Goal: Use online tool/utility: Utilize a website feature to perform a specific function

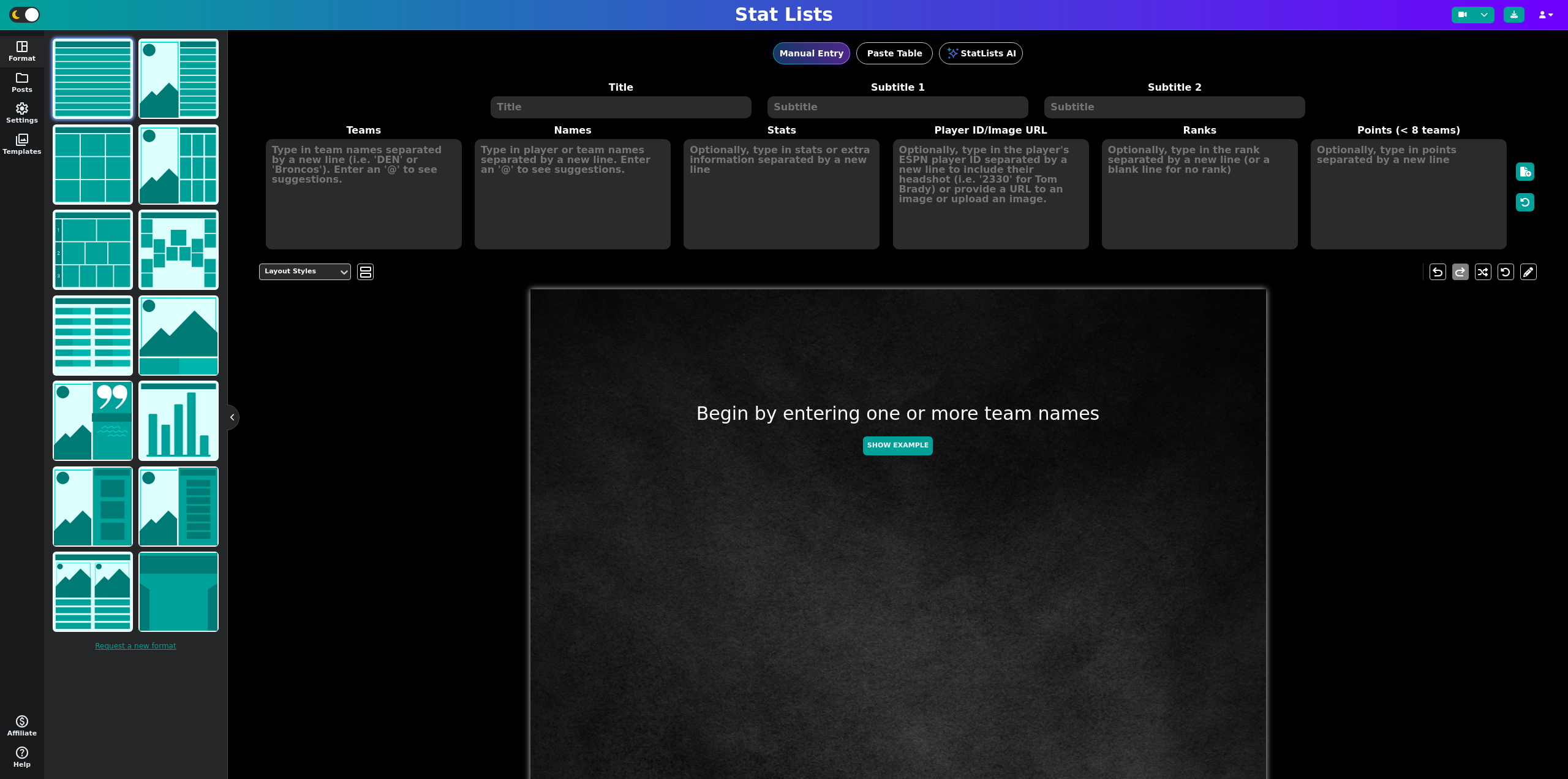
click at [579, 112] on textarea at bounding box center [621, 108] width 260 height 22
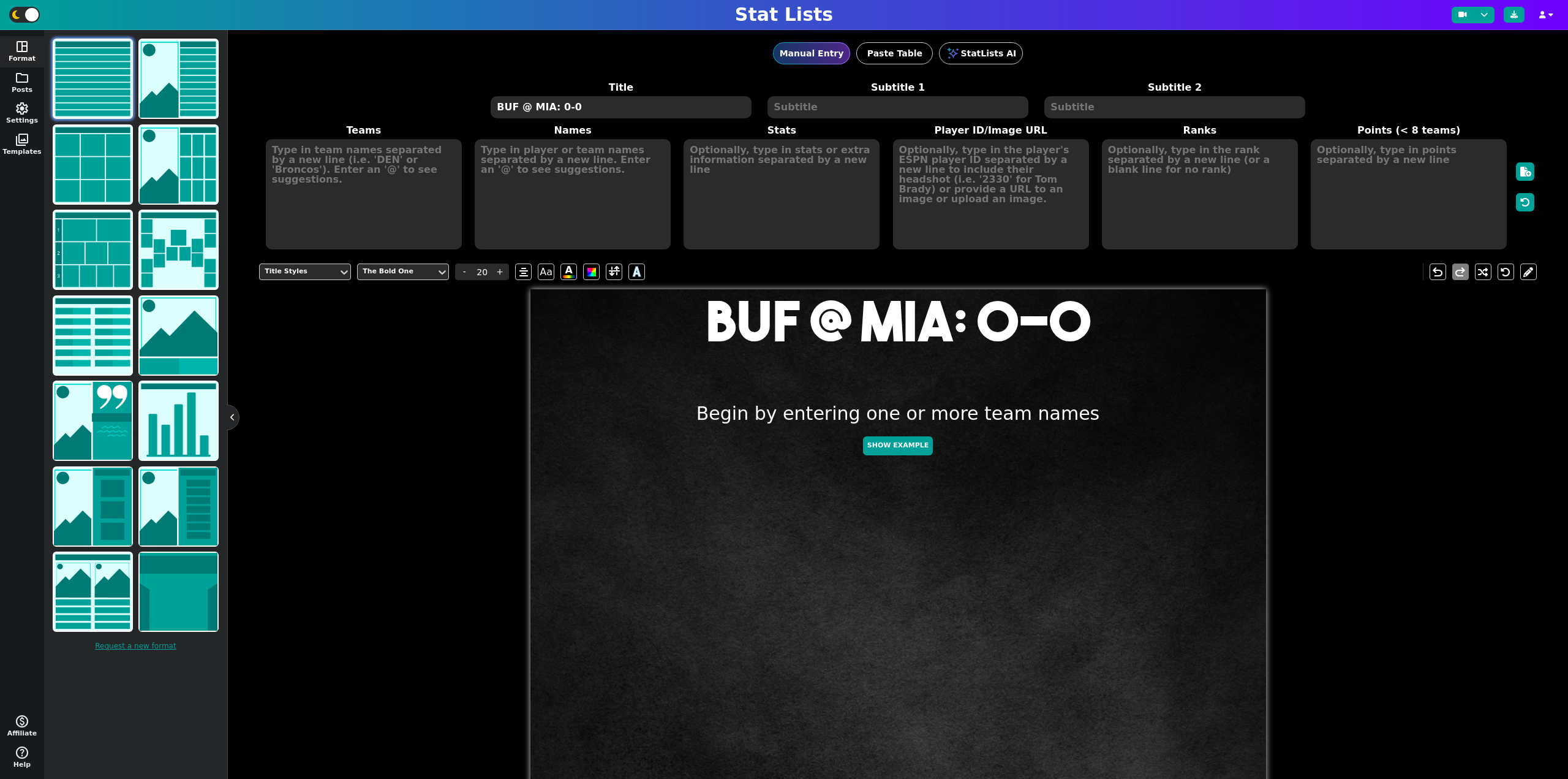
type textarea "BUF @ MIA: 0-0"
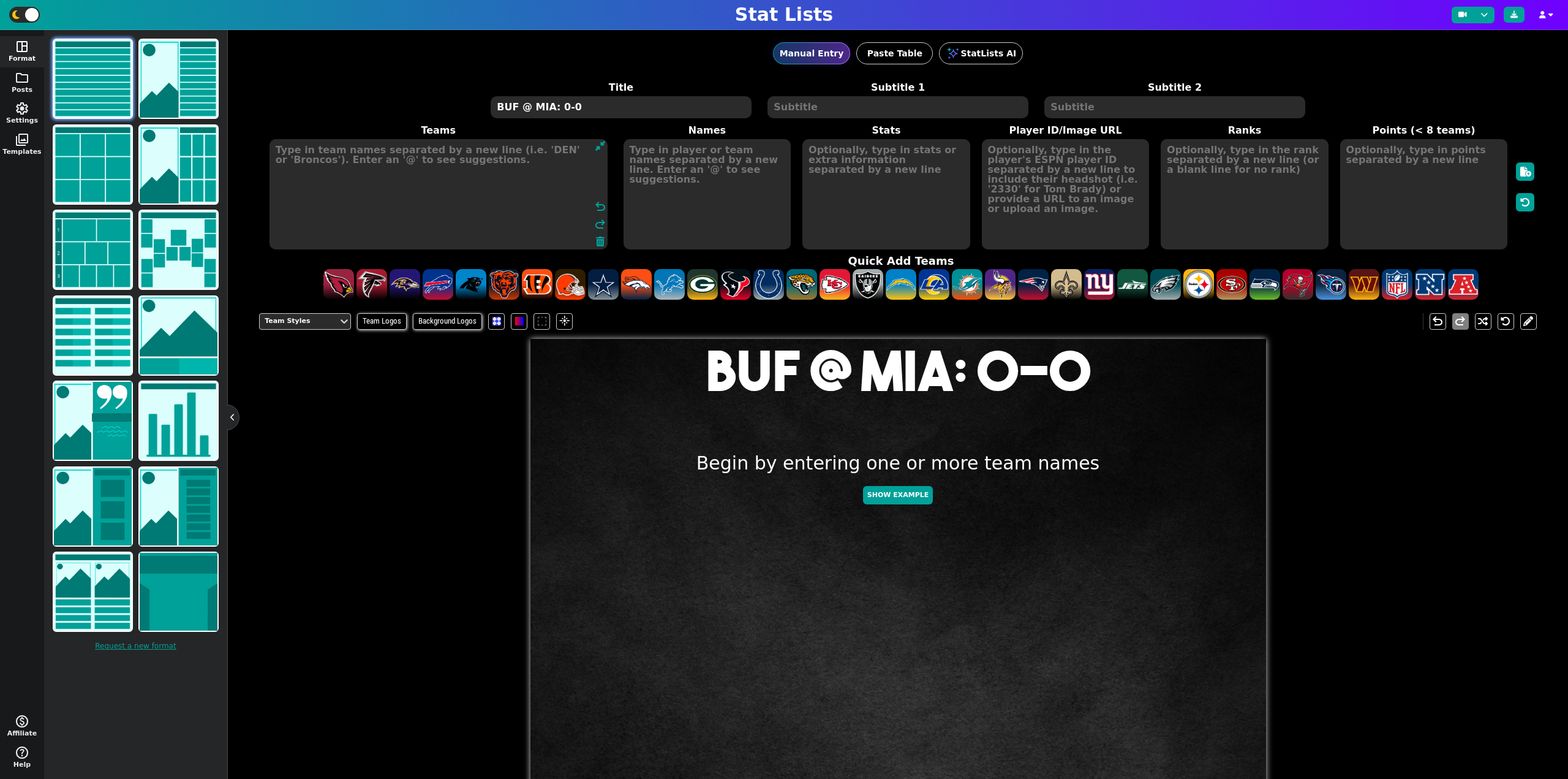
click at [354, 160] on textarea at bounding box center [438, 194] width 338 height 110
click at [127, 149] on img at bounding box center [93, 164] width 78 height 78
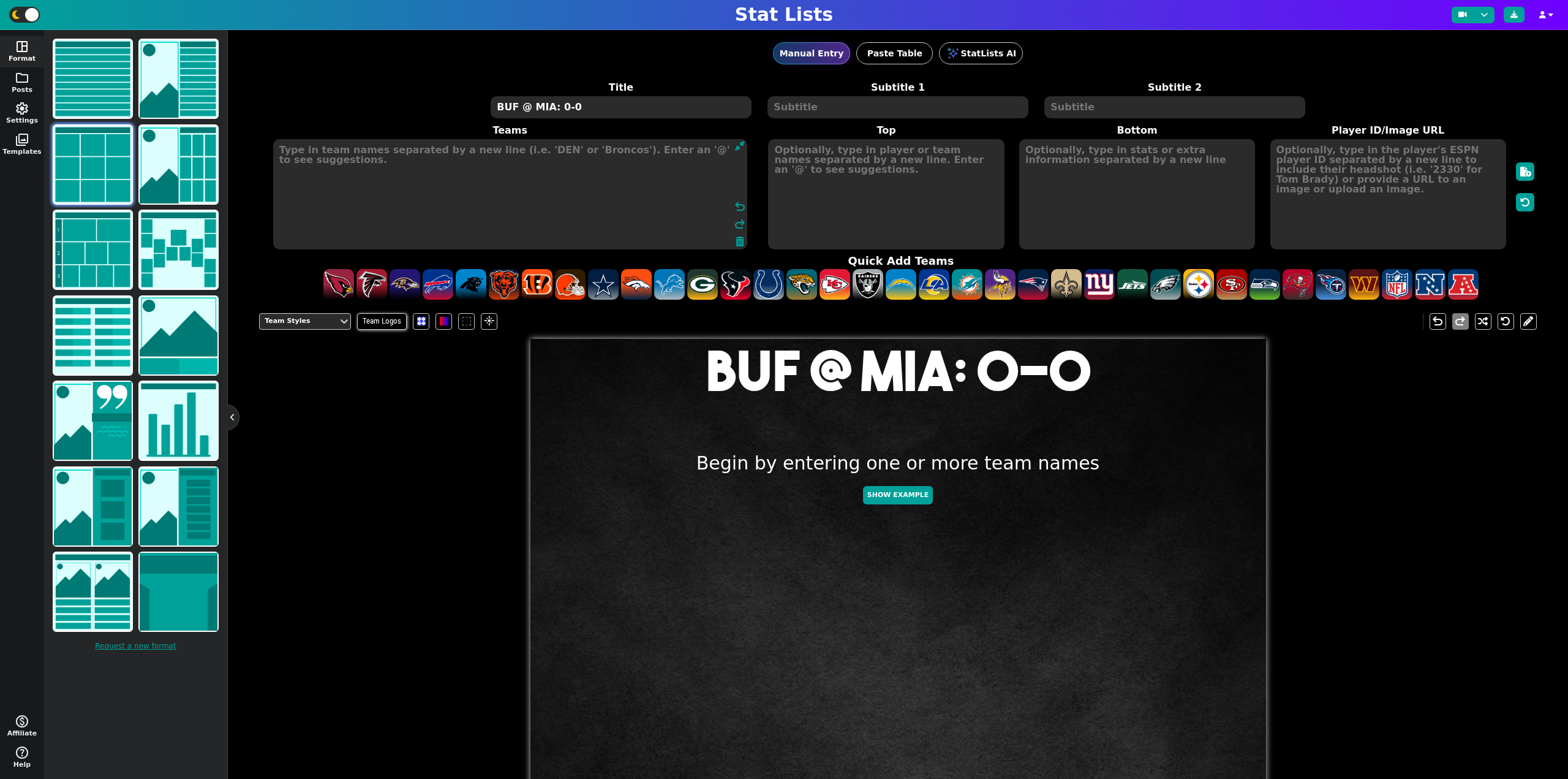
click at [313, 166] on textarea at bounding box center [510, 194] width 474 height 110
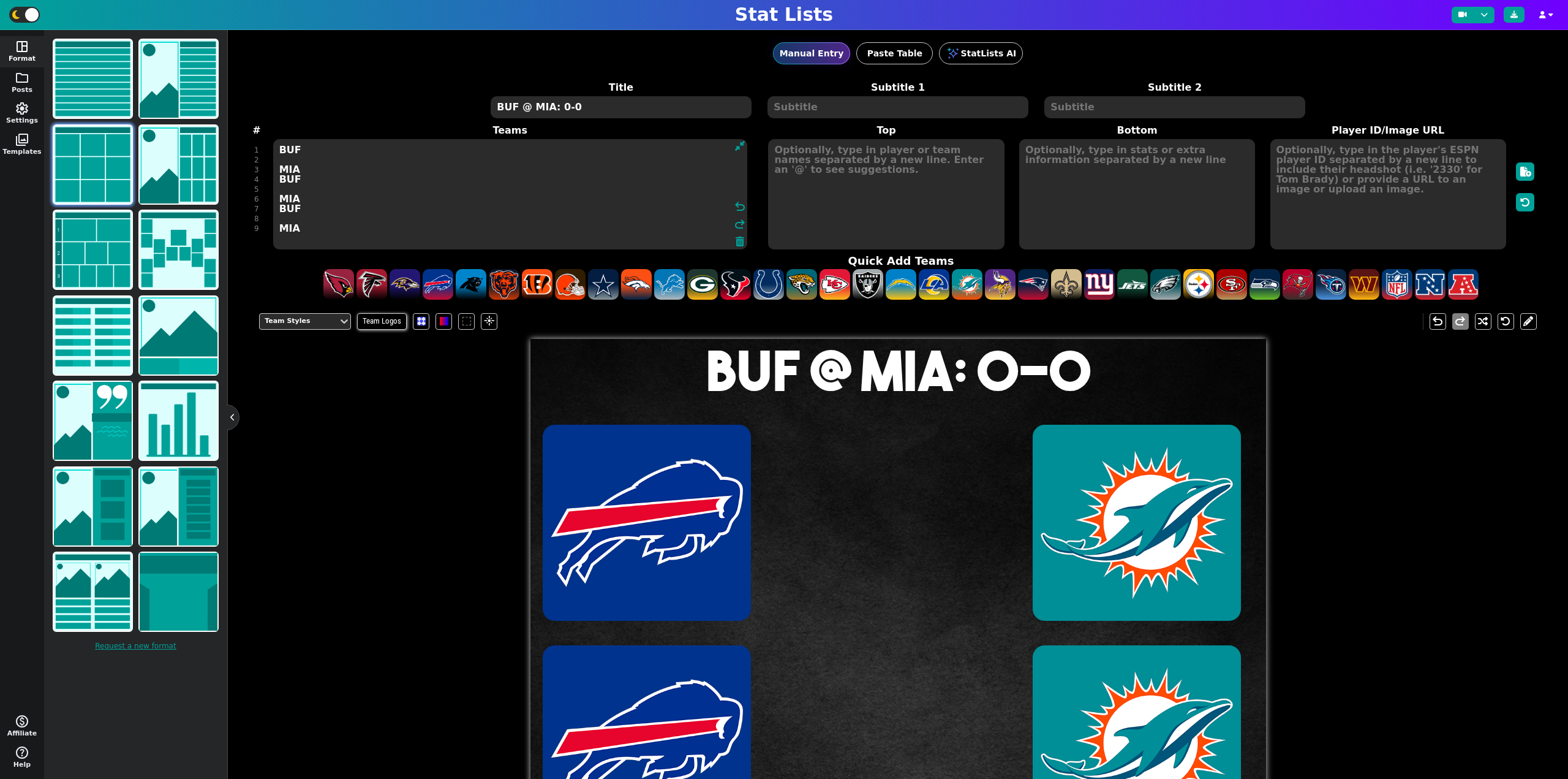
type textarea "BUF MIA BUF MIA BUF MIA"
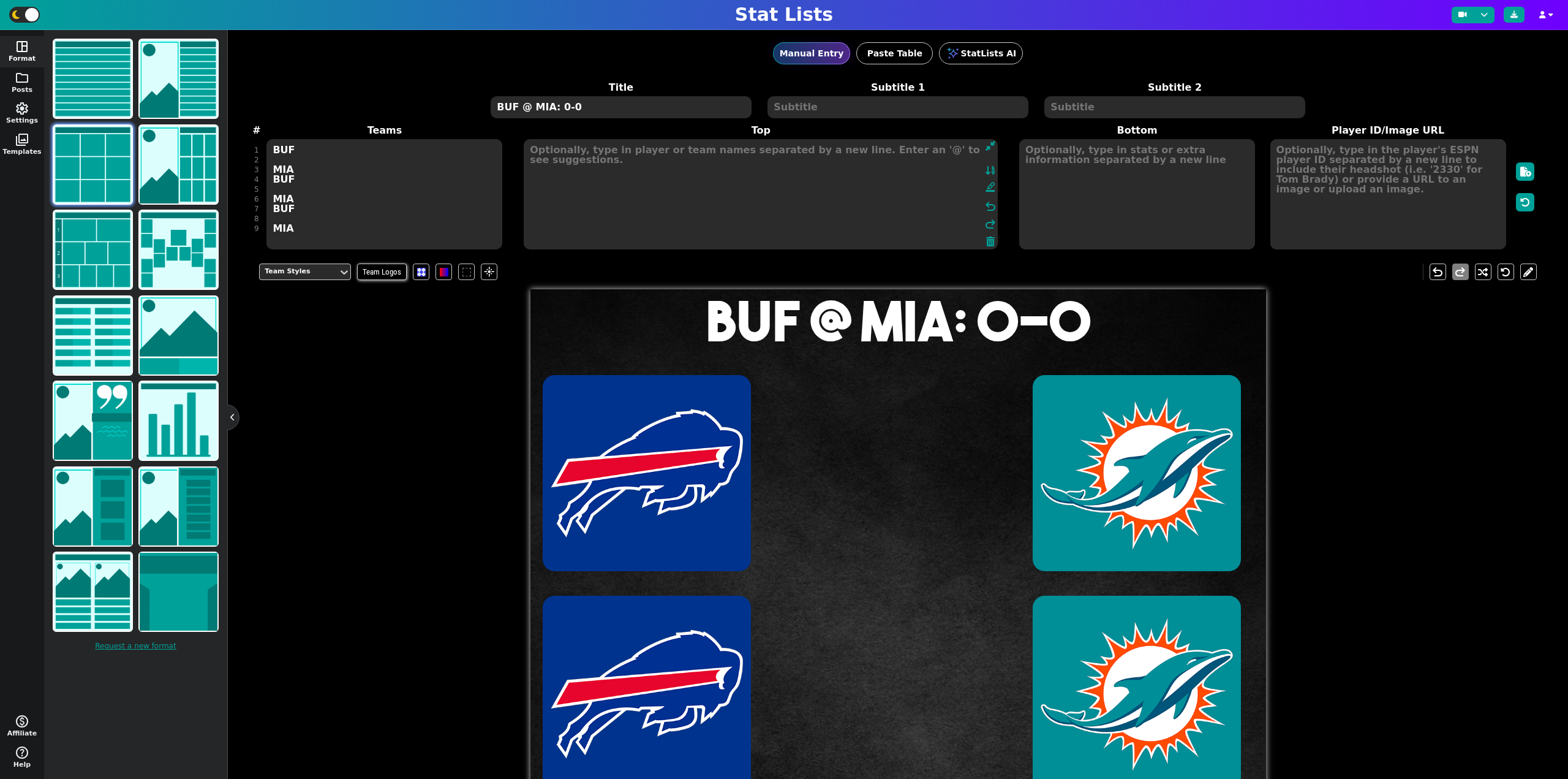
click at [836, 223] on textarea at bounding box center [760, 194] width 474 height 110
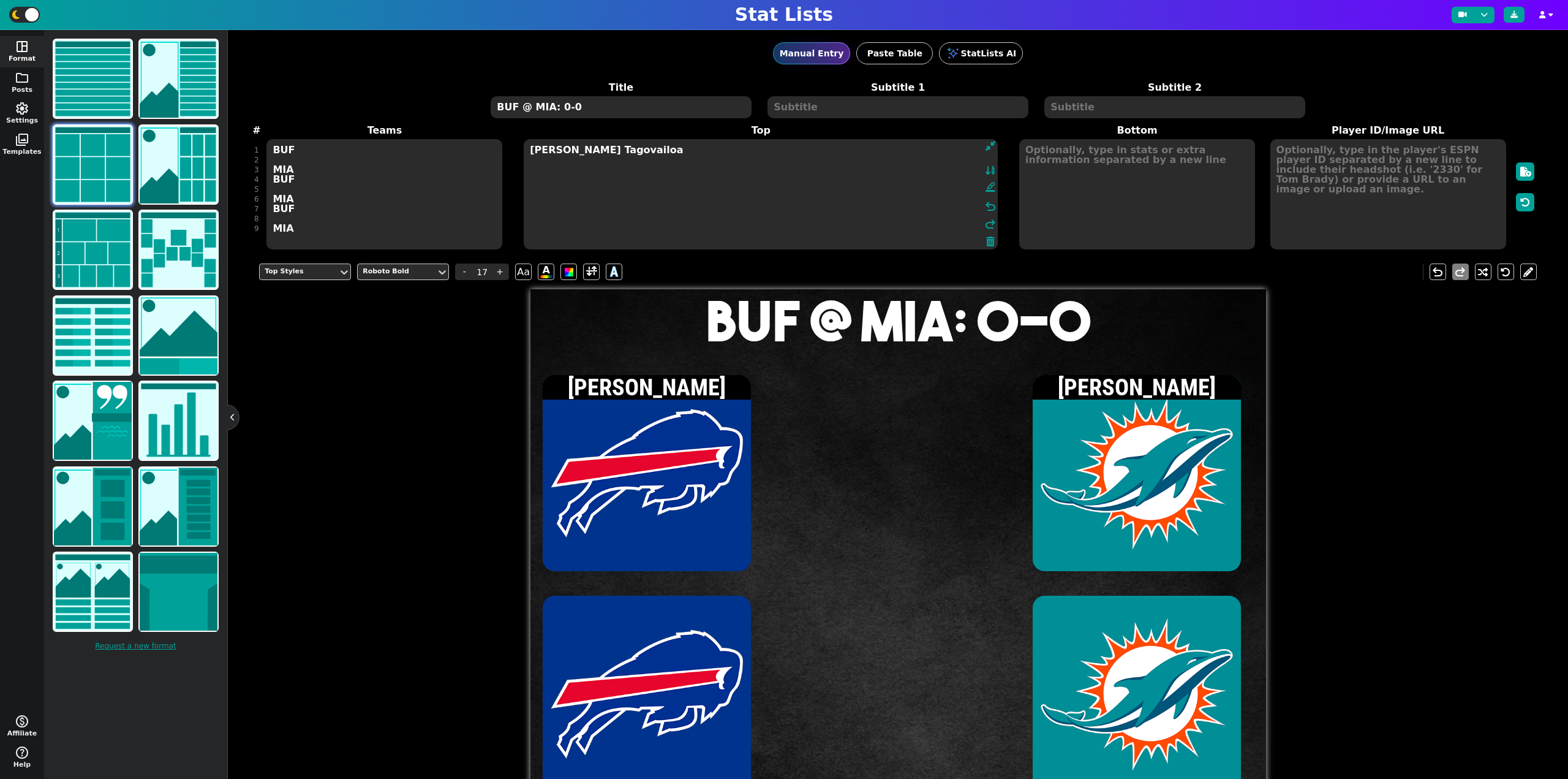
type textarea "[PERSON_NAME] Tagovailoa"
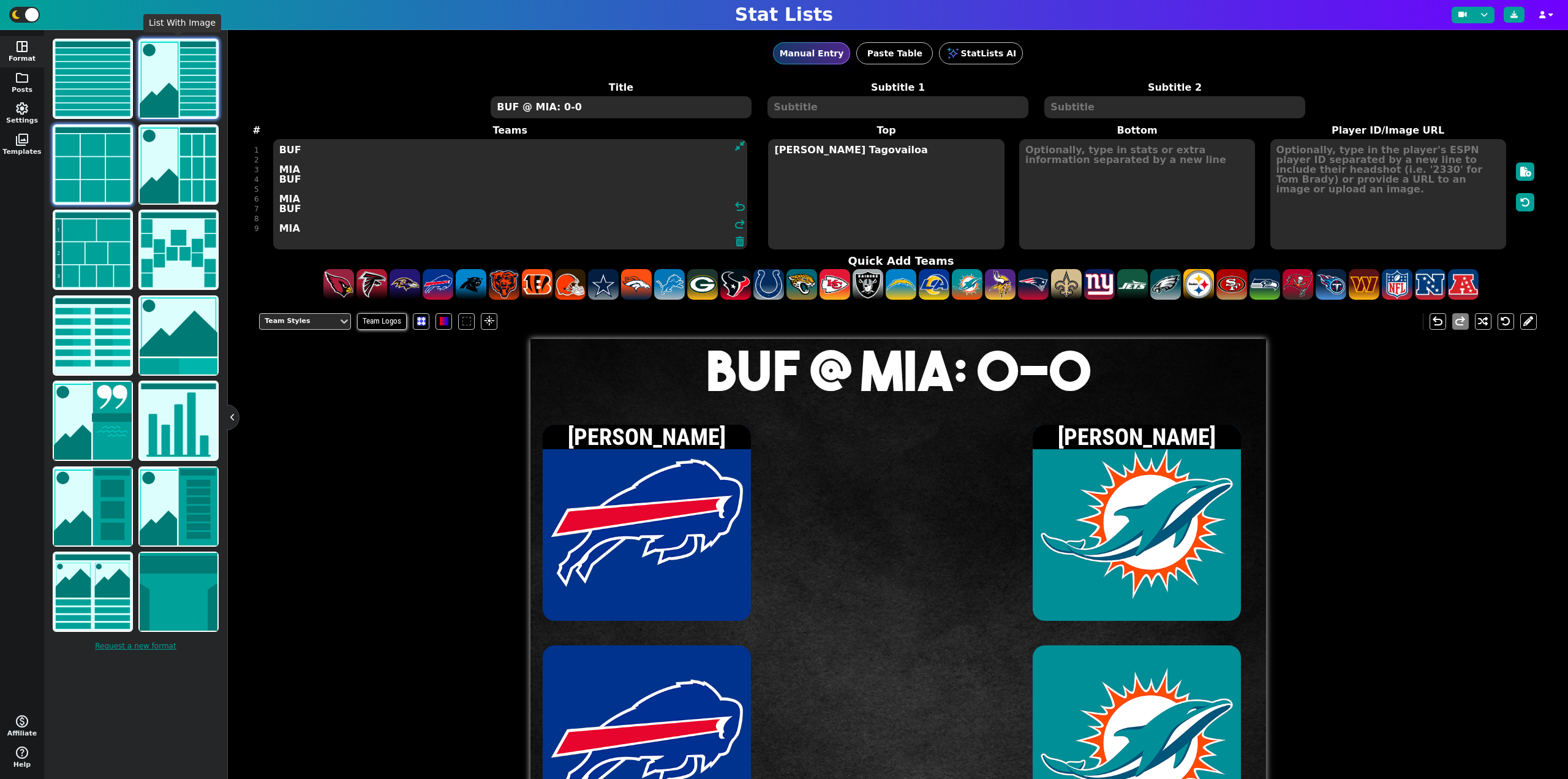
drag, startPoint x: 337, startPoint y: 237, endPoint x: 202, endPoint y: 95, distance: 195.9
click at [202, 95] on div "space_dashboard Format folder Posts settings Settings photo_library Templates m…" at bounding box center [784, 404] width 1568 height 748
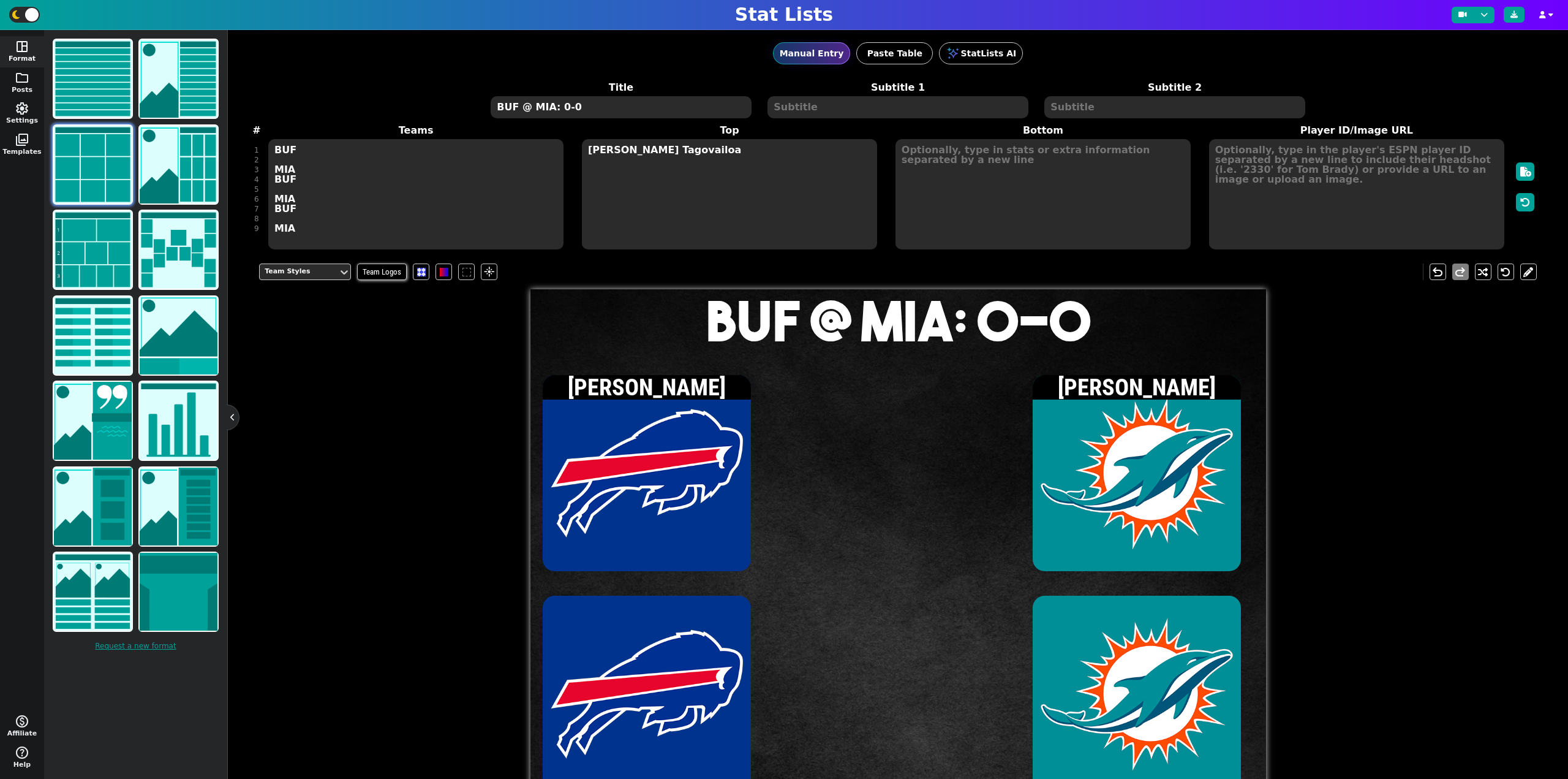
drag, startPoint x: 591, startPoint y: 104, endPoint x: 458, endPoint y: 102, distance: 133.0
click at [458, 102] on div "Title BUF @ MIA: 0-0 Subtitle 1 Subtitle 2" at bounding box center [898, 99] width 1270 height 39
type textarea "MIA @ BUF: 0-0"
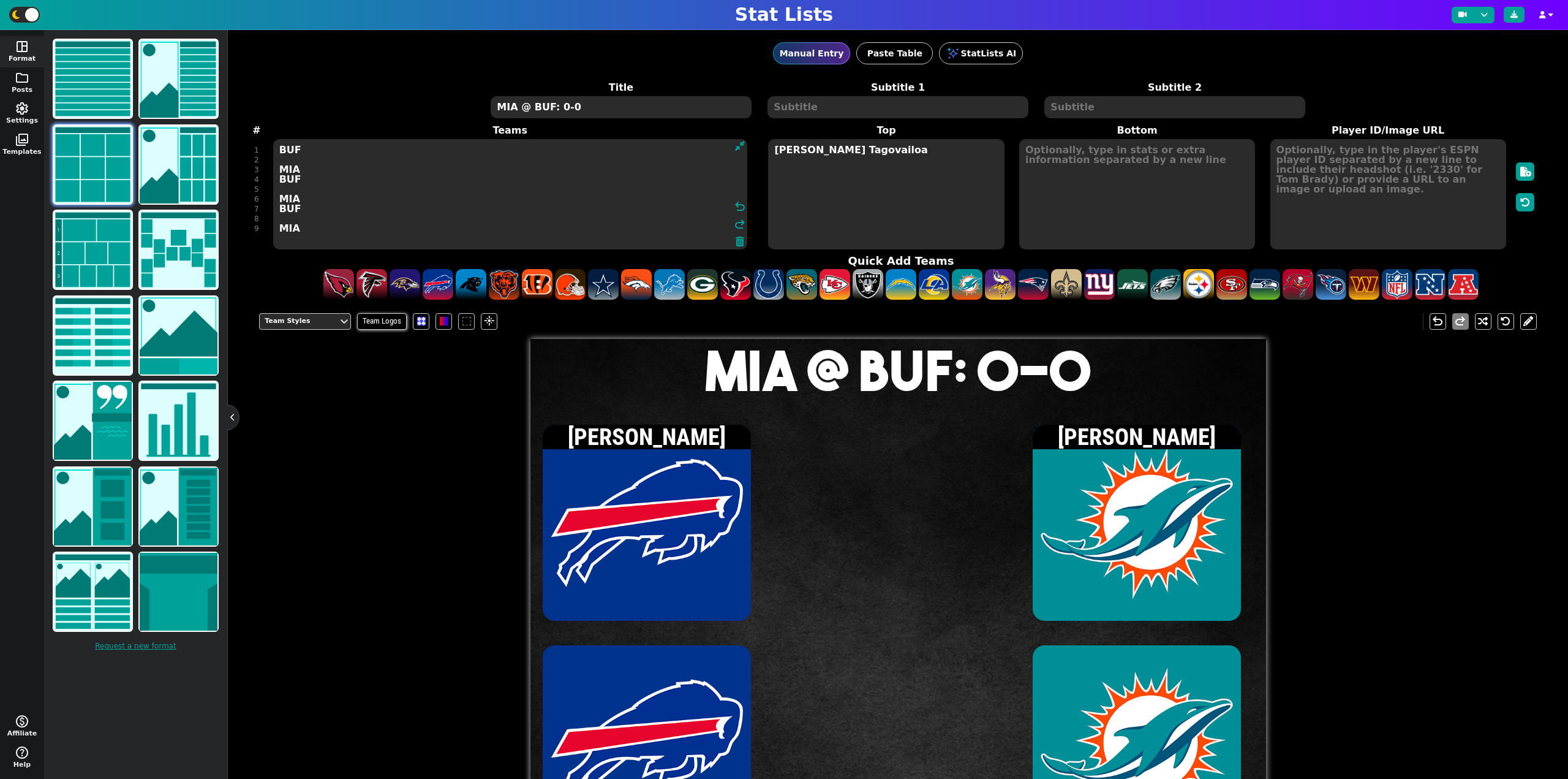
drag, startPoint x: 382, startPoint y: 242, endPoint x: 250, endPoint y: 134, distance: 170.6
click at [250, 134] on div "Manual Entry Paste Table StatLists AI Title MIA @ BUF: 0-0 Subtitle 1 Subtitle …" at bounding box center [898, 404] width 1341 height 748
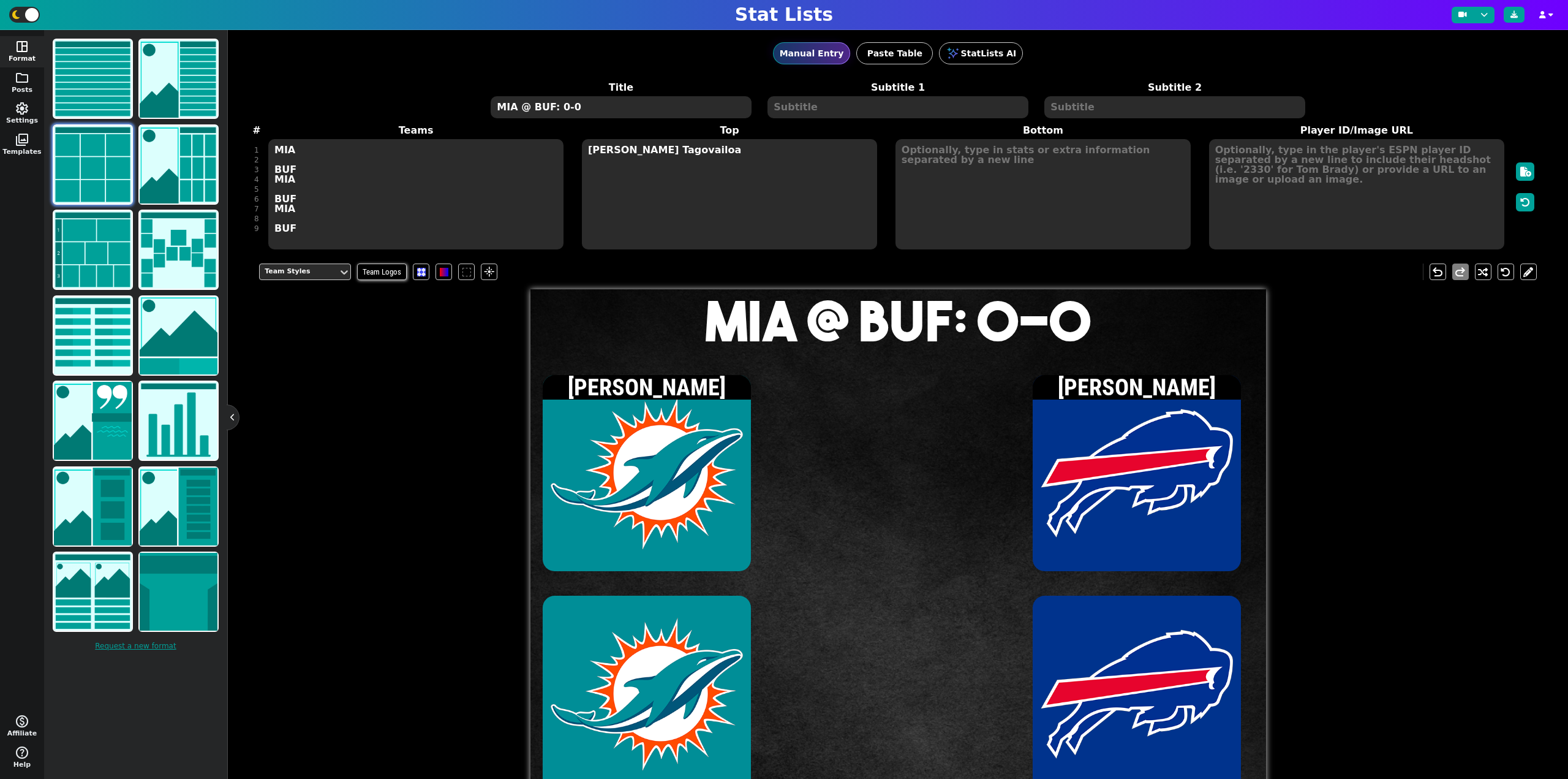
type textarea "MIA BUF MIA BUF MIA BUF"
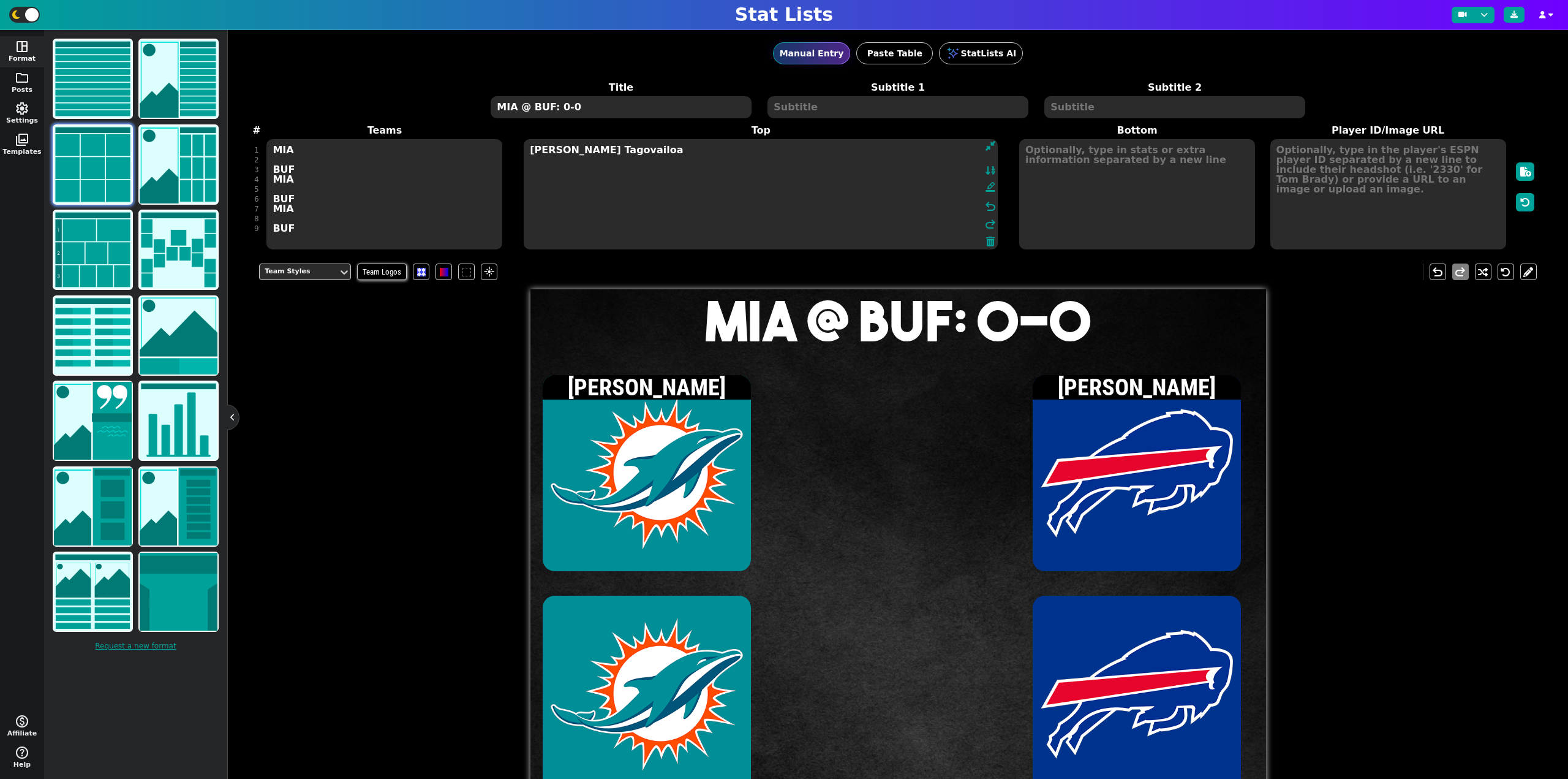
drag, startPoint x: 731, startPoint y: 209, endPoint x: 489, endPoint y: 137, distance: 252.5
click at [489, 137] on span "Teams MIA BUF MIA BUF MIA BUF Top [PERSON_NAME] Tagovailoa format_ink_highlight…" at bounding box center [898, 187] width 1277 height 127
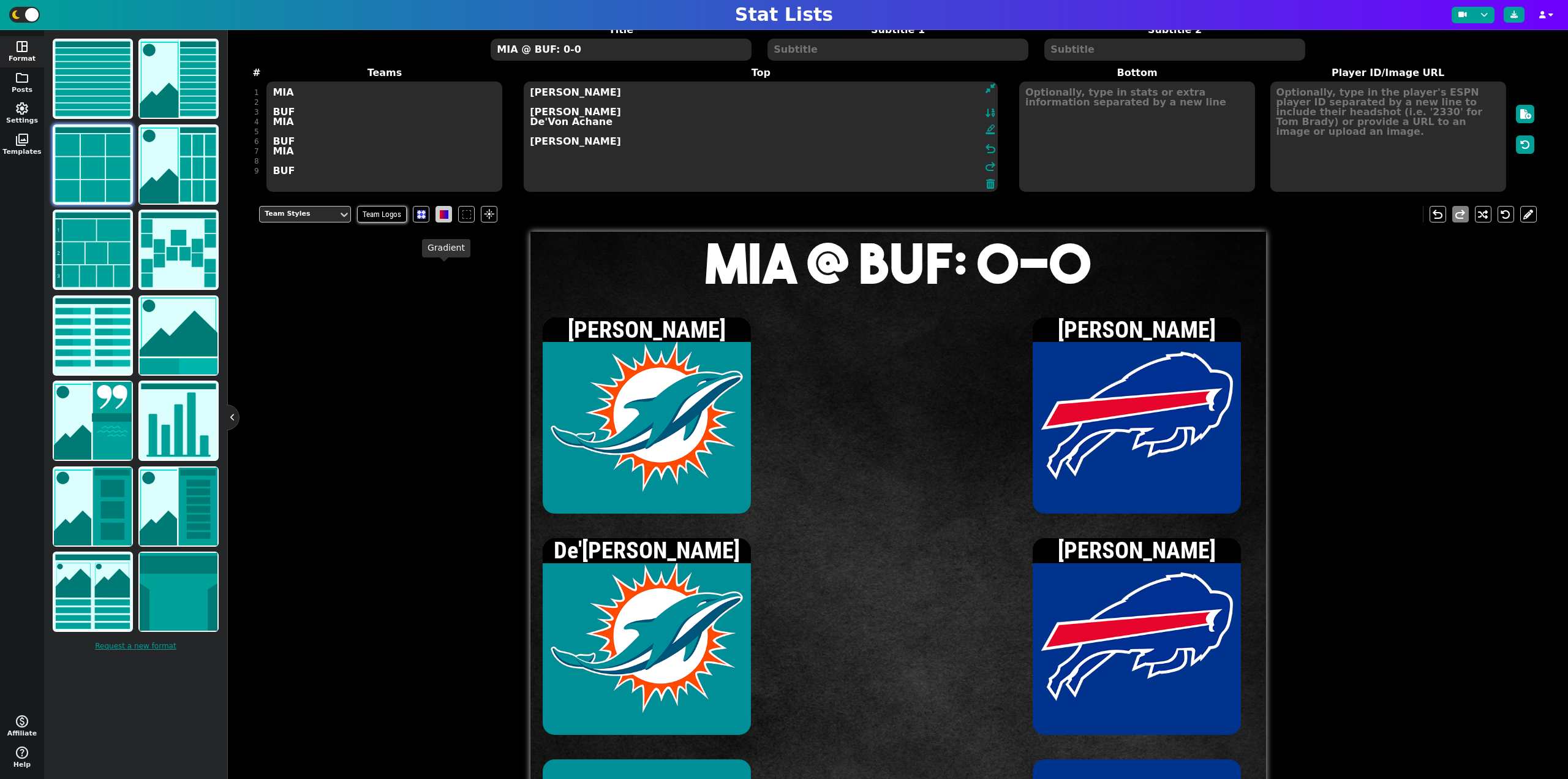
scroll to position [61, 0]
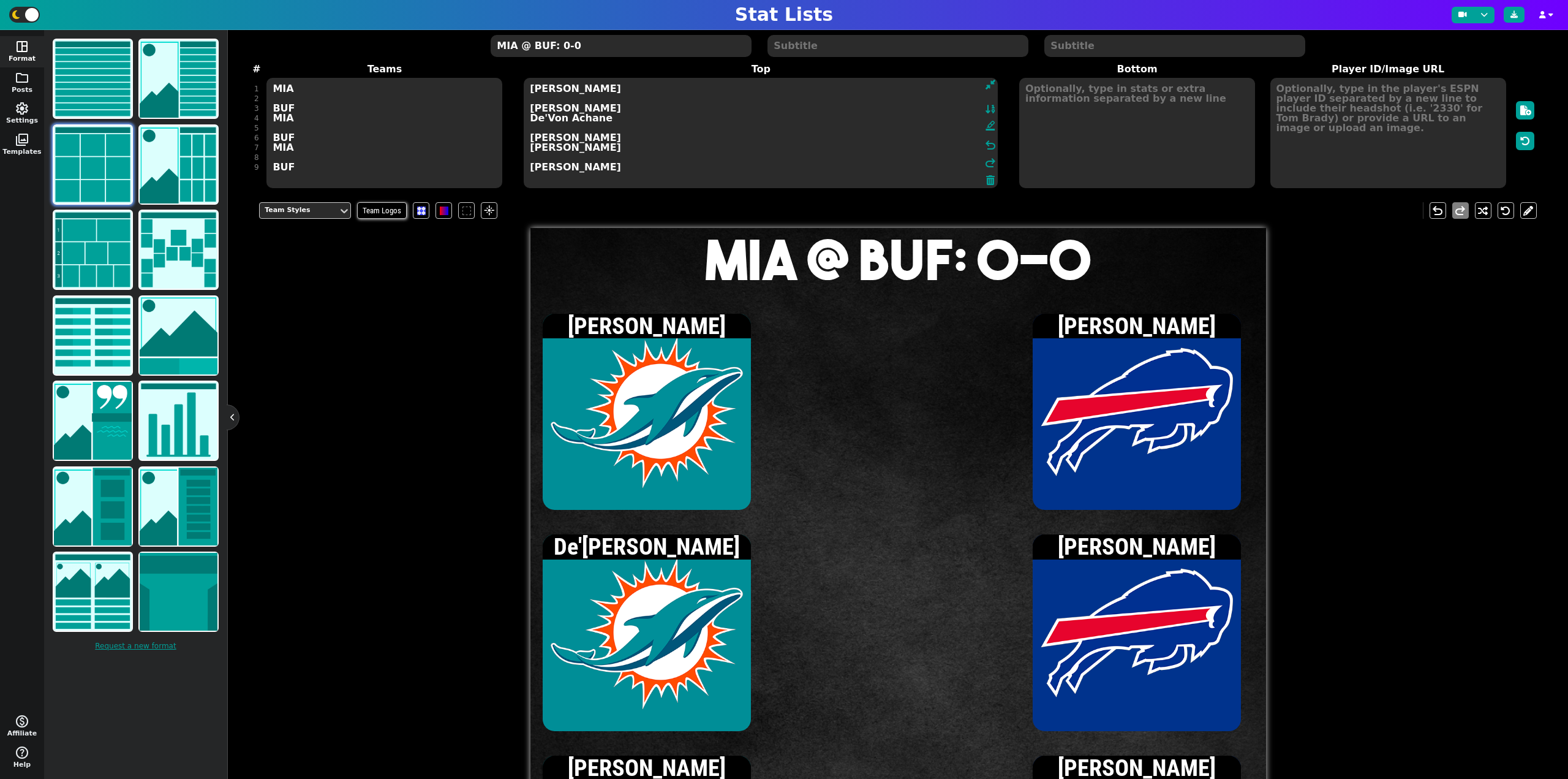
type textarea "[PERSON_NAME] [PERSON_NAME] De'Von Achane [PERSON_NAME] [PERSON_NAME] [PERSON_N…"
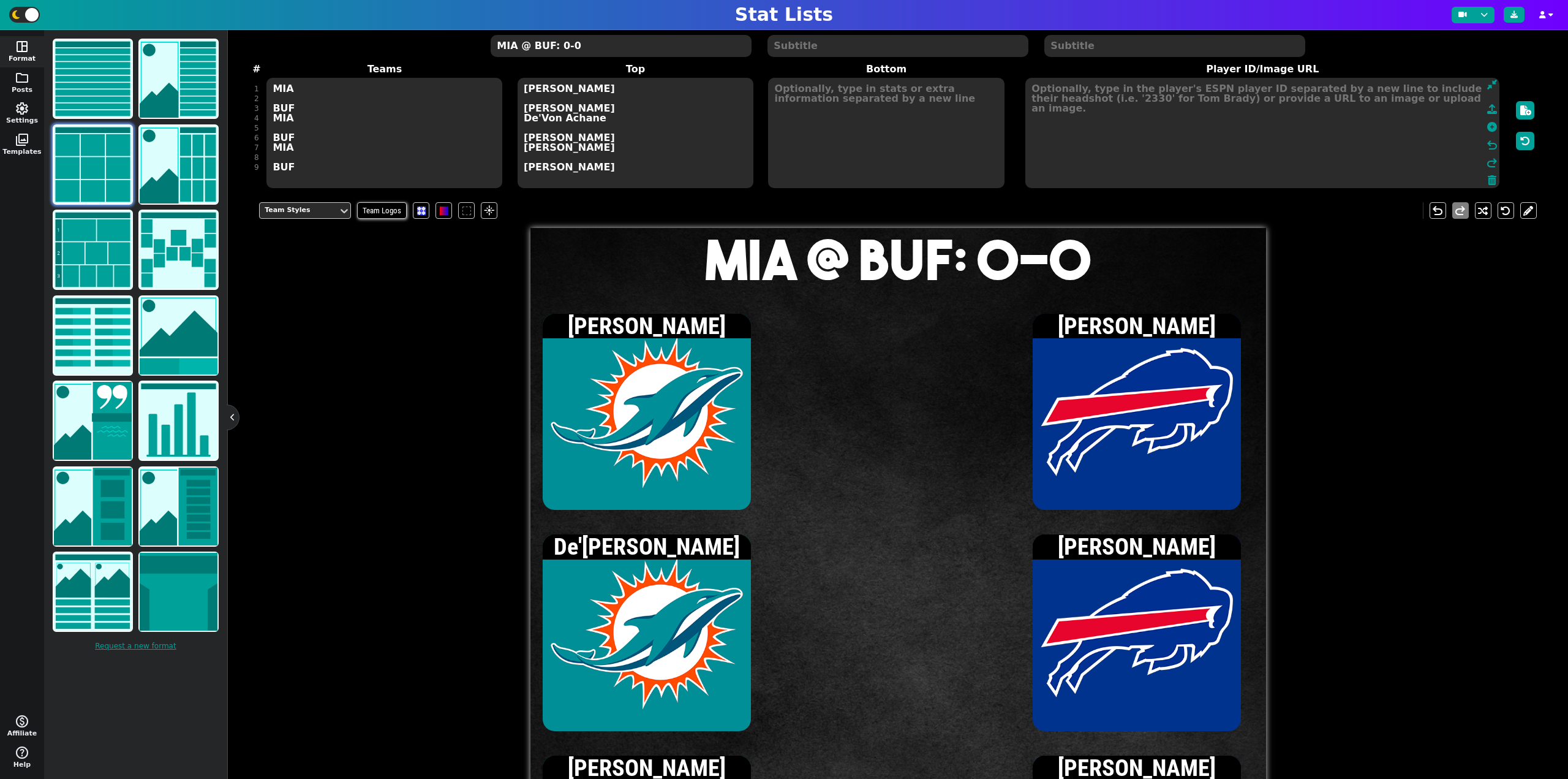
click at [1352, 137] on textarea at bounding box center [1263, 133] width 474 height 110
click at [1487, 127] on icon at bounding box center [1492, 126] width 10 height 10
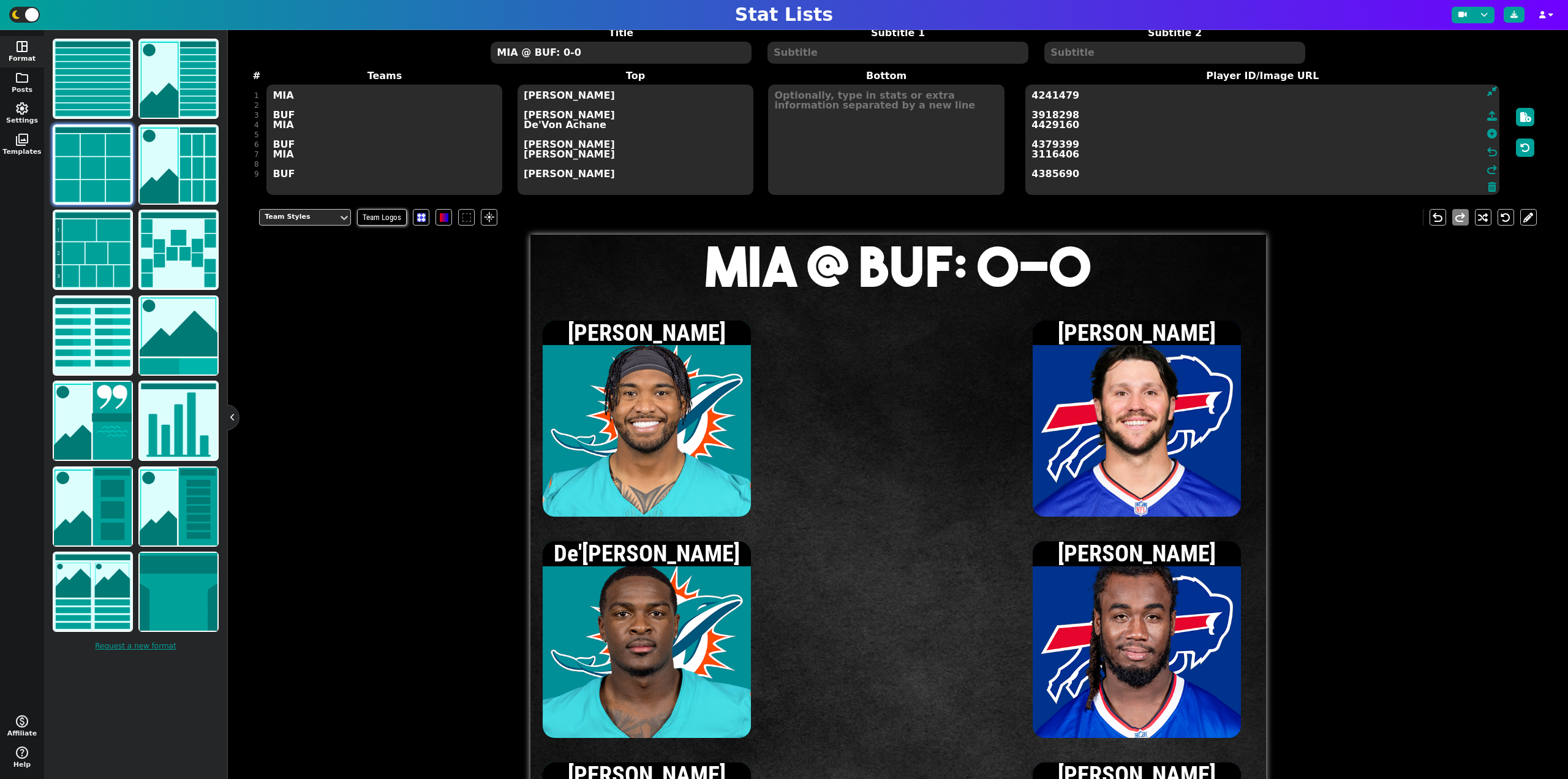
scroll to position [0, 0]
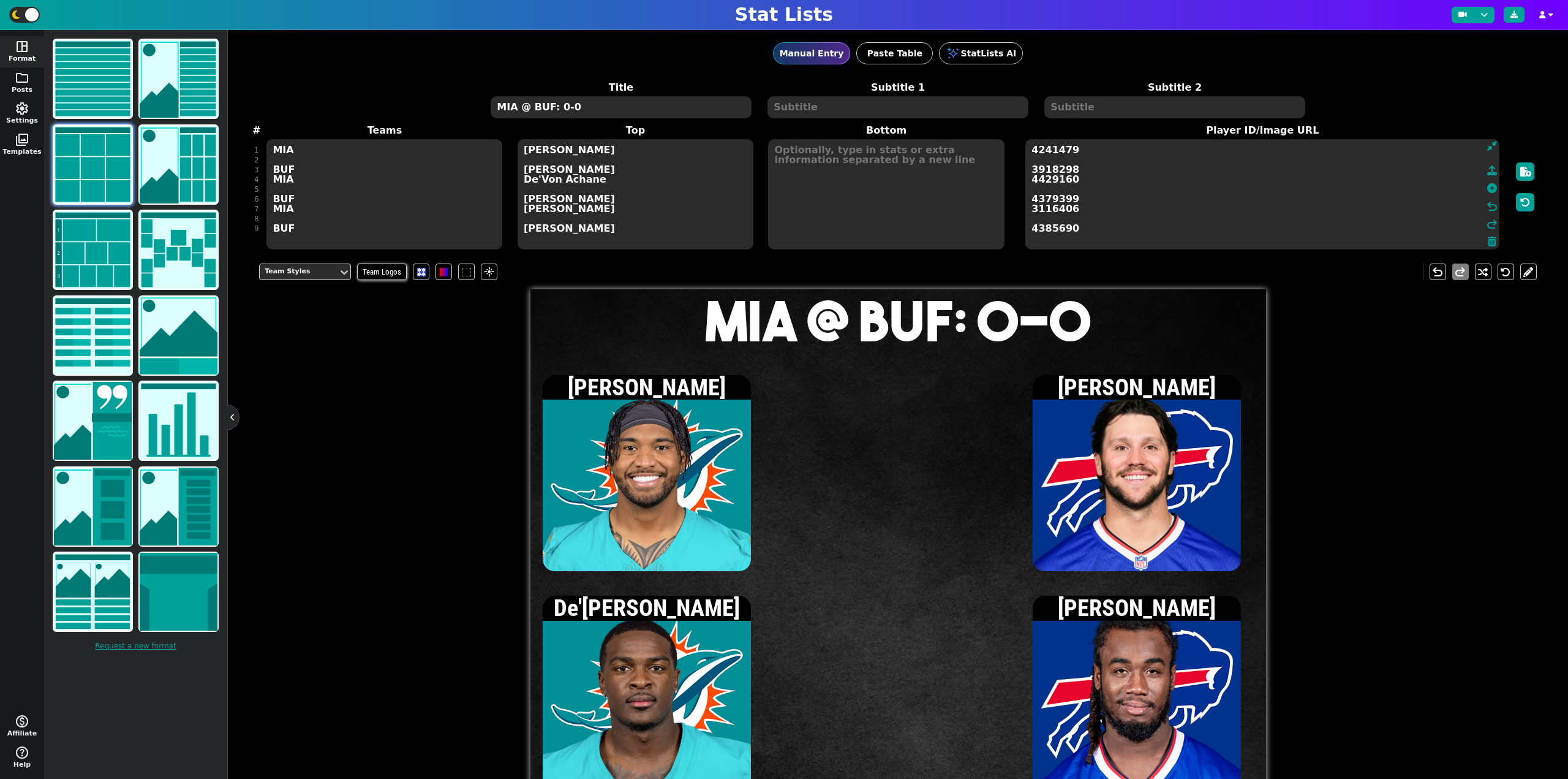
click at [845, 232] on textarea at bounding box center [886, 194] width 236 height 110
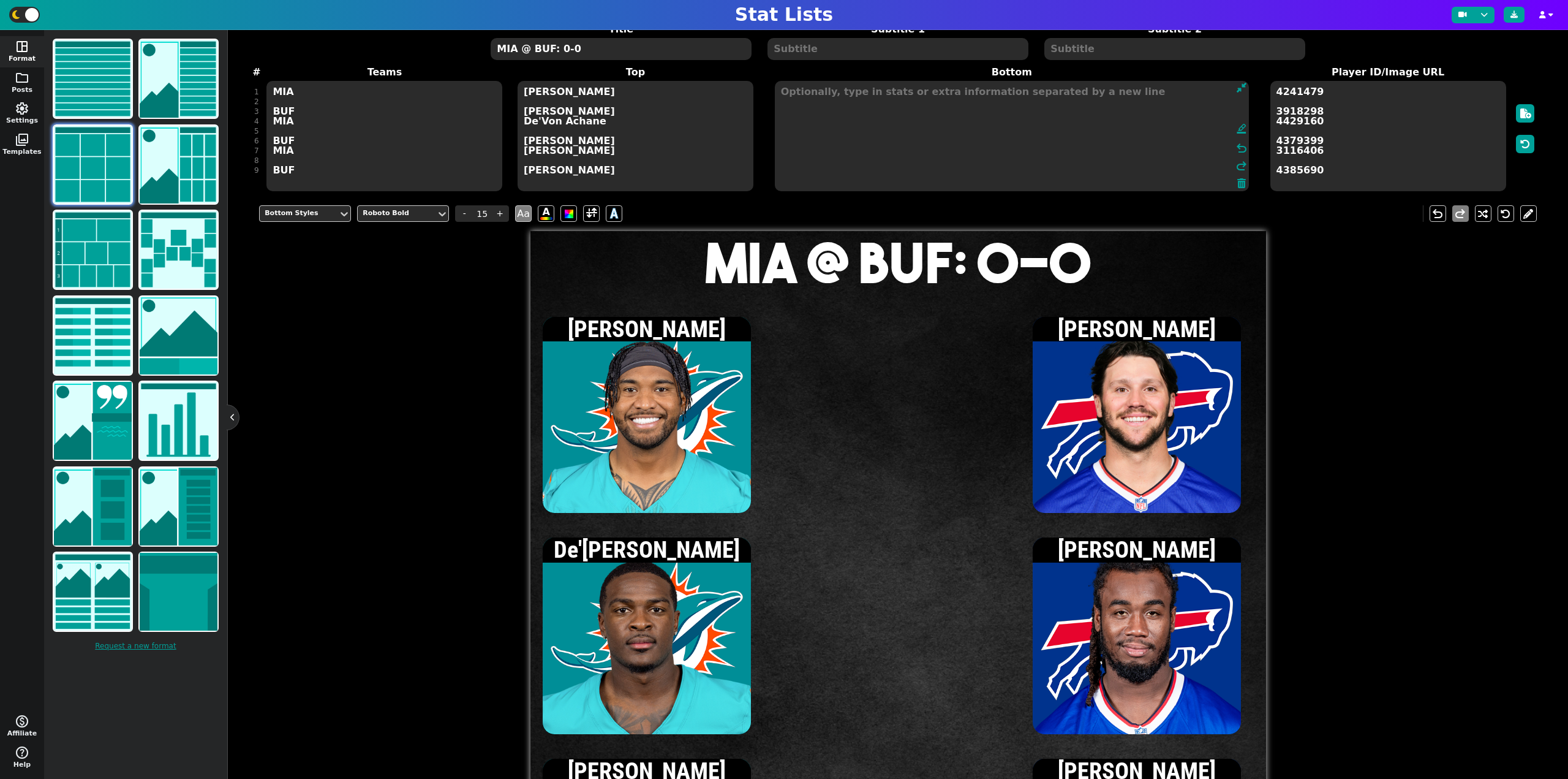
scroll to position [61, 0]
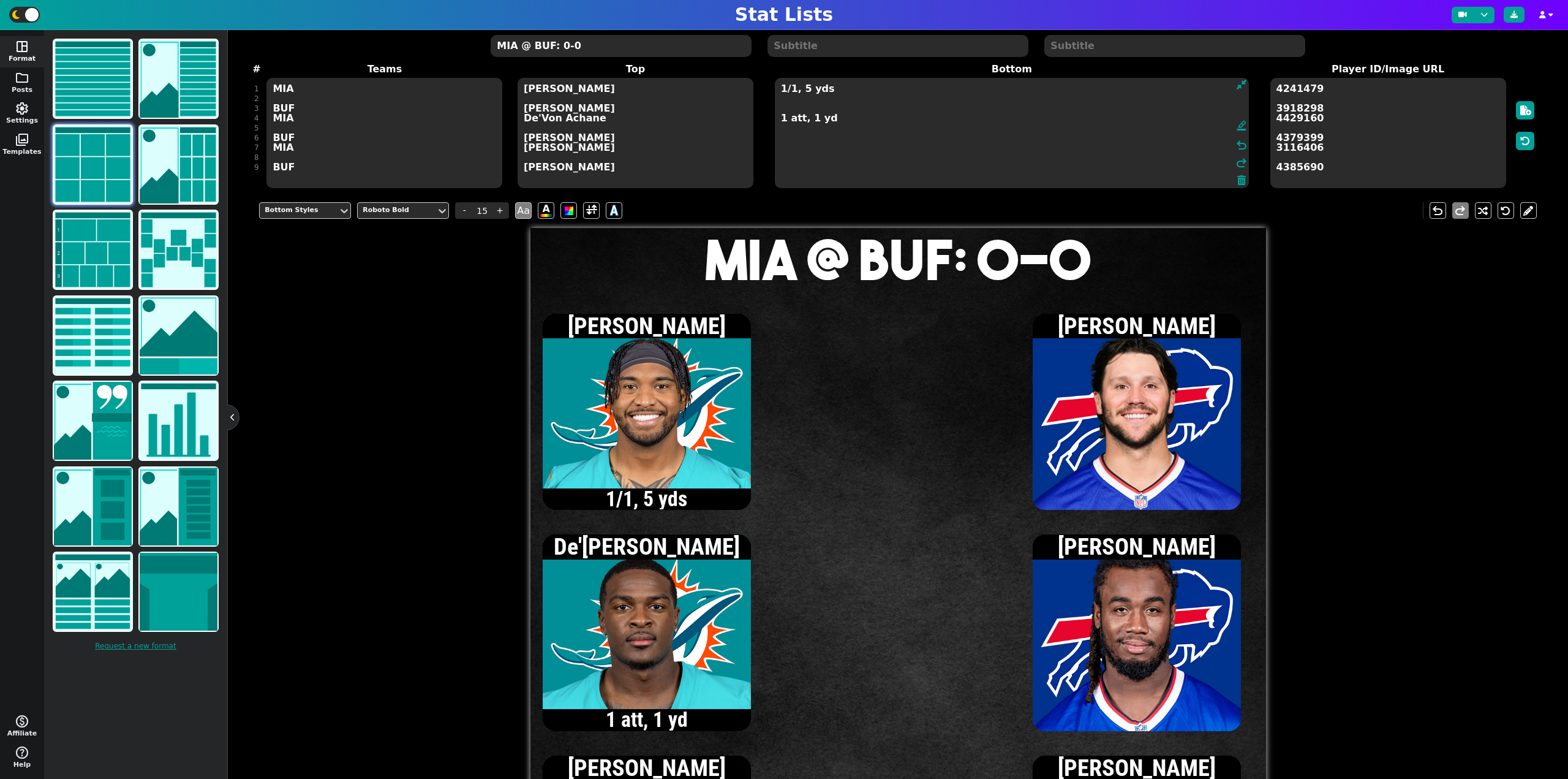
click at [782, 92] on textarea "1/1, 5 yds 1 att, 1 yd" at bounding box center [1012, 133] width 474 height 110
click at [860, 120] on textarea "[DATE] yds 1 att, 1 yd" at bounding box center [1012, 133] width 474 height 110
click at [783, 92] on textarea "[DATE] yds 1 att, 1 yd 1 rec, 5 yds" at bounding box center [1012, 133] width 474 height 110
click at [783, 122] on textarea "[DATE] yds 1 att, 1 yd 1 rec, 5 yds" at bounding box center [1012, 133] width 474 height 110
click at [783, 92] on textarea "[DATE] yds 2 att, 12 yds 1 rec, 5 yds" at bounding box center [1012, 133] width 474 height 110
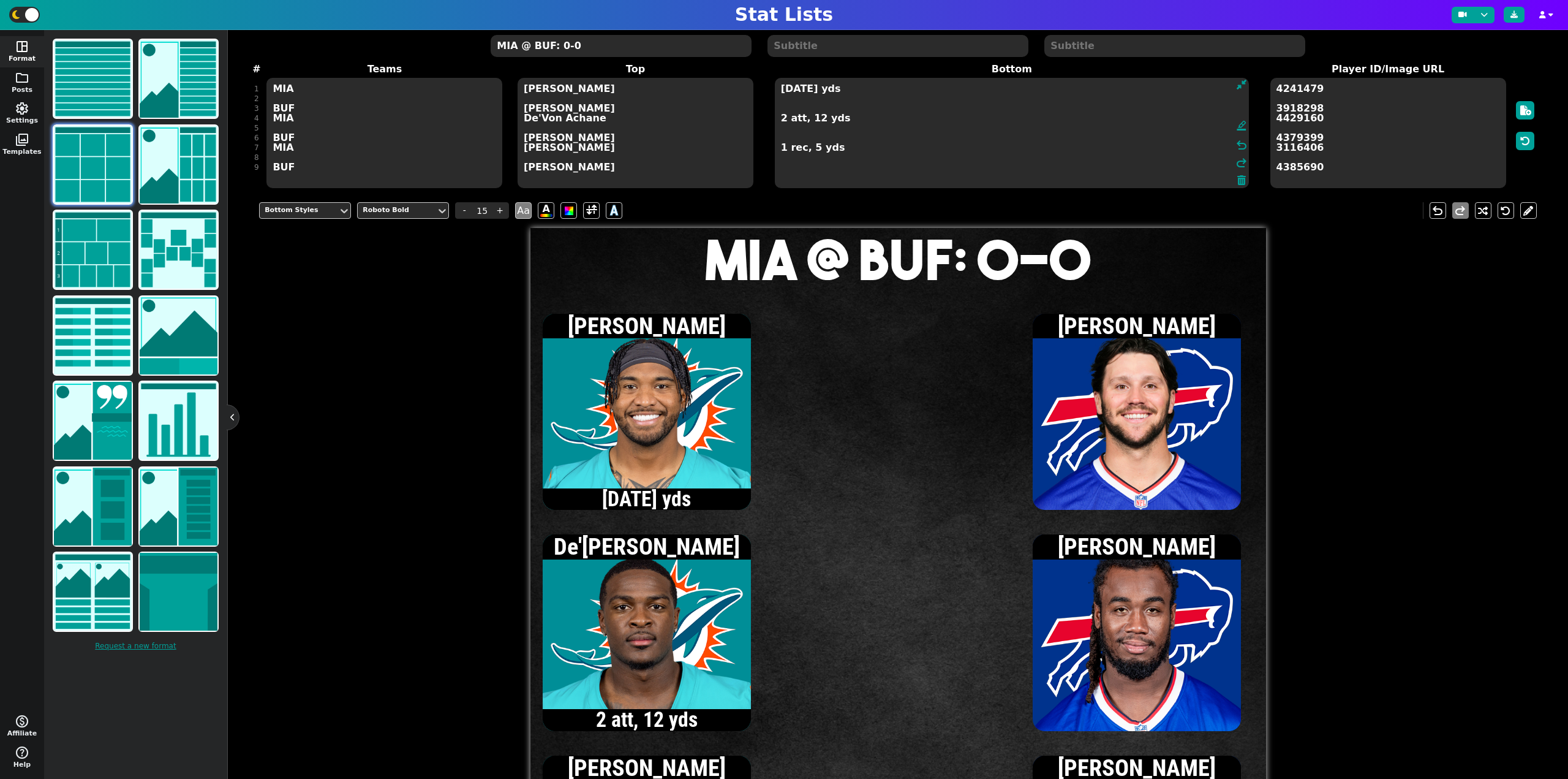
type textarea "[DATE] yds 2 att, 12 yds 1 rec, 5 yds"
click at [563, 47] on textarea "MIA @ BUF: 0-0" at bounding box center [621, 46] width 260 height 22
type input "20"
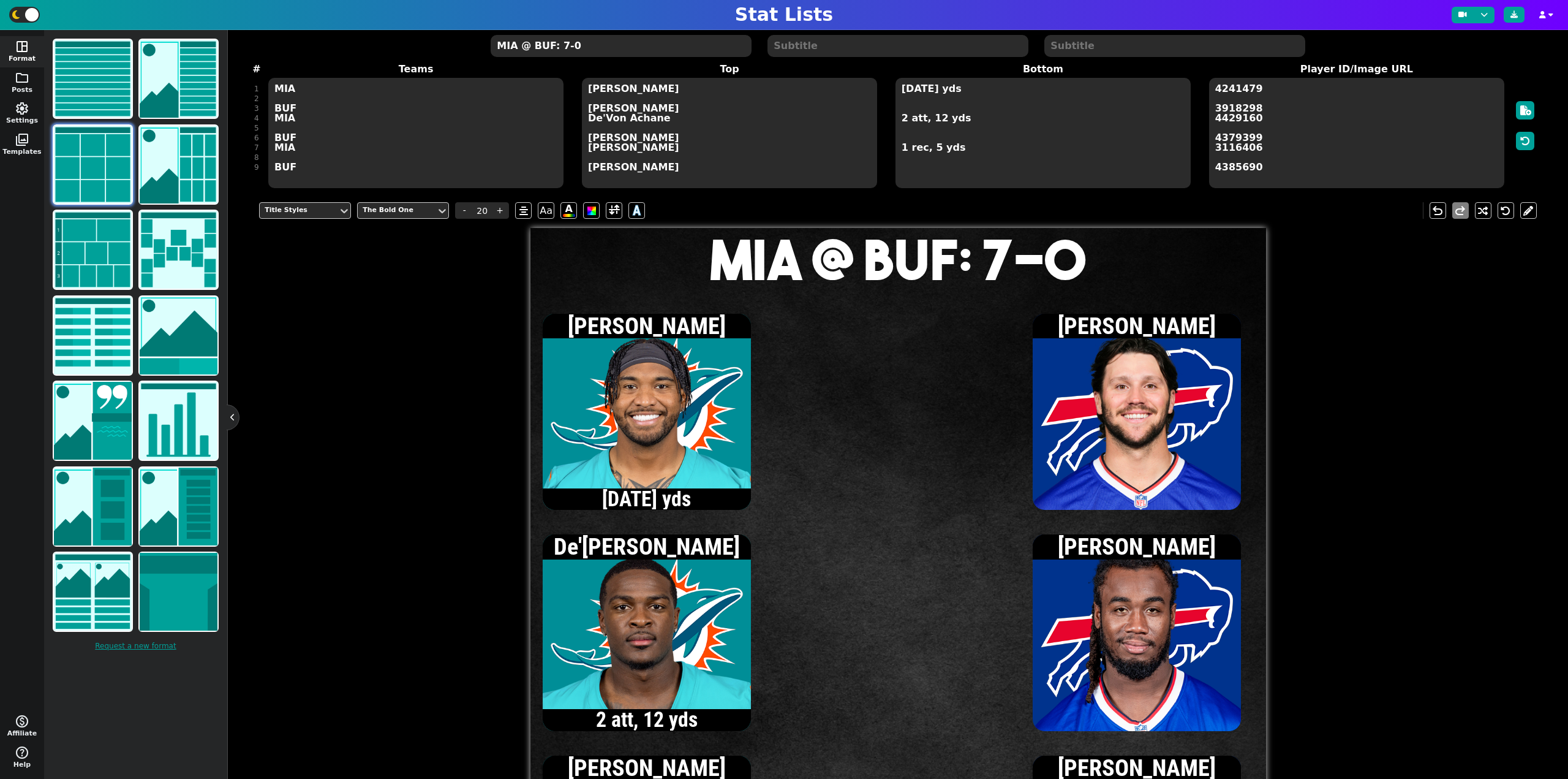
type textarea "MIA @ BUF: 7-0"
click at [911, 108] on textarea "[DATE] yds 2 att, 12 yds 1 rec, 5 yds" at bounding box center [1043, 133] width 295 height 110
type input "15"
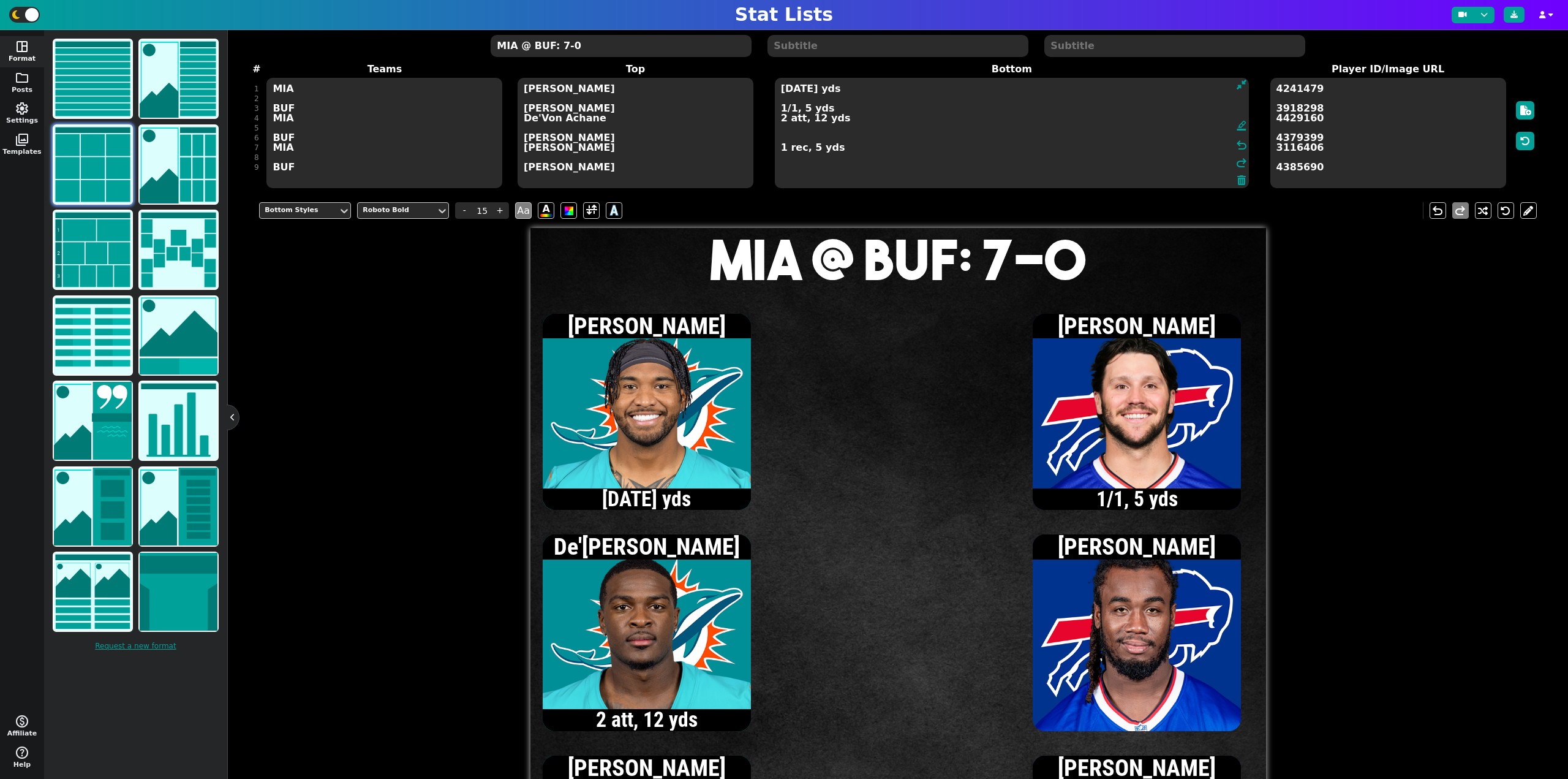
click at [810, 143] on textarea "[DATE] yds 1/1, 5 yds 2 att, 12 yds 1 rec, 5 yds" at bounding box center [1012, 133] width 474 height 110
click at [805, 137] on textarea "[DATE] yds 1/1, 5 yds 2 att, 12 yds 1 rec, 5 yds" at bounding box center [1012, 133] width 474 height 110
click at [782, 110] on textarea "[DATE] yds 1/1, 5 yds 2 att, 12 yds 3 att, 30 yds 1 rec, 5 yds" at bounding box center [1012, 133] width 474 height 110
click at [838, 153] on textarea "[DATE] yds [DATE] yds 2 att, 12 yds 3 att, 30 yds 1 rec, 5 yds" at bounding box center [1012, 133] width 474 height 110
click at [782, 110] on textarea "[DATE] yds [DATE] yds 2 att, 12 yds 3 att, 30 yds 1 rec, 5 yds 1 rec, 9 yds" at bounding box center [1012, 133] width 474 height 110
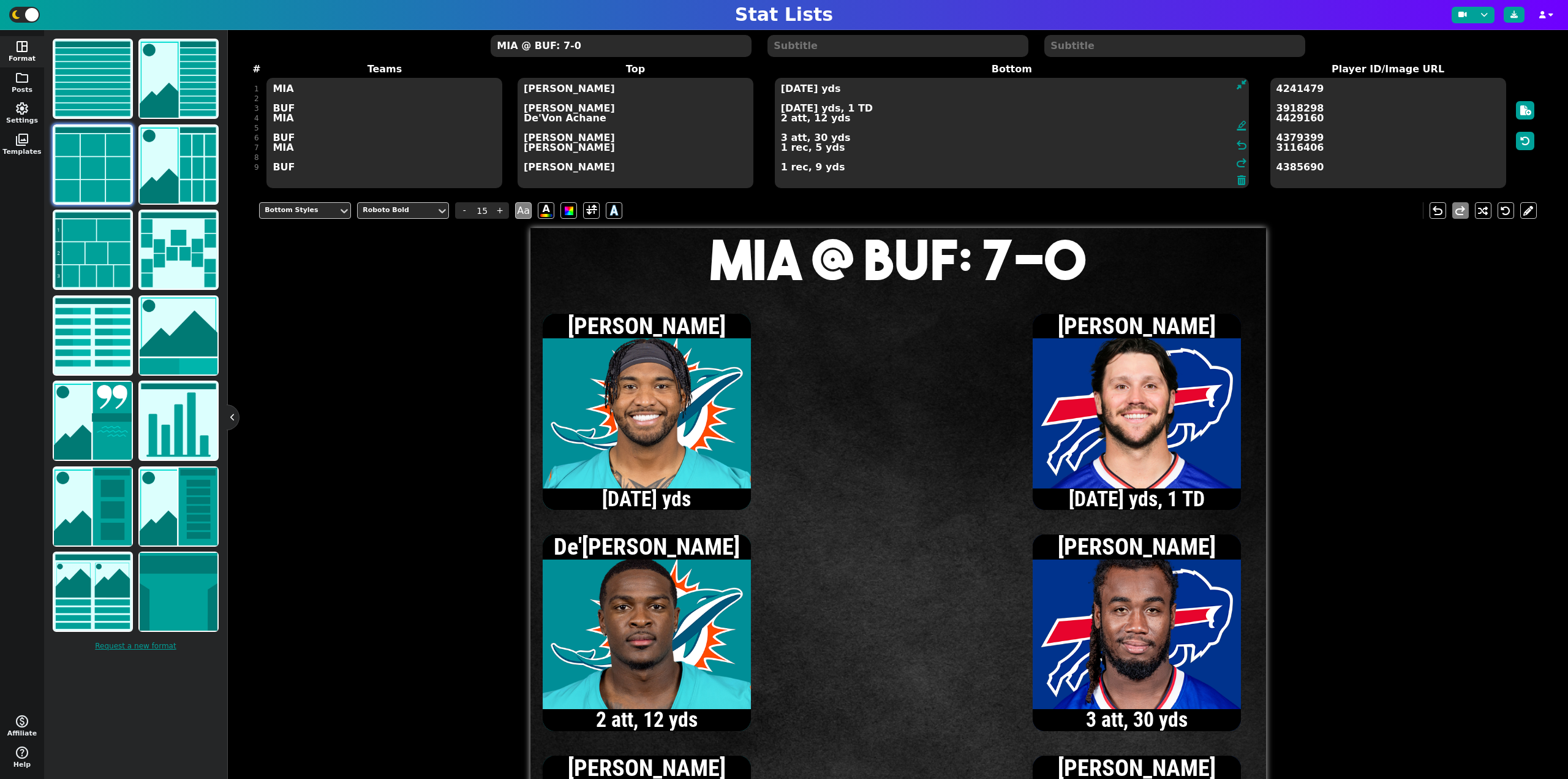
click at [781, 168] on textarea "[DATE] yds [DATE] yds, 1 TD 2 att, 12 yds 3 att, 30 yds 1 rec, 5 yds 1 rec, 9 y…" at bounding box center [1012, 133] width 474 height 110
type textarea "[DATE] yds [DATE] yds, 1 TD 2 att, 12 yds 3 att, 30 yds 1 rec, 5 yds 2 rec, 29 …"
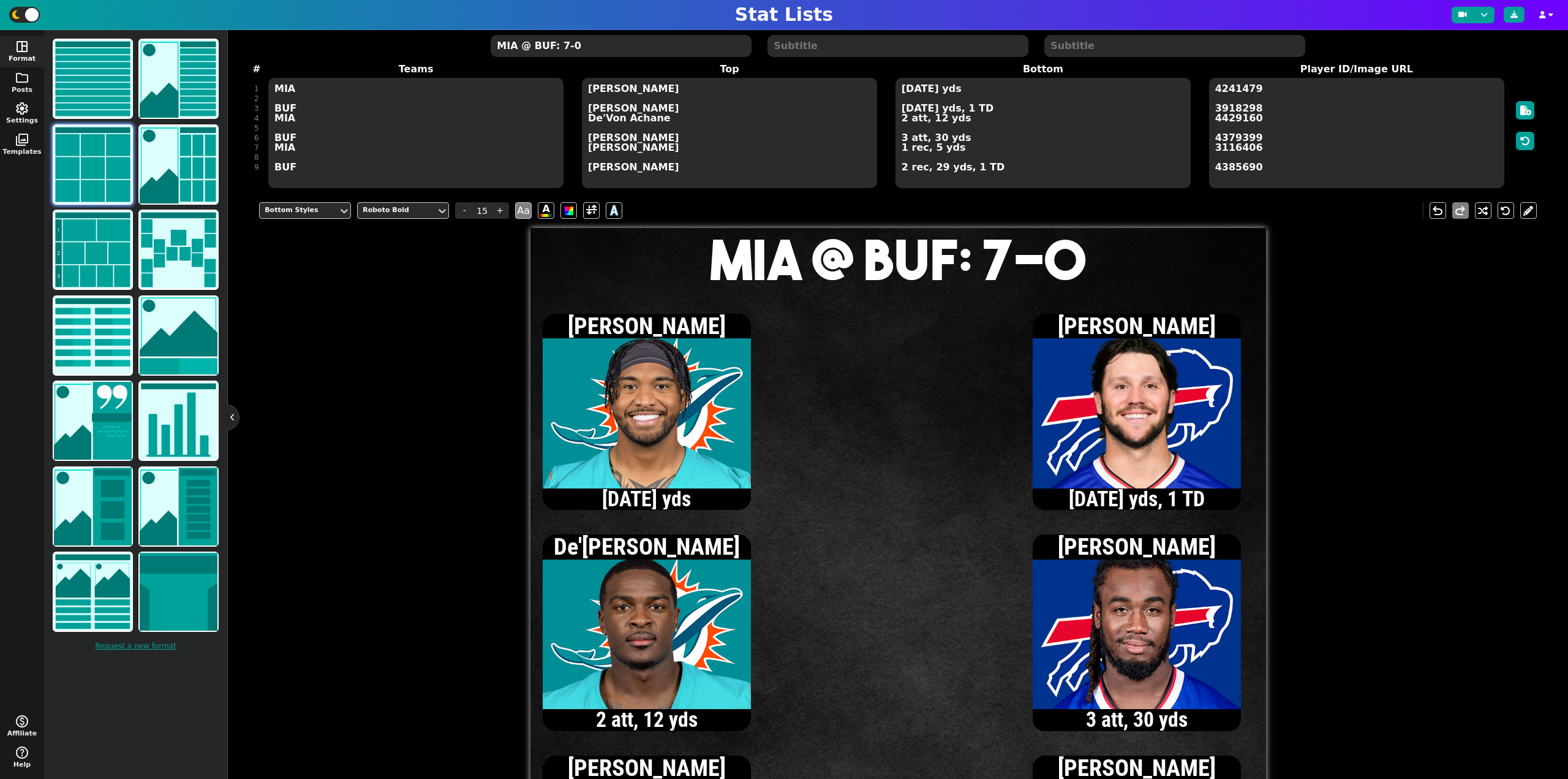
click at [637, 48] on textarea "MIA @ BUF: 7-0" at bounding box center [621, 46] width 260 height 22
type input "20"
type textarea "MIA @ BUF: 7-7"
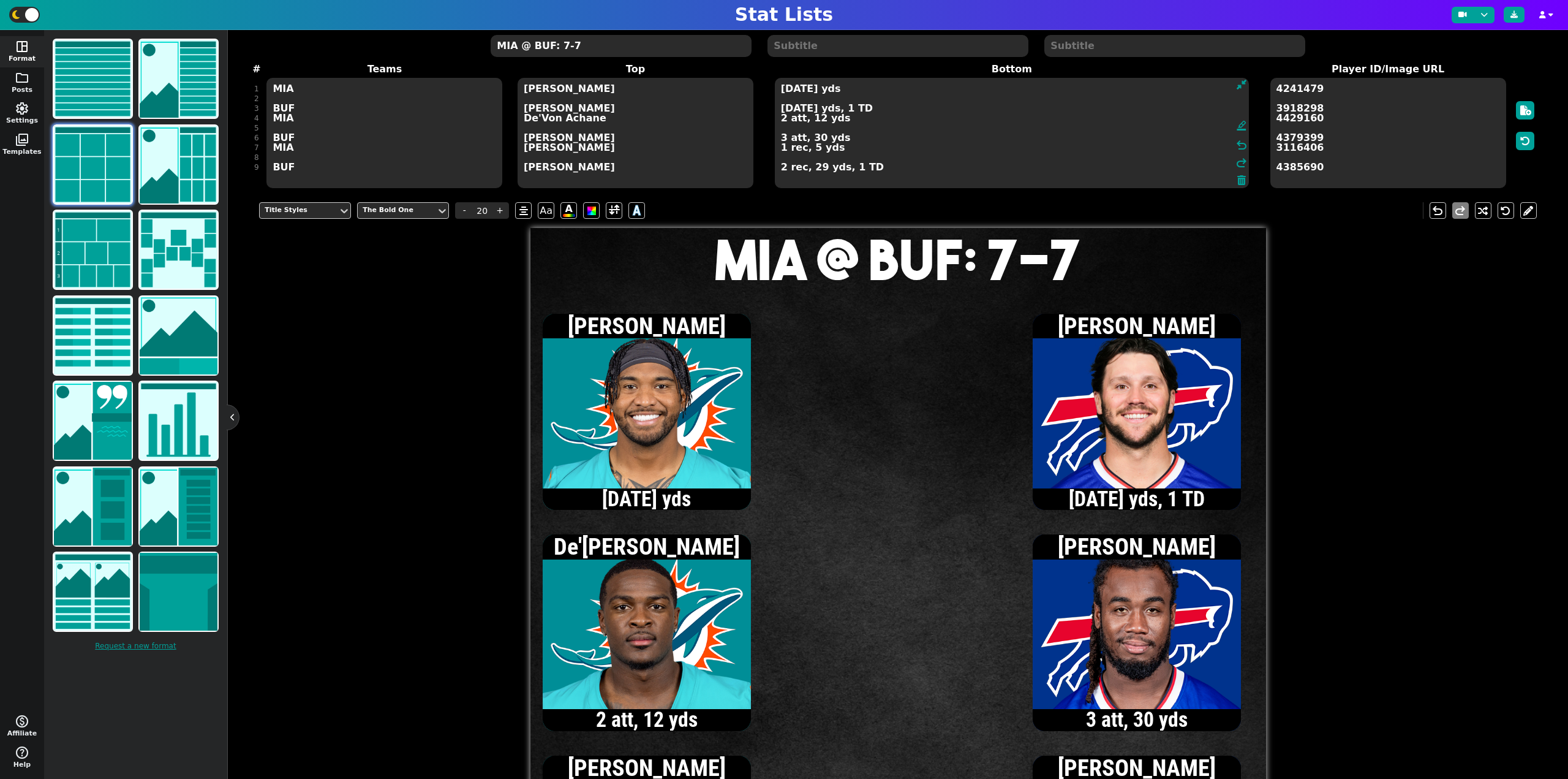
click at [912, 89] on textarea "[DATE] yds [DATE] yds, 1 TD 2 att, 12 yds 3 att, 30 yds 1 rec, 5 yds 2 rec, 29 …" at bounding box center [1012, 133] width 474 height 110
type input "15"
click at [782, 122] on textarea "[DATE] yds [DATE] yds, 1 TD 2 att, 12 yds 3 att, 30 yds 1 rec, 5 yds 2 rec, 29 …" at bounding box center [1012, 133] width 474 height 110
click at [781, 137] on textarea "[DATE] yds [DATE] yds, 1 TD 3 att, 17 yds 3 att, 30 yds 1 rec, 5 yds 2 rec, 29 …" at bounding box center [1012, 133] width 474 height 110
click at [783, 107] on textarea "[DATE] yds [DATE] yds, 1 TD 3 att, 17 yds 4 att, 39 yds 1 rec, 5 yds 2 rec, 29 …" at bounding box center [1012, 133] width 474 height 110
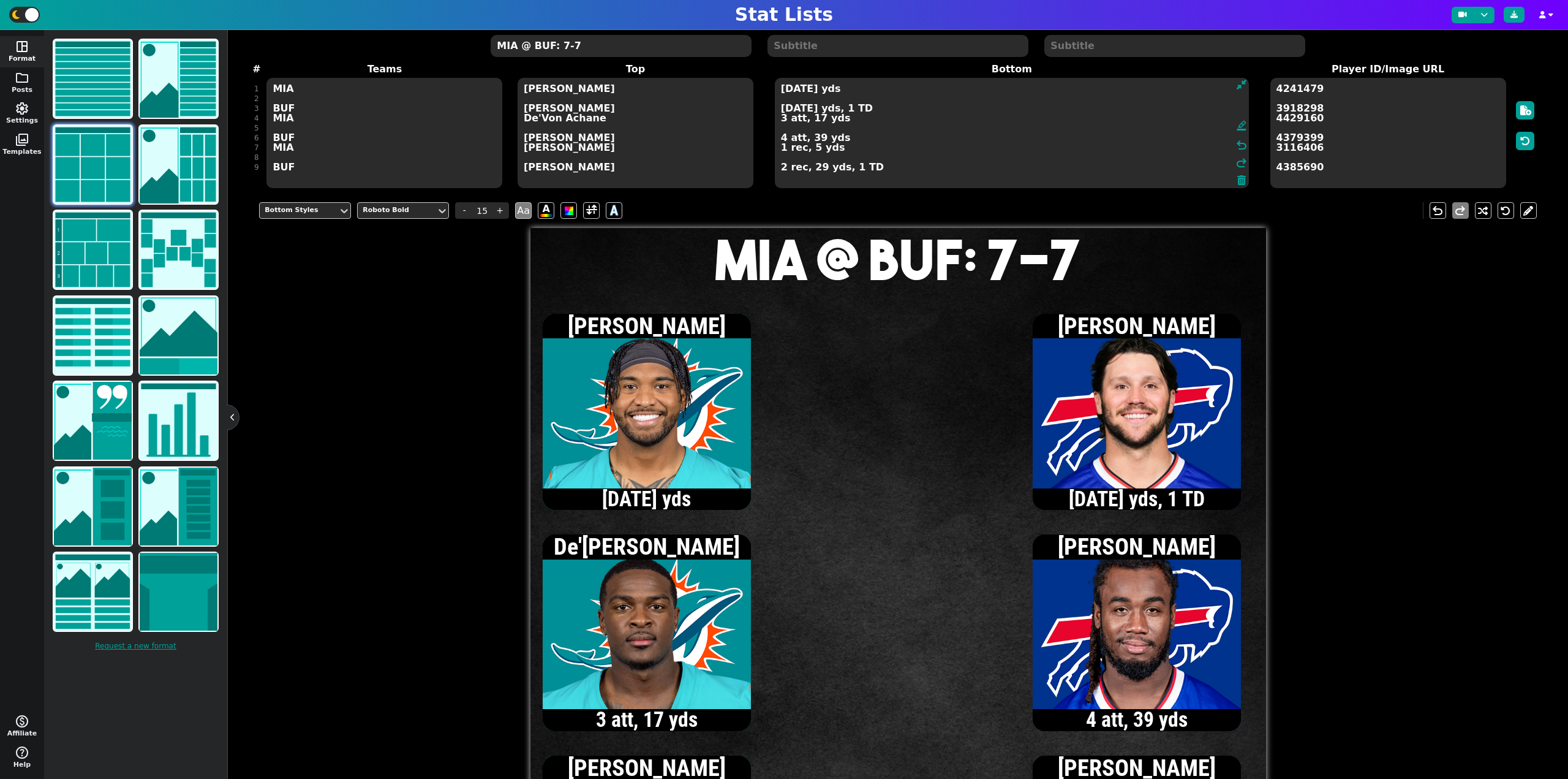
click at [781, 167] on textarea "[DATE] yds [DATE] yds, 1 TD 3 att, 17 yds 4 att, 39 yds 1 rec, 5 yds 2 rec, 29 …" at bounding box center [1012, 133] width 474 height 110
click at [783, 137] on textarea "[DATE] yds [DATE] yds, 1 TD 3 att, 17 yds 4 att, 39 yds 1 rec, 5 yds 3 rec, 41 …" at bounding box center [1012, 133] width 474 height 110
click at [783, 110] on textarea "[DATE] yds [DATE] yds, 1 TD 3 att, 17 yds 6 att, 47 yds 1 rec, 5 yds 3 rec, 41 …" at bounding box center [1012, 133] width 474 height 110
click at [781, 108] on textarea "[DATE] yds [DATE] yds, 1 TD 3 att, 17 yds 6 att, 47 yds 1 rec, 5 yds 3 rec, 41 …" at bounding box center [1012, 133] width 474 height 110
click at [782, 110] on textarea "[DATE] yds [DATE] yds, 1 TD 3 att, 17 yds 6 att, 47 yds 1 rec, 5 yds 3 rec, 41 …" at bounding box center [1012, 133] width 474 height 110
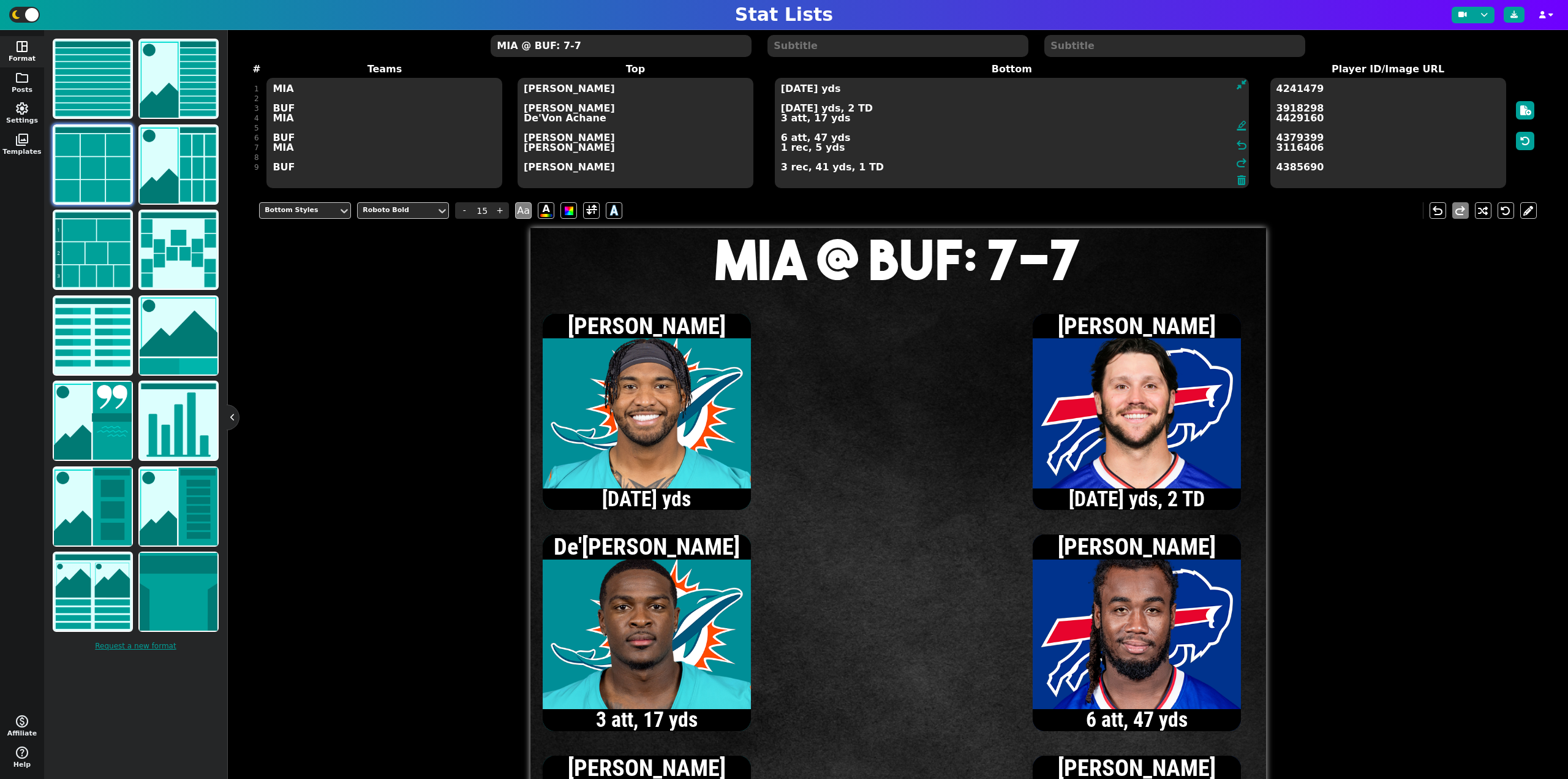
type textarea "[DATE] yds [DATE] yds, 2 TD 3 att, 17 yds 6 att, 47 yds 1 rec, 5 yds 3 rec, 41 …"
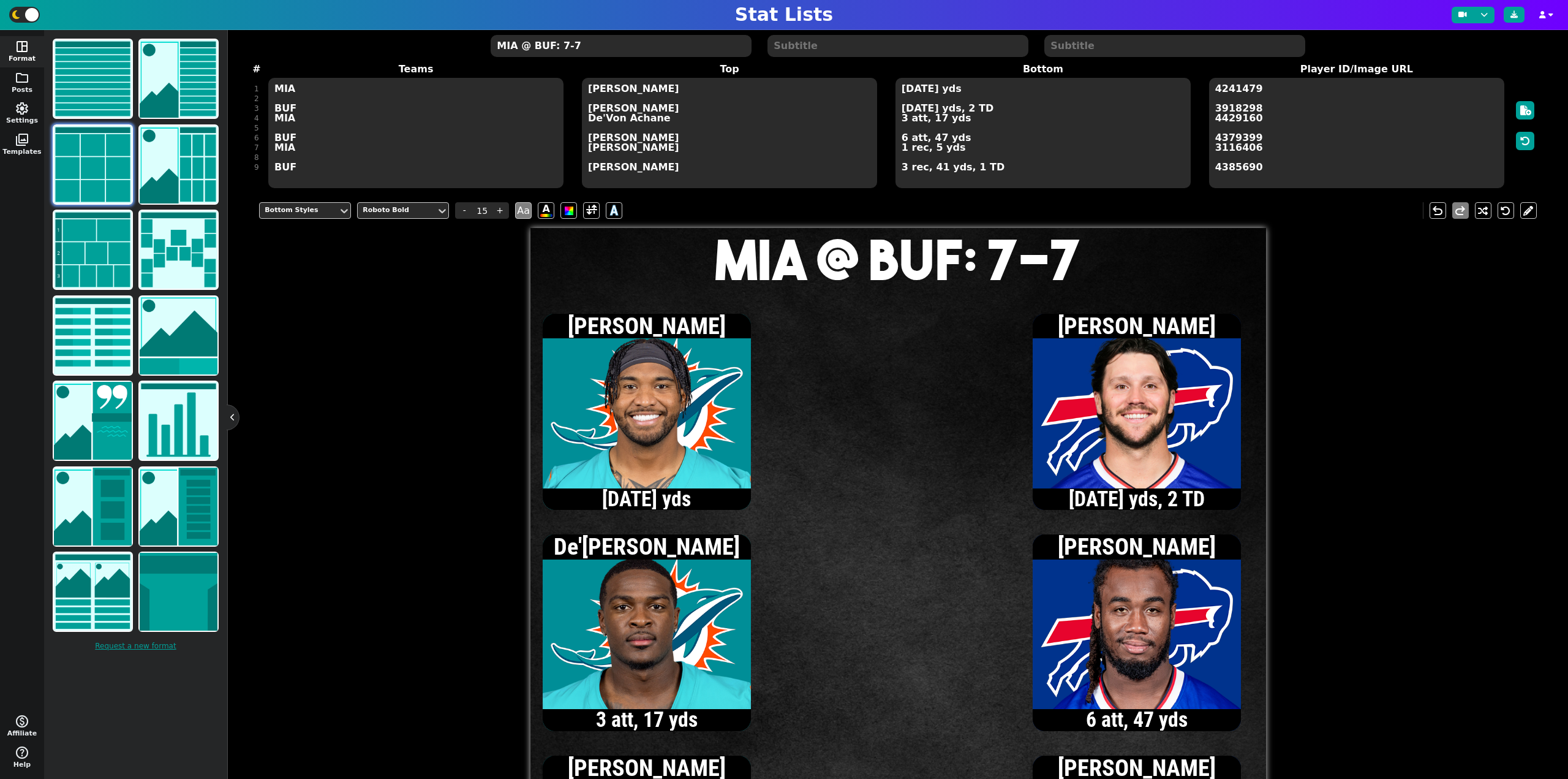
click at [604, 50] on textarea "MIA @ BUF: 7-7" at bounding box center [621, 46] width 260 height 22
type input "20"
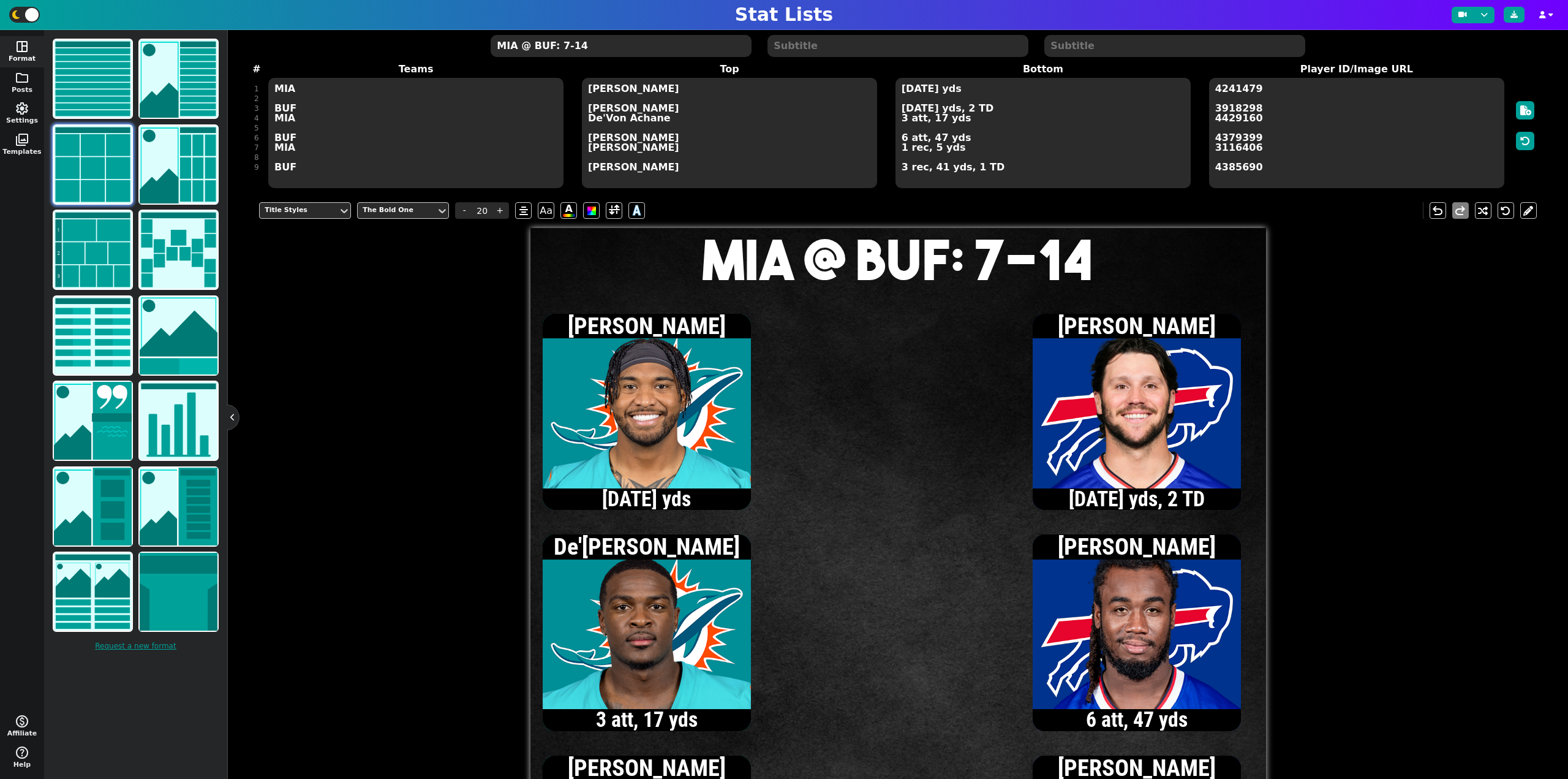
type textarea "MIA @ BUF: 7-14"
click at [902, 89] on textarea "[DATE] yds [DATE] yds, 2 TD 3 att, 17 yds 6 att, 47 yds 1 rec, 5 yds 3 rec, 41 …" at bounding box center [1043, 133] width 295 height 110
type input "15"
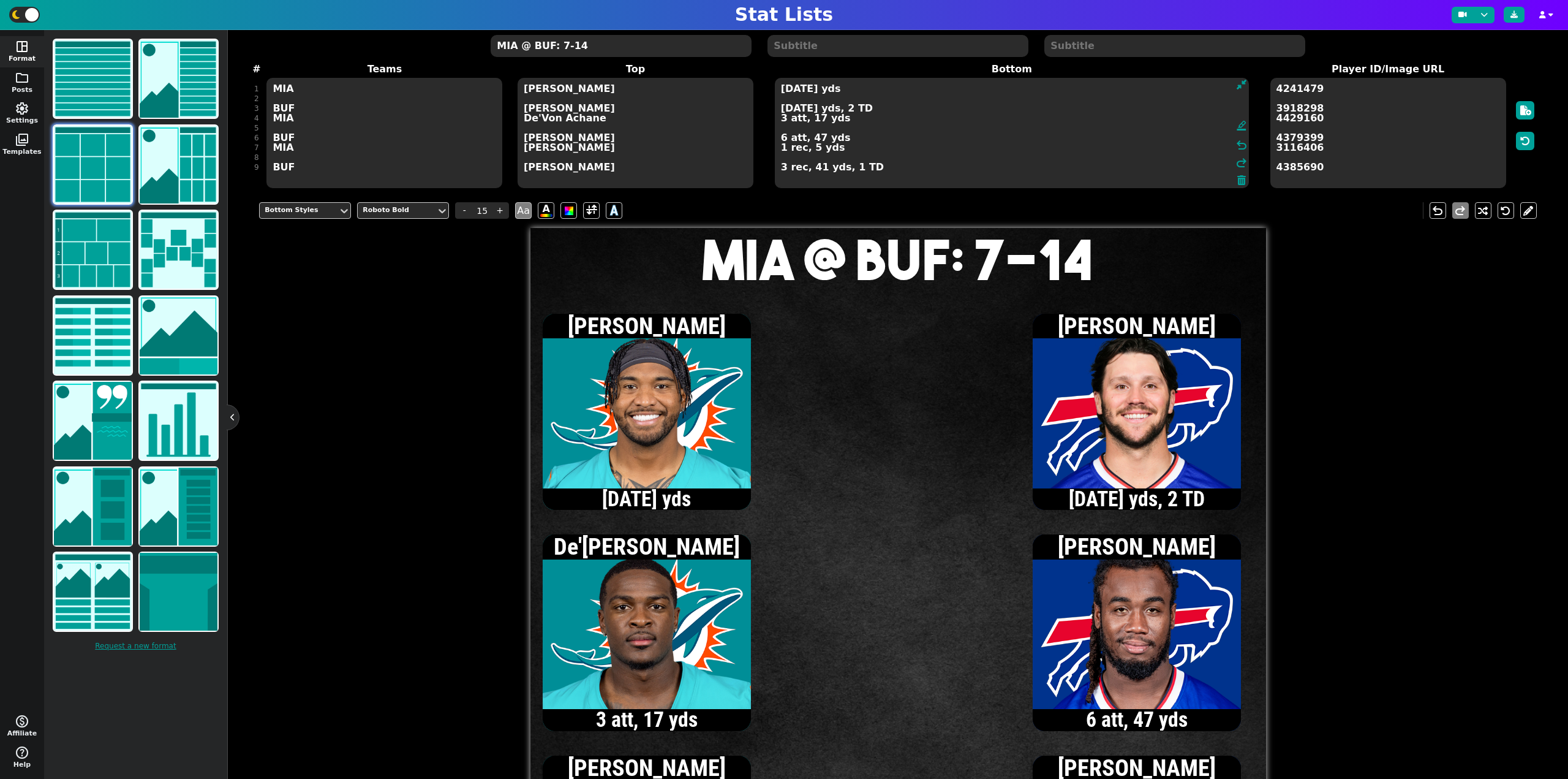
click at [792, 90] on textarea "[DATE] yds [DATE] yds, 2 TD 3 att, 17 yds 6 att, 47 yds 1 rec, 5 yds 3 rec, 41 …" at bounding box center [1012, 133] width 474 height 110
click at [782, 110] on textarea "[DATE] yds [DATE] yds, 2 TD 3 att, 17 yds 6 att, 47 yds 1 rec, 5 yds 3 rec, 41 …" at bounding box center [1012, 133] width 474 height 110
click at [783, 140] on textarea "[DATE] yds [DATE] yds, 2 TD 3 att, 17 yds 6 att, 47 yds 1 rec, 5 yds 3 rec, 41 …" at bounding box center [1012, 133] width 474 height 110
click at [783, 110] on textarea "[DATE] yds [DATE] yds, 2 TD 3 att, 17 yds 7 att, 73 yds 1 rec, 5 yds 3 rec, 41 …" at bounding box center [1012, 133] width 474 height 110
click at [782, 109] on textarea "[DATE] yds [DATE] yds, 2 TD 3 att, 17 yds 7 att, 73 yds 1 rec, 5 yds 3 rec, 41 …" at bounding box center [1012, 133] width 474 height 110
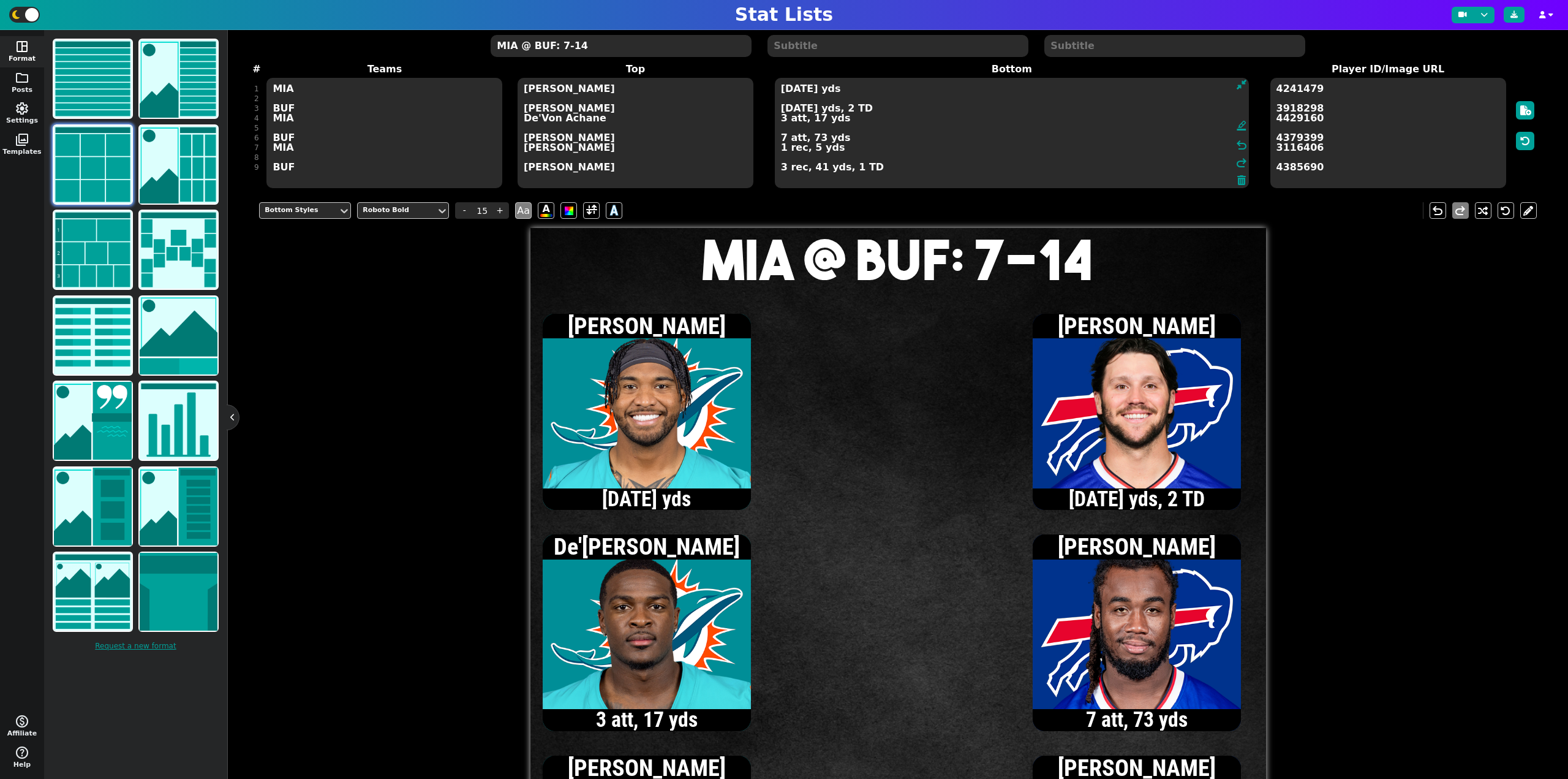
click at [789, 109] on textarea "[DATE] yds [DATE] yds, 2 TD 3 att, 17 yds 7 att, 73 yds 1 rec, 5 yds 3 rec, 41 …" at bounding box center [1012, 133] width 474 height 110
click at [782, 137] on textarea "[DATE] yds 11/13, 97 yds, 2 TD 3 att, 17 yds 7 att, 73 yds 1 rec, 5 yds 3 rec, …" at bounding box center [1012, 133] width 474 height 110
click at [782, 91] on textarea "[DATE] yds 11/13, 97 yds, 2 TD 3 att, 17 yds 8 att, 73 yds 1 rec, 5 yds 3 rec, …" at bounding box center [1012, 133] width 474 height 110
click at [783, 120] on textarea "[DATE] yds 11/13, 97 yds, 2 TD 3 att, 17 yds 8 att, 73 yds 1 rec, 5 yds 3 rec, …" at bounding box center [1012, 133] width 474 height 110
click at [783, 120] on textarea "[DATE] yds 11/13, 97 yds, 2 TD 4 att, 24 yds 8 att, 73 yds 1 rec, 5 yds 3 rec, …" at bounding box center [1012, 133] width 474 height 110
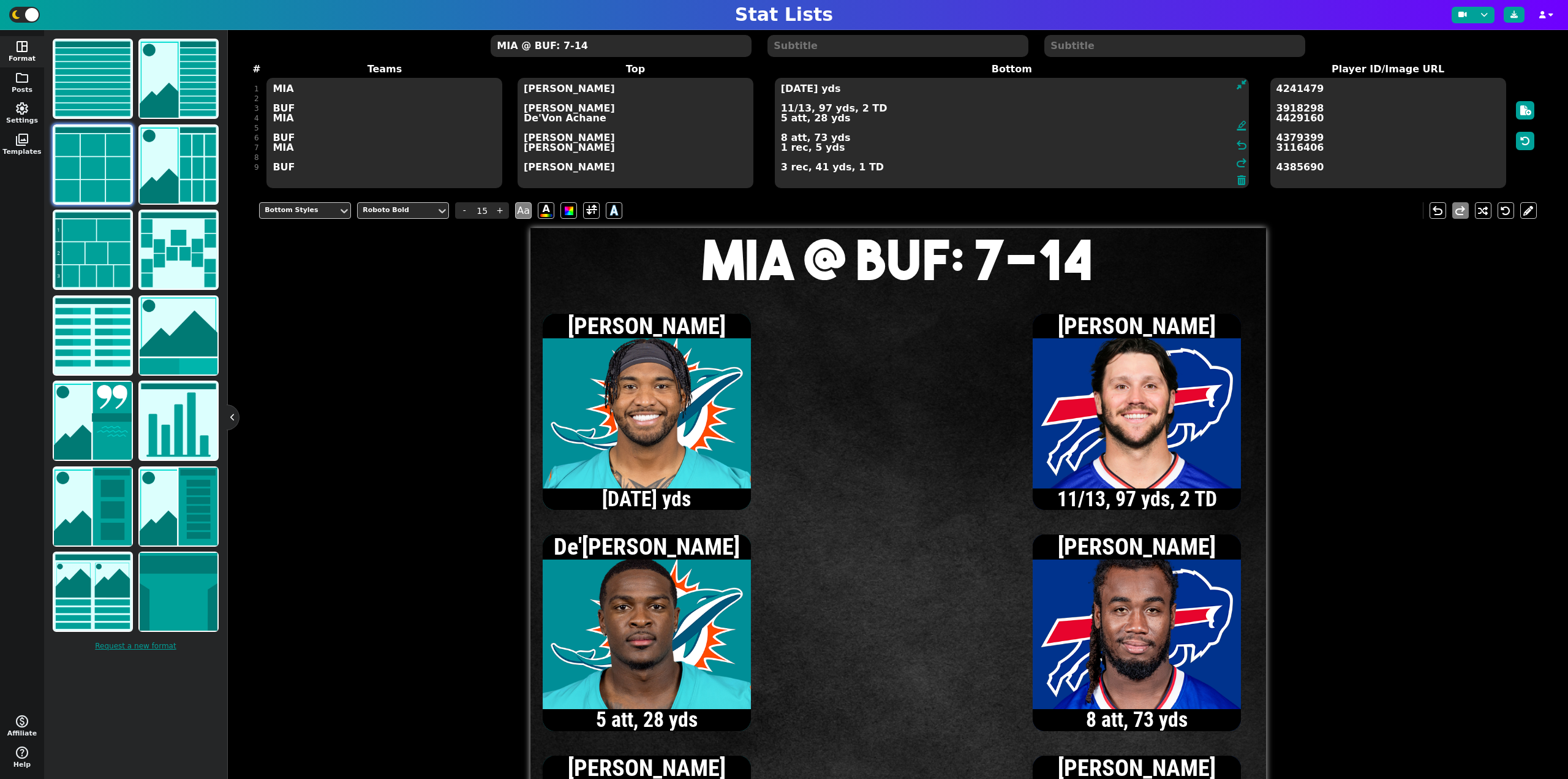
click at [782, 90] on textarea "[DATE] yds 11/13, 97 yds, 2 TD 5 att, 28 yds 8 att, 73 yds 1 rec, 5 yds 3 rec, …" at bounding box center [1012, 133] width 474 height 110
click at [783, 88] on textarea "[DATE] yds 11/13, 97 yds, 2 TD 5 att, 28 yds 8 att, 73 yds 1 rec, 5 yds 3 rec, …" at bounding box center [1012, 133] width 474 height 110
click at [782, 150] on textarea "[DATE] yds 11/13, 97 yds, 2 TD 5 att, 28 yds 8 att, 73 yds 1 rec, 5 yds 3 rec, …" at bounding box center [1012, 133] width 474 height 110
click at [783, 91] on textarea "[DATE] yds 11/13, 97 yds, 2 TD 5 att, 28 yds 8 att, 73 yds 2 rec, 24 yds 3 rec,…" at bounding box center [1012, 133] width 474 height 110
click at [783, 149] on textarea "9/14, 58 yds 11/13, 97 yds, 2 TD 5 att, 28 yds 8 att, 73 yds 2 rec, 24 yds 3 re…" at bounding box center [1012, 133] width 474 height 110
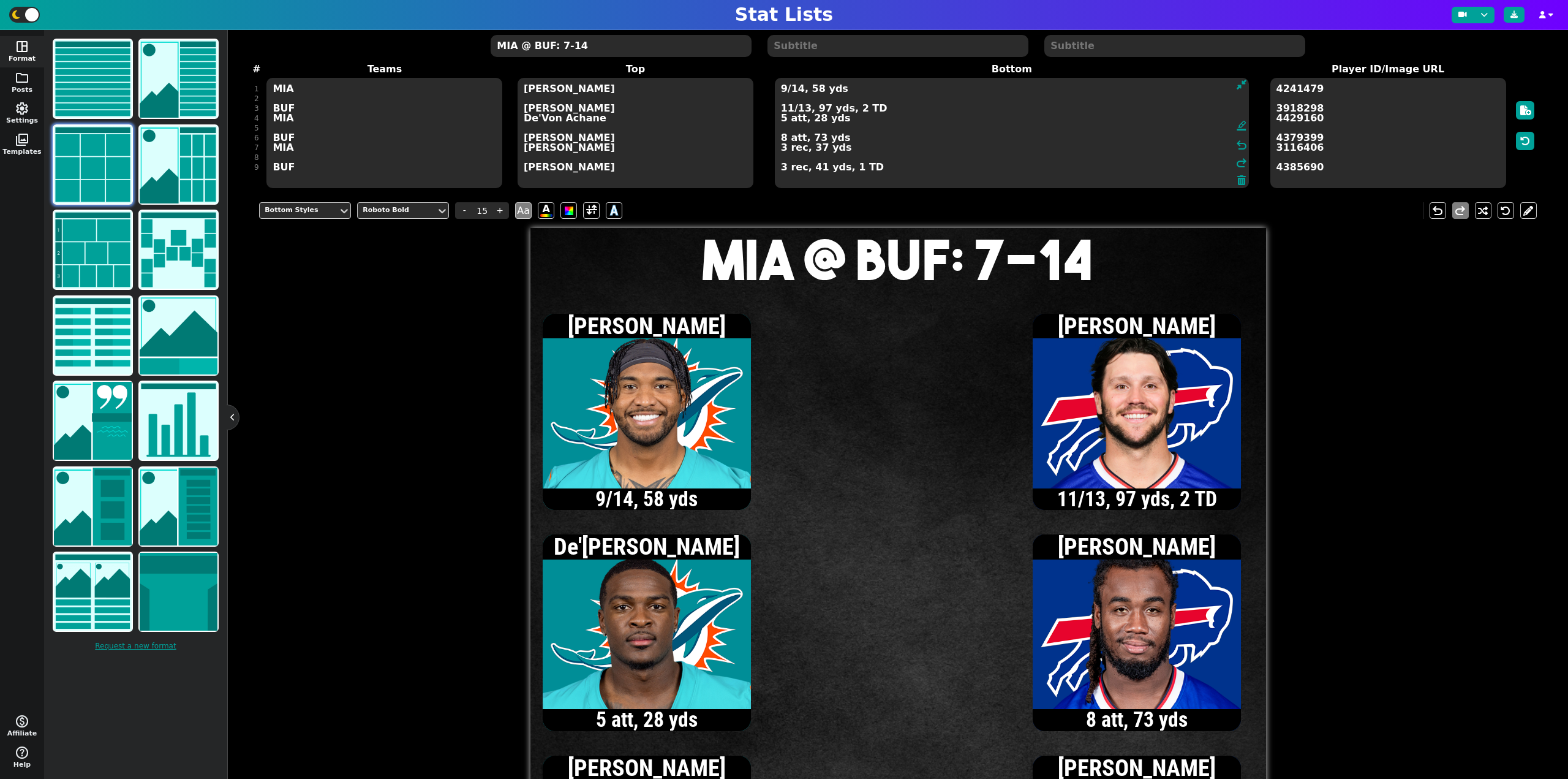
click at [783, 89] on textarea "9/14, 58 yds 11/13, 97 yds, 2 TD 5 att, 28 yds 8 att, 73 yds 3 rec, 37 yds 3 re…" at bounding box center [1012, 133] width 474 height 110
click at [803, 90] on textarea "10/15, 56 yds 11/13, 97 yds, 2 TD 5 att, 28 yds 8 att, 73 yds 3 rec, 37 yds 3 r…" at bounding box center [1012, 133] width 474 height 110
click at [783, 119] on textarea "10/16, 56 yds 11/13, 97 yds, 2 TD 5 att, 28 yds 8 att, 73 yds 3 rec, 37 yds 3 r…" at bounding box center [1012, 133] width 474 height 110
click at [790, 91] on textarea "10/16, 56 yds 11/13, 97 yds, 2 TD 6 att, 35 yds 8 att, 73 yds 3 rec, 37 yds 3 r…" at bounding box center [1012, 133] width 474 height 110
click at [781, 148] on textarea "11/17, 63 yds 11/13, 97 yds, 2 TD 6 att, 35 yds 8 att, 73 yds 3 rec, 37 yds 3 r…" at bounding box center [1012, 133] width 474 height 110
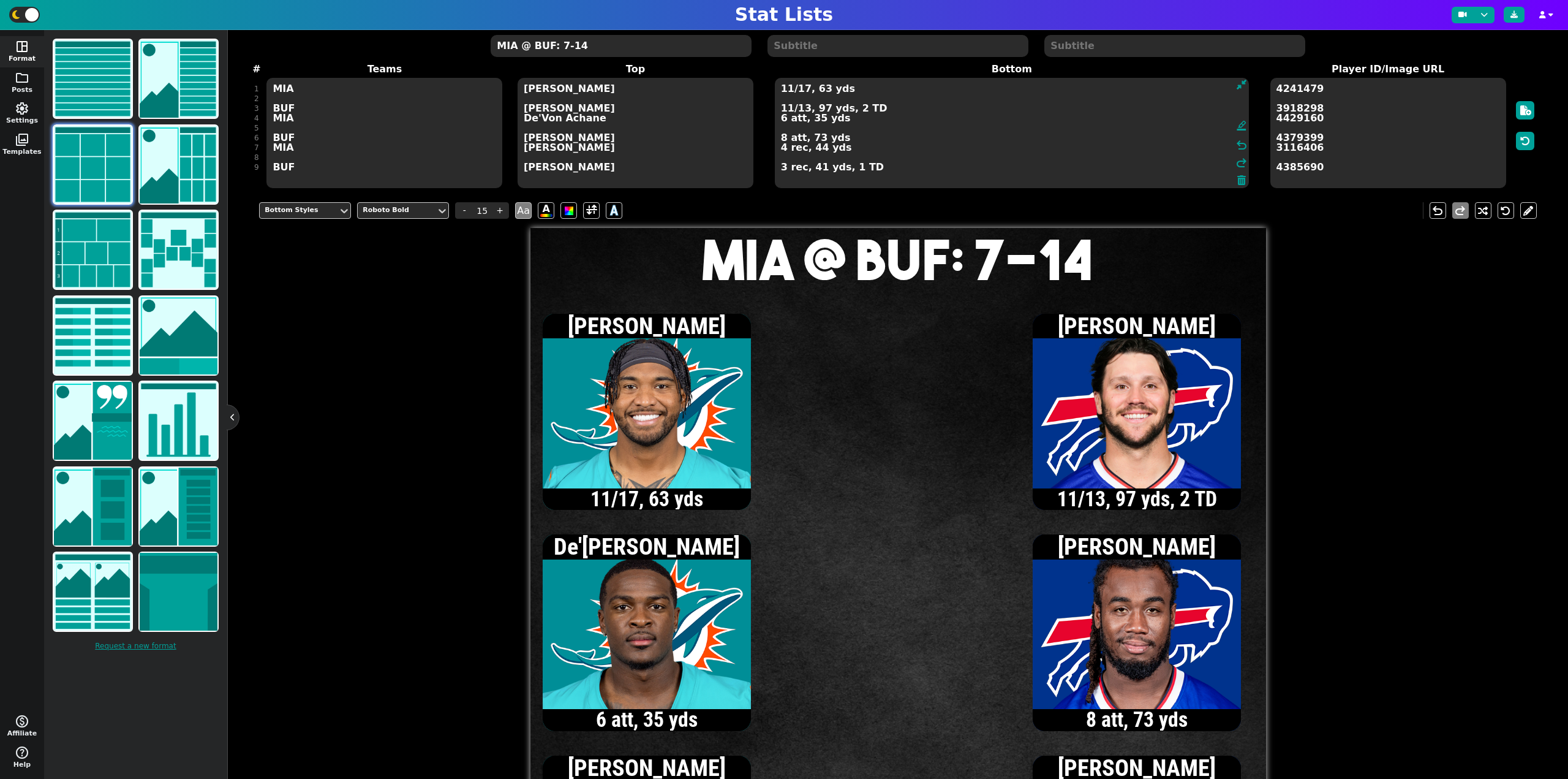
click at [788, 93] on textarea "11/17, 63 yds 11/13, 97 yds, 2 TD 6 att, 35 yds 8 att, 73 yds 4 rec, 44 yds 3 r…" at bounding box center [1012, 133] width 474 height 110
type textarea "12/18, 66 yds, 1 TD 11/13, 97 yds, 2 TD 6 att, 35 yds 8 att, 73 yds 4 rec, 44 y…"
click at [563, 45] on textarea "MIA @ BUF: 7-14" at bounding box center [621, 46] width 260 height 22
type input "20"
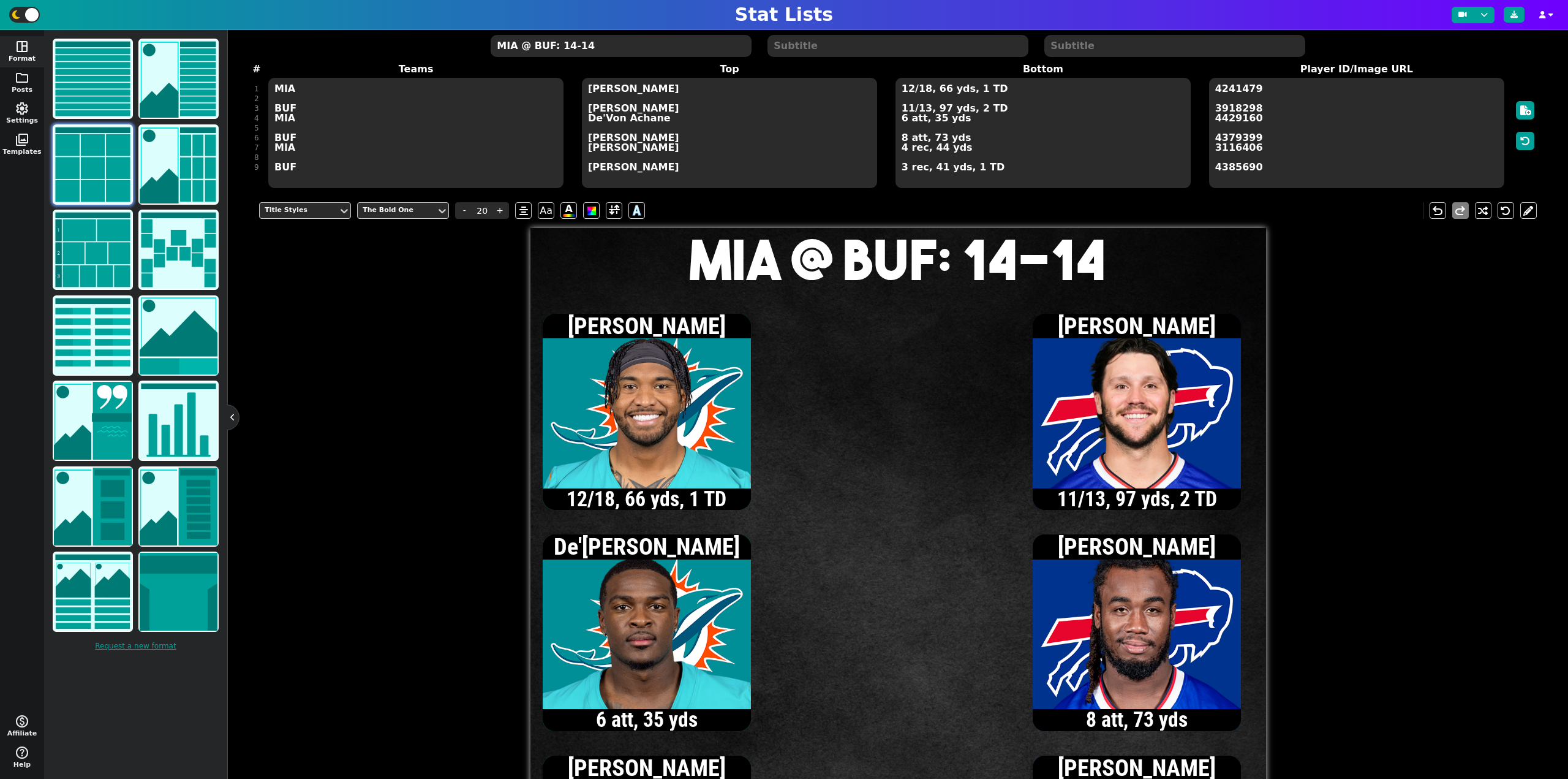
type textarea "MIA @ BUF: 14-14"
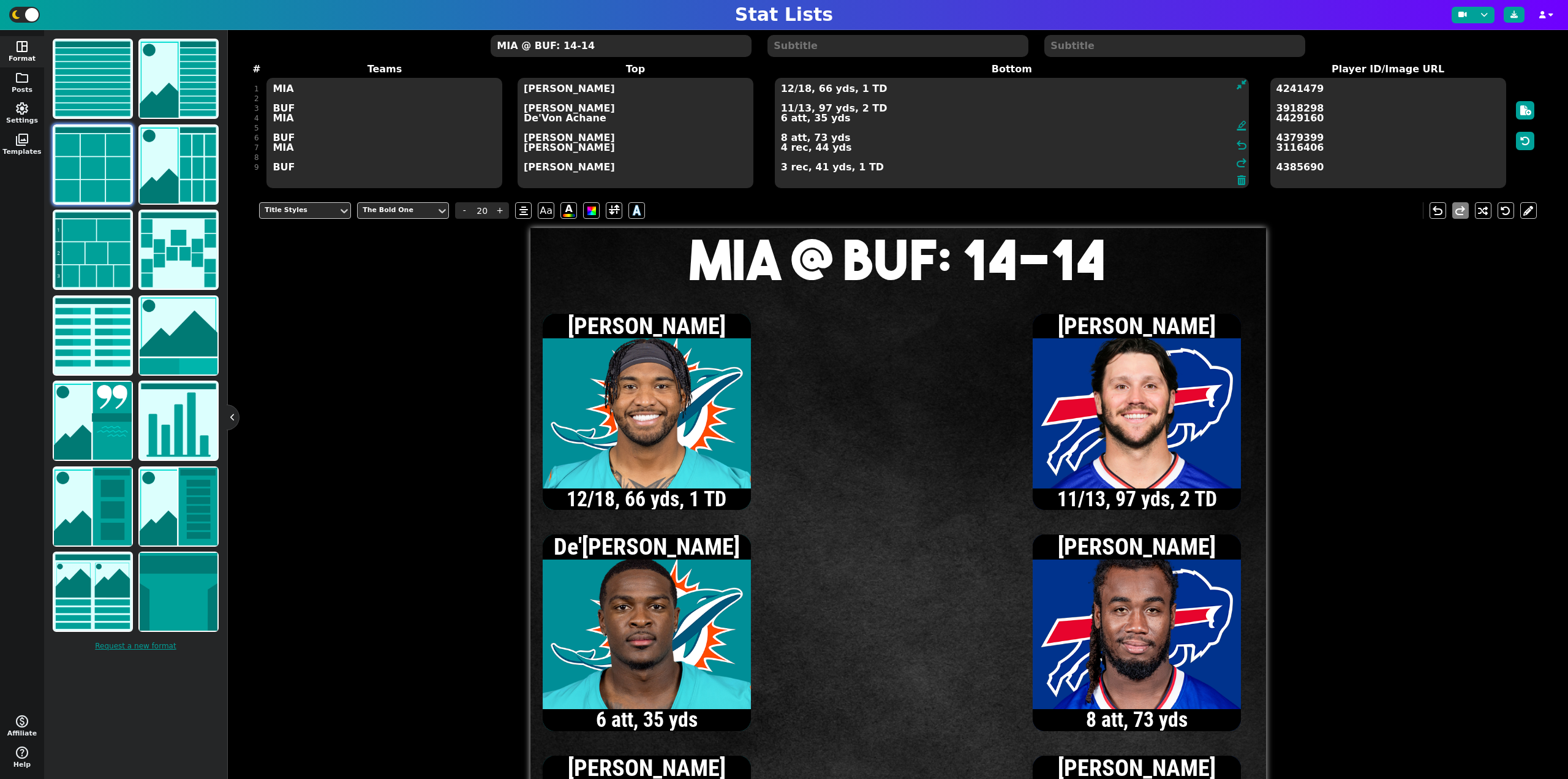
click at [901, 137] on textarea "12/18, 66 yds, 1 TD 11/13, 97 yds, 2 TD 6 att, 35 yds 8 att, 73 yds 4 rec, 44 y…" at bounding box center [1012, 133] width 474 height 110
type input "15"
click at [787, 108] on textarea "12/18, 66 yds, 1 TD 11/13, 97 yds, 2 TD 6 att, 35 yds 9 att, 74 yds 4 rec, 44 y…" at bounding box center [1012, 133] width 474 height 110
click at [788, 107] on textarea "12/18, 66 yds, 1 TD 12/14, 105 yds, 2 TD 6 att, 35 yds 9 att, 74 yds 4 rec, 44 …" at bounding box center [1012, 133] width 474 height 110
click at [786, 110] on textarea "12/18, 66 yds, 1 TD 13/15, 113 yds, 2 TD 6 att, 35 yds 9 att, 74 yds 4 rec, 44 …" at bounding box center [1012, 133] width 474 height 110
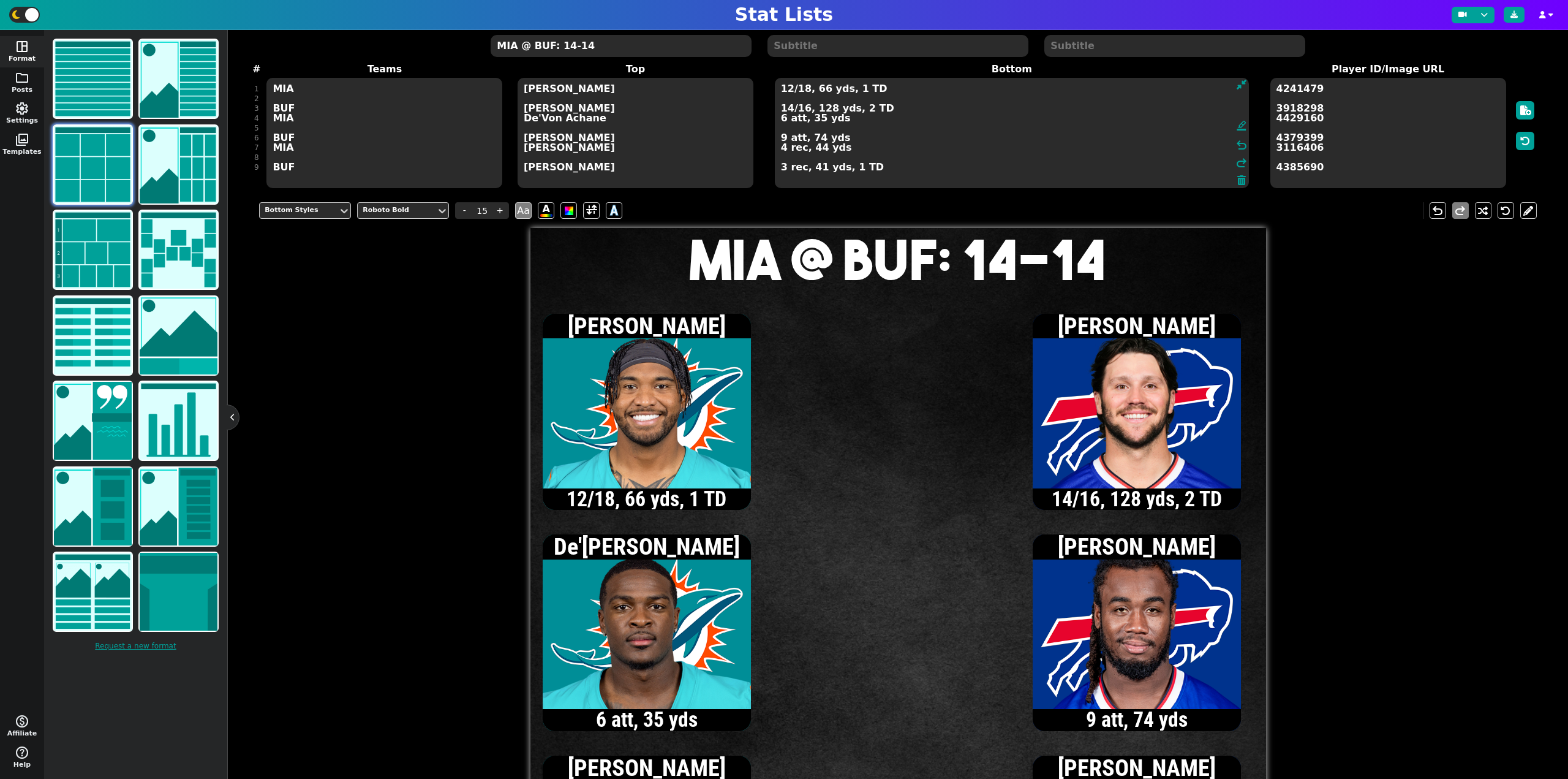
click at [789, 108] on textarea "12/18, 66 yds, 1 TD 14/16, 128 yds, 2 TD 6 att, 35 yds 9 att, 74 yds 4 rec, 44 …" at bounding box center [1012, 133] width 474 height 110
click at [783, 169] on textarea "12/18, 66 yds, 1 TD 15/17, 147 yds, 2 TD 6 att, 35 yds 9 att, 74 yds 4 rec, 44 …" at bounding box center [1012, 133] width 474 height 110
click at [783, 139] on textarea "12/18, 66 yds, 1 TD 15/17, 147 yds, 2 TD 6 att, 35 yds 9 att, 74 yds 4 rec, 44 …" at bounding box center [1012, 133] width 474 height 110
type textarea "12/18, 66 yds, 1 TD 15/17, 147 yds, 2 TD 6 att, 35 yds 10 att, 76 yds, 1 TD 4 r…"
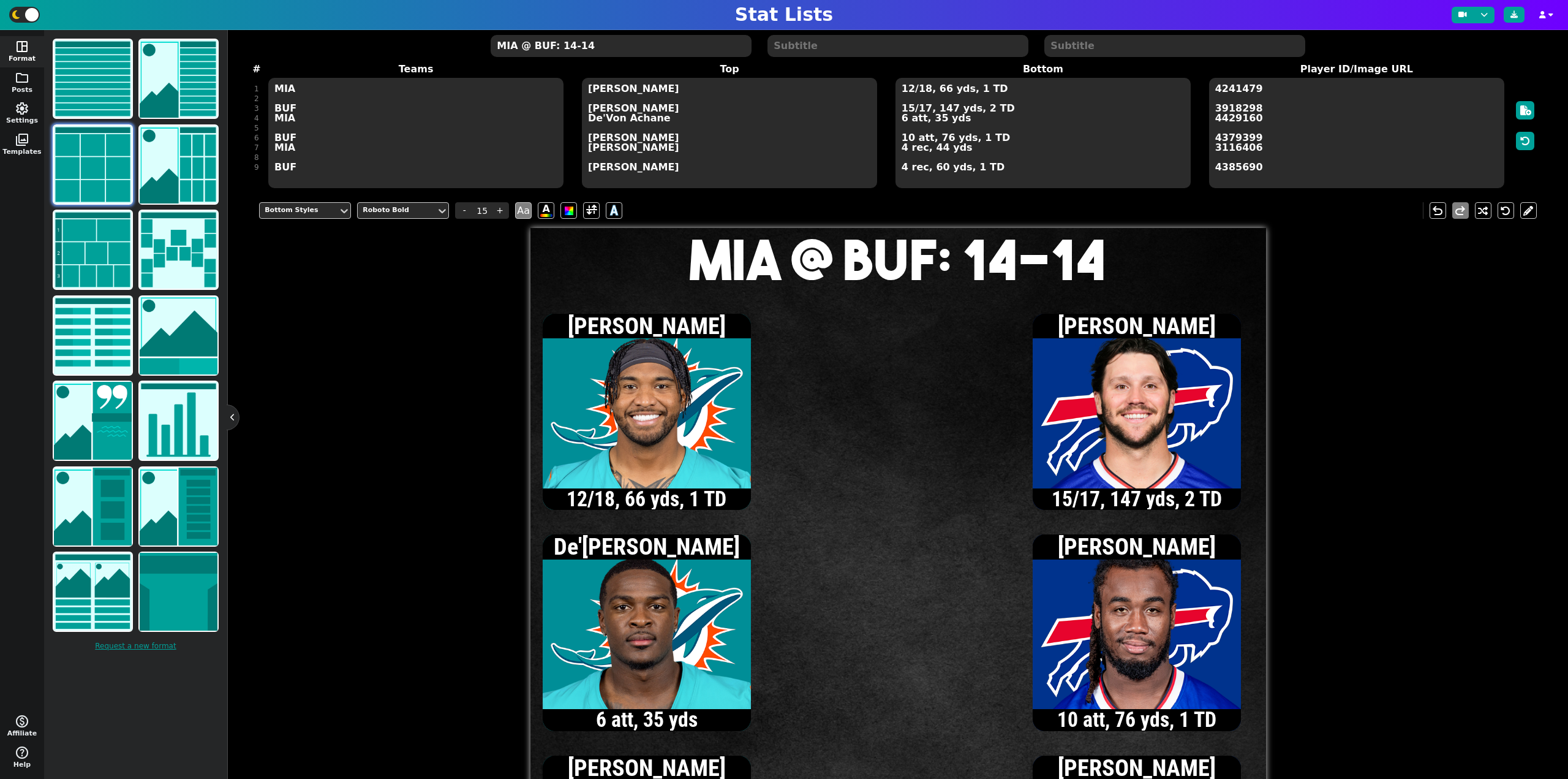
click at [605, 45] on textarea "MIA @ BUF: 14-14" at bounding box center [621, 46] width 260 height 22
type input "20"
type textarea "MIA @ BUF: 14-21"
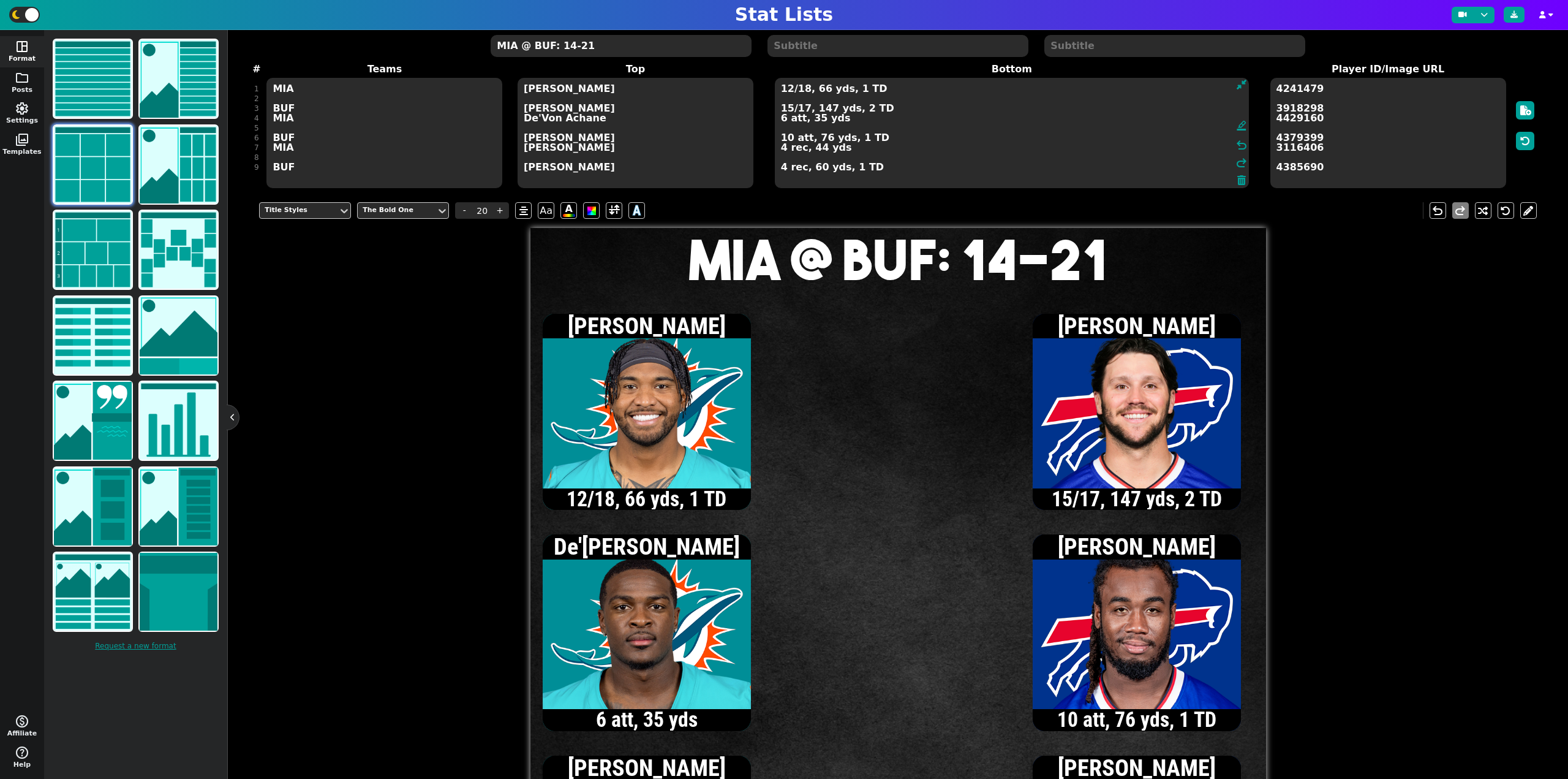
click at [908, 90] on textarea "12/18, 66 yds, 1 TD 15/17, 147 yds, 2 TD 6 att, 35 yds 10 att, 76 yds, 1 TD 4 r…" at bounding box center [1012, 133] width 474 height 110
type input "15"
click at [783, 122] on textarea "13/19, 63 yds, 1 TD 15/17, 147 yds, 2 TD 6 att, 35 yds 10 att, 76 yds, 1 TD 4 r…" at bounding box center [1012, 133] width 474 height 110
click at [802, 90] on textarea "13/19, 63 yds, 1 TD 15/17, 147 yds, 2 TD 7 att, 37 yds 10 att, 76 yds, 1 TD 4 r…" at bounding box center [1012, 133] width 474 height 110
click at [788, 139] on textarea "13/20, 63 yds, 1 TD 15/17, 147 yds, 2 TD 7 att, 37 yds 10 att, 76 yds, 1 TD 4 r…" at bounding box center [1012, 133] width 474 height 110
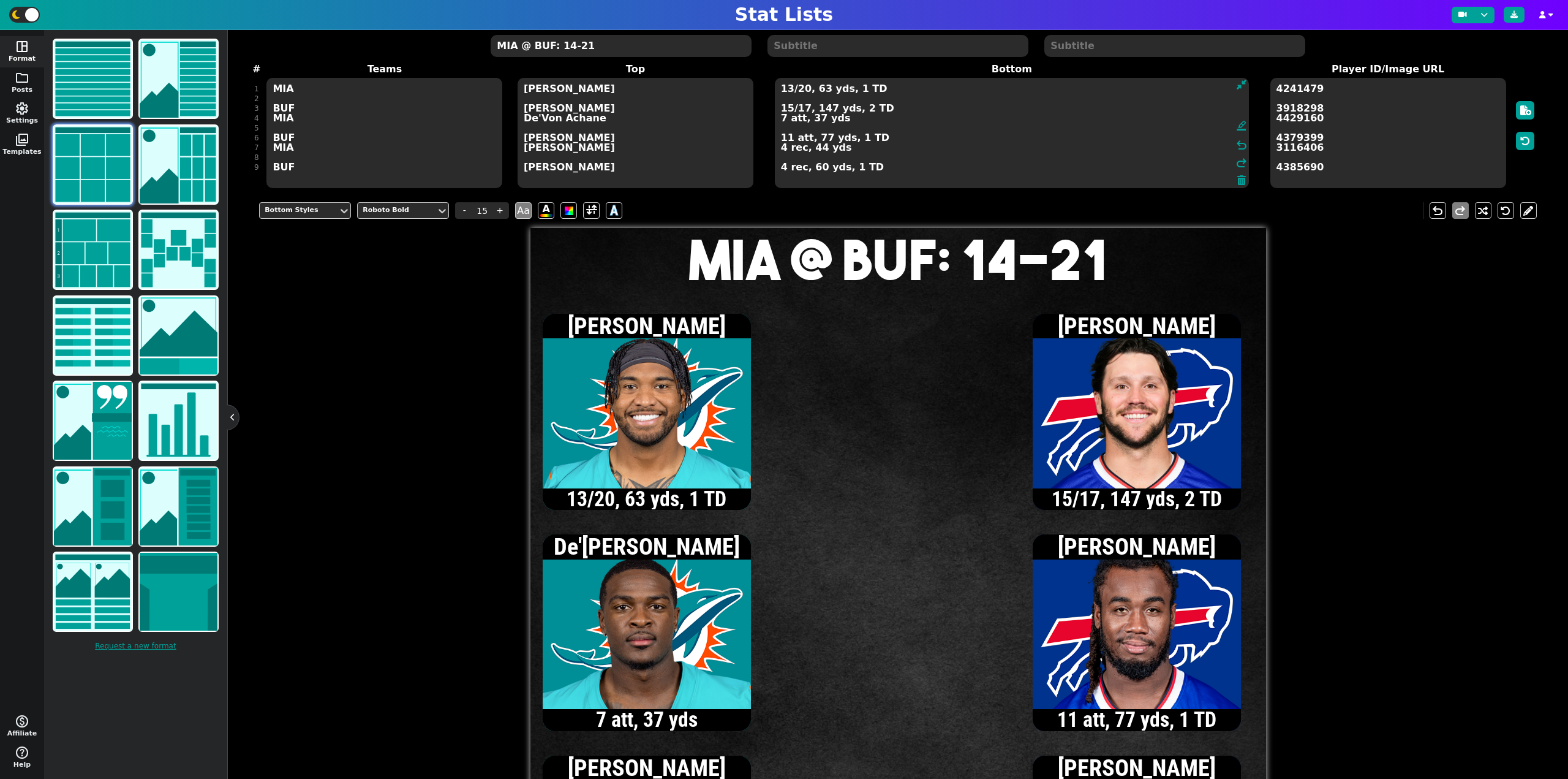
click at [788, 110] on textarea "13/20, 63 yds, 1 TD 15/17, 147 yds, 2 TD 7 att, 37 yds 11 att, 77 yds, 1 TD 4 r…" at bounding box center [1012, 133] width 474 height 110
click at [789, 112] on textarea "13/20, 63 yds, 1 TD 16/18, 147 yds, 2 TD 7 att, 37 yds 11 att, 77 yds, 1 TD 4 r…" at bounding box center [1012, 133] width 474 height 110
click at [781, 166] on textarea "13/20, 63 yds, 1 TD 17/19, 153 yds, 2 TD 7 att, 37 yds 11 att, 77 yds, 1 TD 4 r…" at bounding box center [1012, 133] width 474 height 110
click at [784, 120] on textarea "13/20, 63 yds, 1 TD 17/19, 153 yds, 2 TD 7 att, 37 yds 11 att, 77 yds, 1 TD 4 r…" at bounding box center [1012, 133] width 474 height 110
click at [803, 90] on textarea "13/20, 63 yds, 1 TD 17/19, 153 yds, 2 TD 8 att, 42 yds 11 att, 77 yds, 1 TD 4 r…" at bounding box center [1012, 133] width 474 height 110
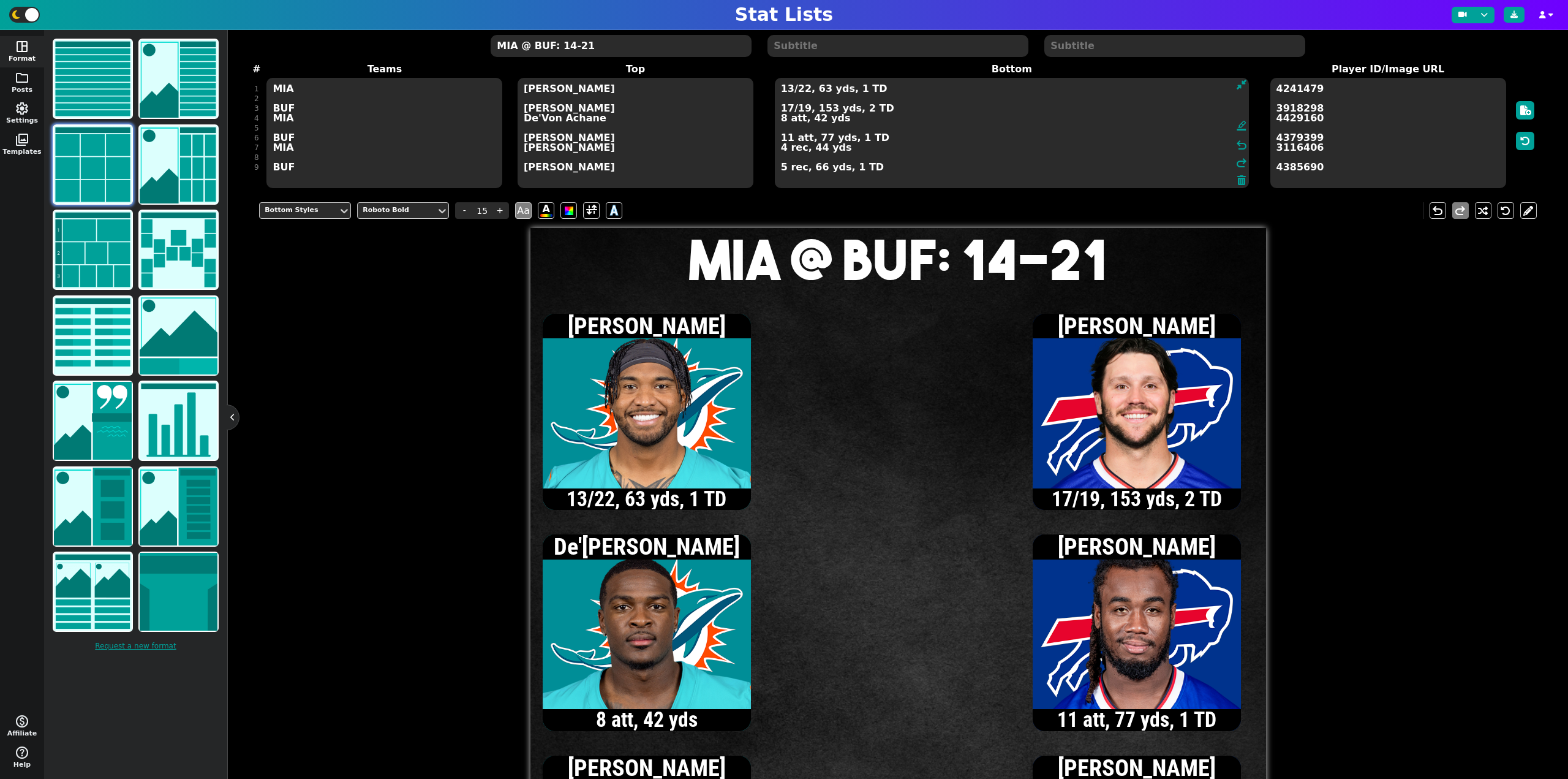
click at [788, 136] on textarea "13/22, 63 yds, 1 TD 17/19, 153 yds, 2 TD 8 att, 42 yds 11 att, 77 yds, 1 TD 4 r…" at bounding box center [1012, 133] width 474 height 110
click at [788, 110] on textarea "13/22, 63 yds, 1 TD 17/19, 153 yds, 2 TD 8 att, 42 yds 12 att, 81 yds, 1 TD 4 r…" at bounding box center [1012, 133] width 474 height 110
click at [802, 109] on textarea "13/22, 63 yds, 1 TD 18/20, 160 yds, 2 TD 8 att, 42 yds 12 att, 81 yds, 1 TD 4 r…" at bounding box center [1012, 133] width 474 height 110
click at [788, 91] on textarea "13/22, 63 yds, 1 TD 18/23, 160 yds, 2 TD 8 att, 42 yds 12 att, 81 yds, 1 TD 4 r…" at bounding box center [1012, 133] width 474 height 110
click at [788, 91] on textarea "14/23, 72 yds, 1 TD 18/23, 160 yds, 2 TD 8 att, 42 yds 12 att, 81 yds, 1 TD 4 r…" at bounding box center [1012, 133] width 474 height 110
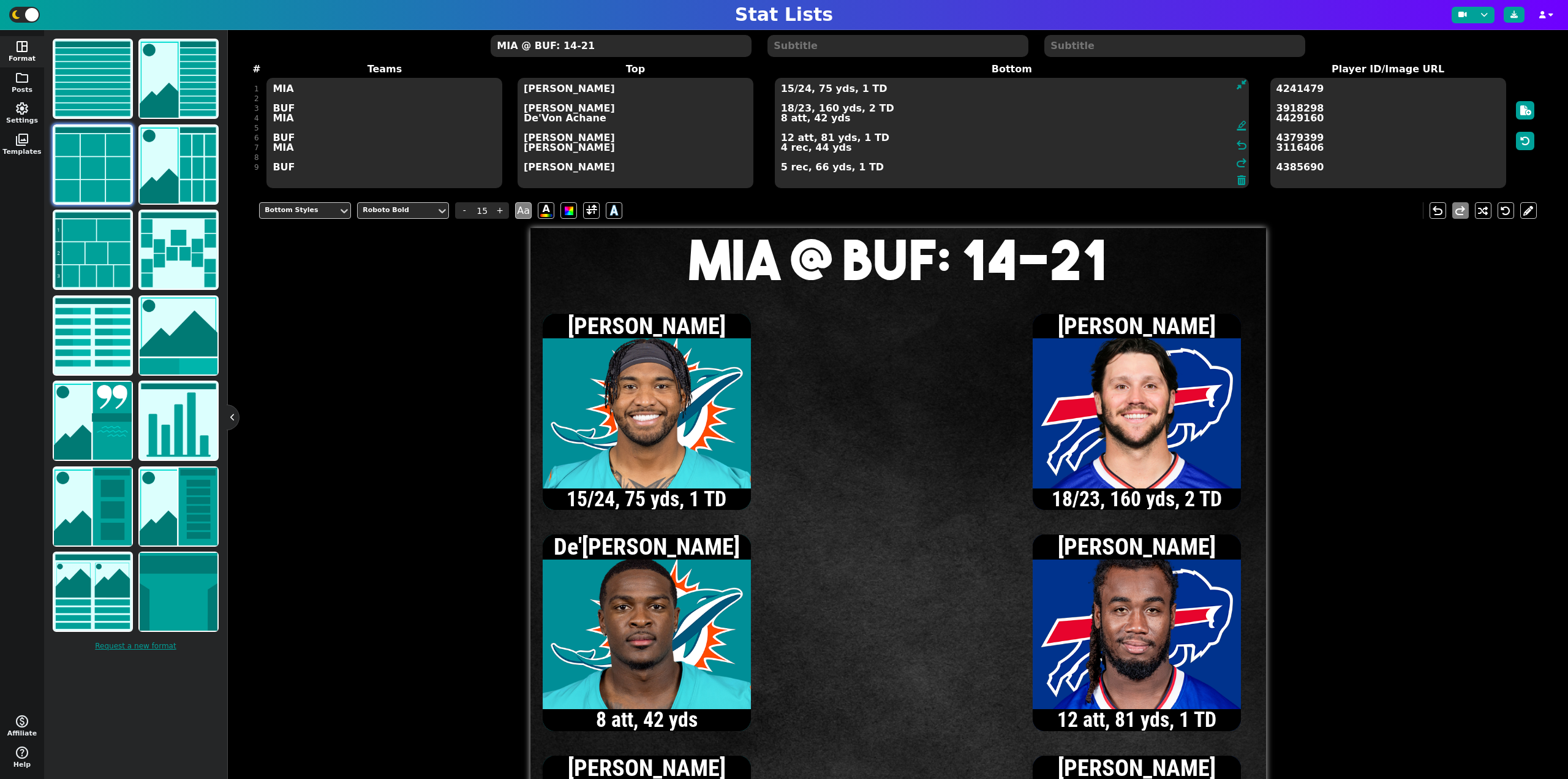
click at [786, 91] on textarea "15/24, 75 yds, 1 TD 18/23, 160 yds, 2 TD 8 att, 42 yds 12 att, 81 yds, 1 TD 4 r…" at bounding box center [1012, 133] width 474 height 110
click at [788, 91] on textarea "16/25, 78 yds, 1 TD 18/23, 160 yds, 2 TD 8 att, 42 yds 12 att, 81 yds, 1 TD 4 r…" at bounding box center [1012, 133] width 474 height 110
click at [783, 121] on textarea "17/26, 93 yds, 1 TD 18/23, 160 yds, 2 TD 8 att, 42 yds 12 att, 81 yds, 1 TD 4 r…" at bounding box center [1012, 133] width 474 height 110
click at [787, 88] on textarea "17/26, 93 yds, 1 TD 18/23, 160 yds, 2 TD 10 att, 58 yds 12 att, 81 yds, 1 TD 4 …" at bounding box center [1012, 133] width 474 height 110
click at [782, 149] on textarea "18/27, 98 yds, 2 TD 18/23, 160 yds, 2 TD 10 att, 58 yds 12 att, 81 yds, 1 TD 4 …" at bounding box center [1012, 133] width 474 height 110
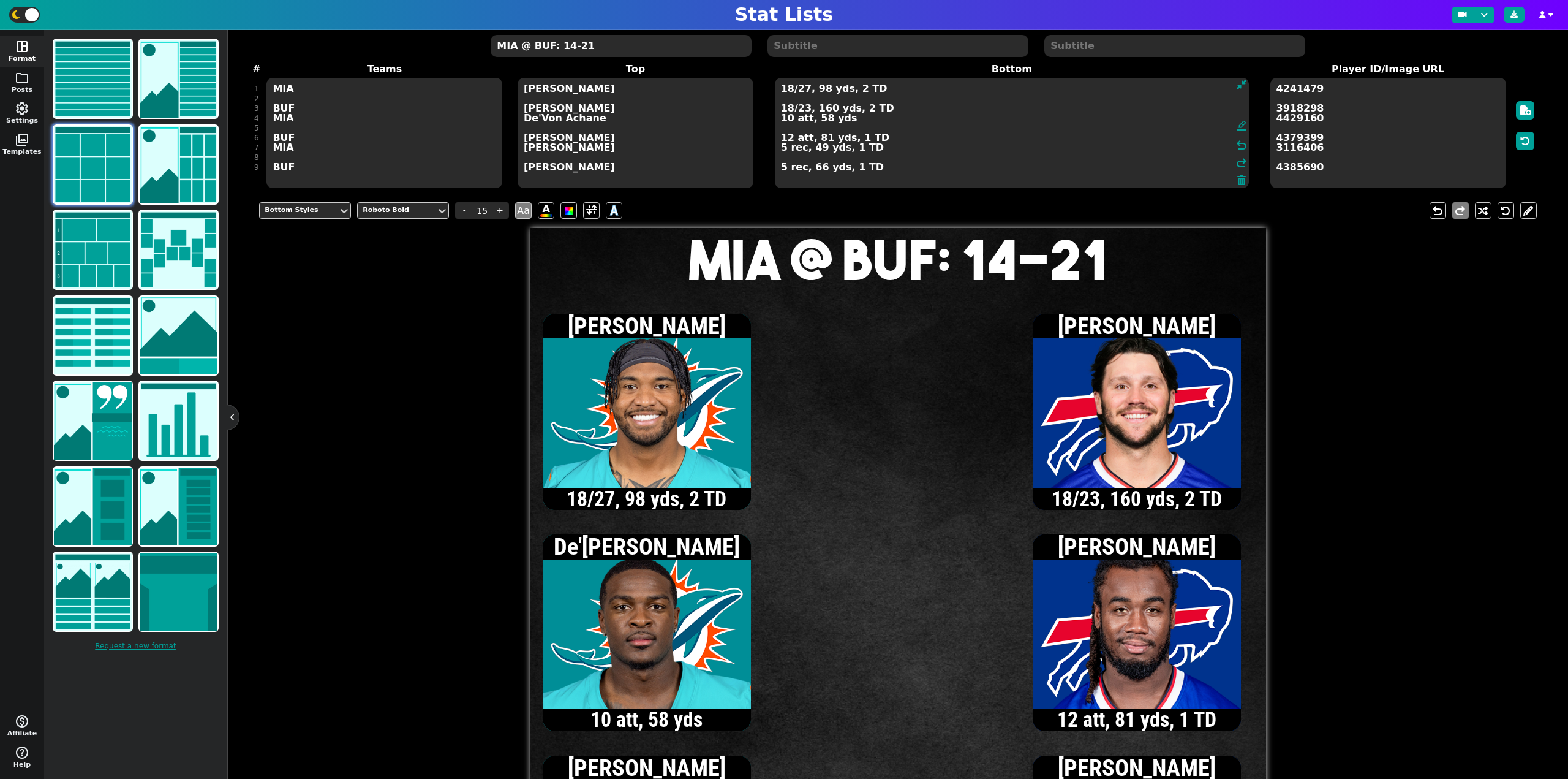
type textarea "18/27, 98 yds, 2 TD 18/23, 160 yds, 2 TD 10 att, 58 yds 12 att, 81 yds, 1 TD 5 …"
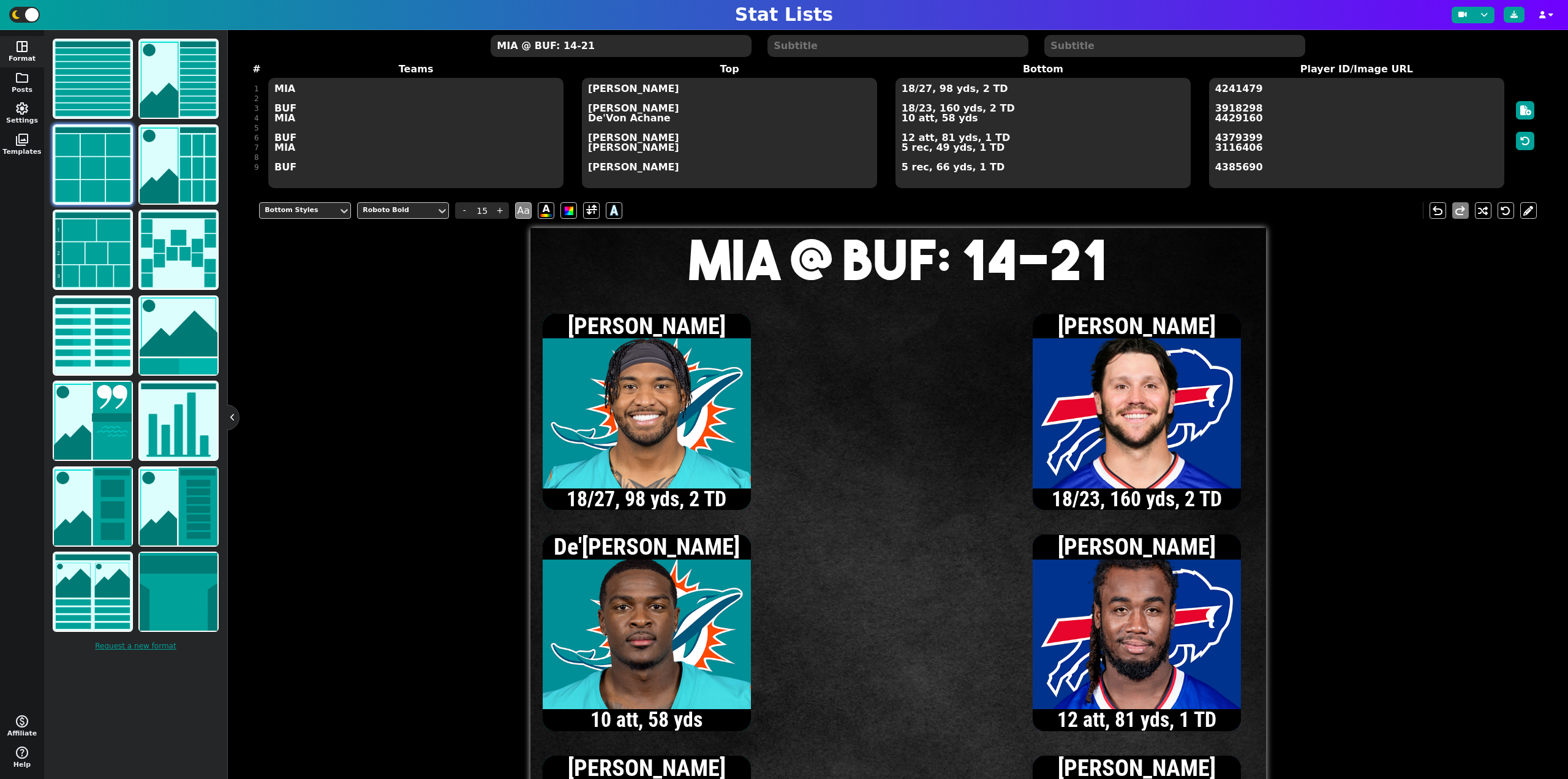
click at [570, 49] on textarea "MIA @ BUF: 14-21" at bounding box center [621, 46] width 260 height 22
type input "20"
type textarea "MIA @ BUF: 21-21"
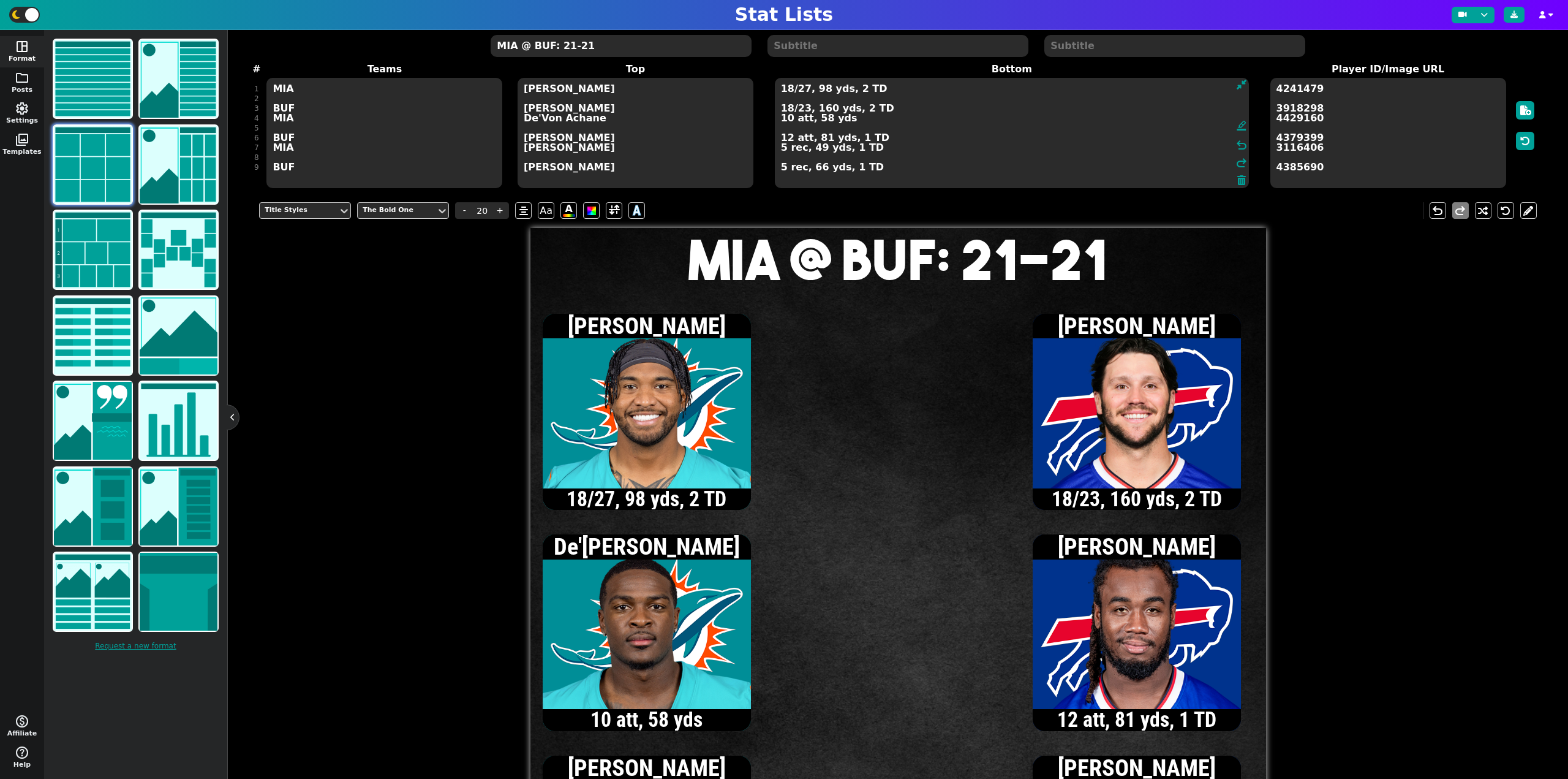
click at [907, 139] on textarea "18/27, 98 yds, 2 TD 18/23, 160 yds, 2 TD 10 att, 58 yds 12 att, 81 yds, 1 TD 5 …" at bounding box center [1012, 133] width 474 height 110
type input "15"
click at [789, 110] on textarea "18/27, 98 yds, 2 TD 18/23, 160 yds, 2 TD 10 att, 58 yds 14 att, 92 yds, 1 TD 5 …" at bounding box center [1012, 133] width 474 height 110
click at [803, 110] on textarea "18/27, 98 yds, 2 TD 19/24, 163 yds, 2 TD 10 att, 58 yds 14 att, 92 yds, 1 TD 5 …" at bounding box center [1012, 133] width 474 height 110
click at [787, 136] on textarea "18/27, 98 yds, 2 TD 19/25, 163 yds, 2 TD 10 att, 58 yds 14 att, 92 yds, 1 TD 5 …" at bounding box center [1012, 133] width 474 height 110
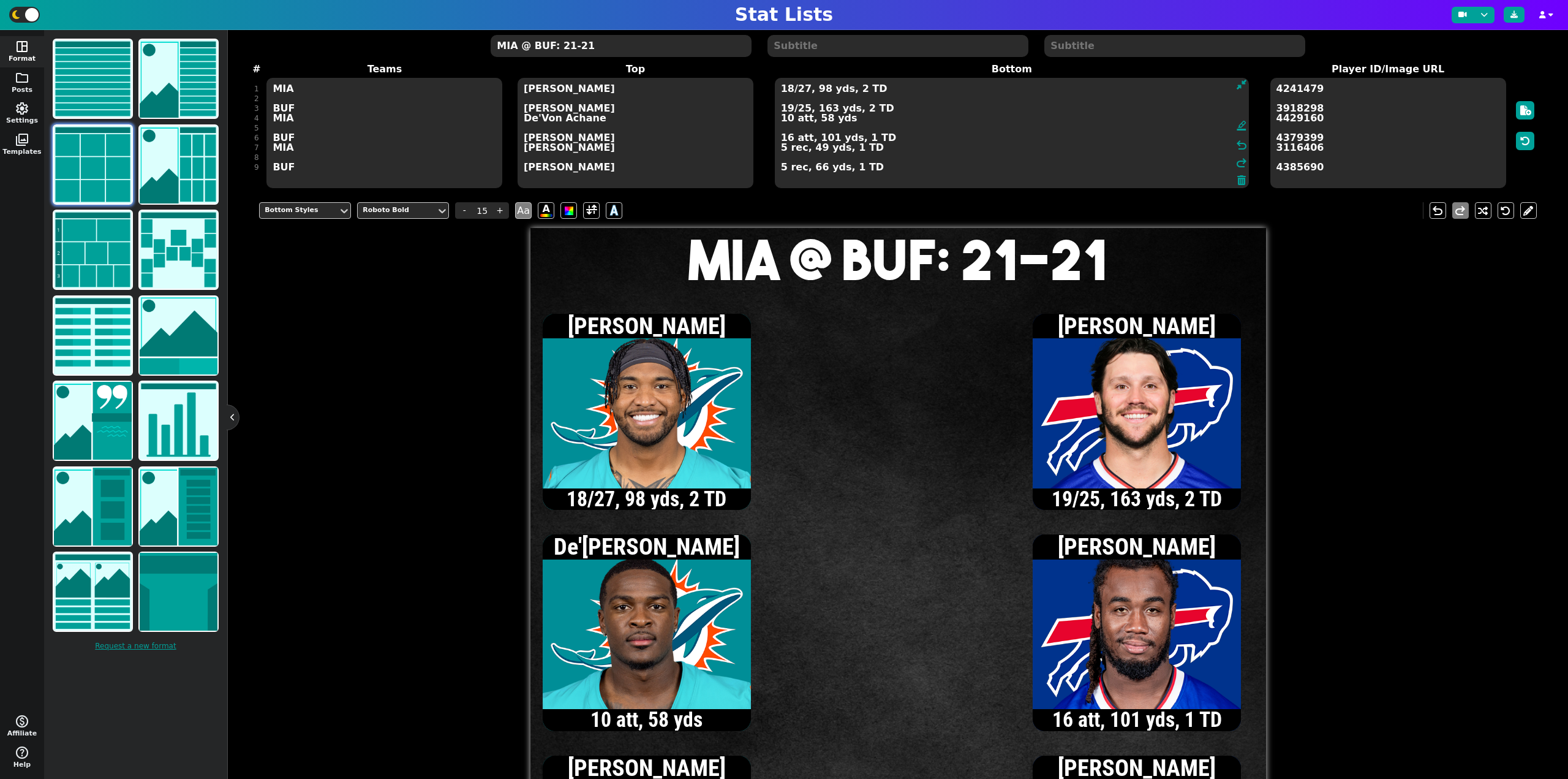
click at [788, 110] on textarea "18/27, 98 yds, 2 TD 19/25, 163 yds, 2 TD 10 att, 58 yds 16 att, 101 yds, 1 TD 5…" at bounding box center [1012, 133] width 474 height 110
click at [788, 107] on textarea "18/27, 98 yds, 2 TD 20/26, 168 yds, 2 TD 10 att, 58 yds 16 att, 101 yds, 1 TD 5…" at bounding box center [1012, 133] width 474 height 110
type textarea "18/27, 98 yds, 2 TD 21/27, 183 yds, 3 TD 10 att, 58 yds 16 att, 101 yds, 1 TD 5…"
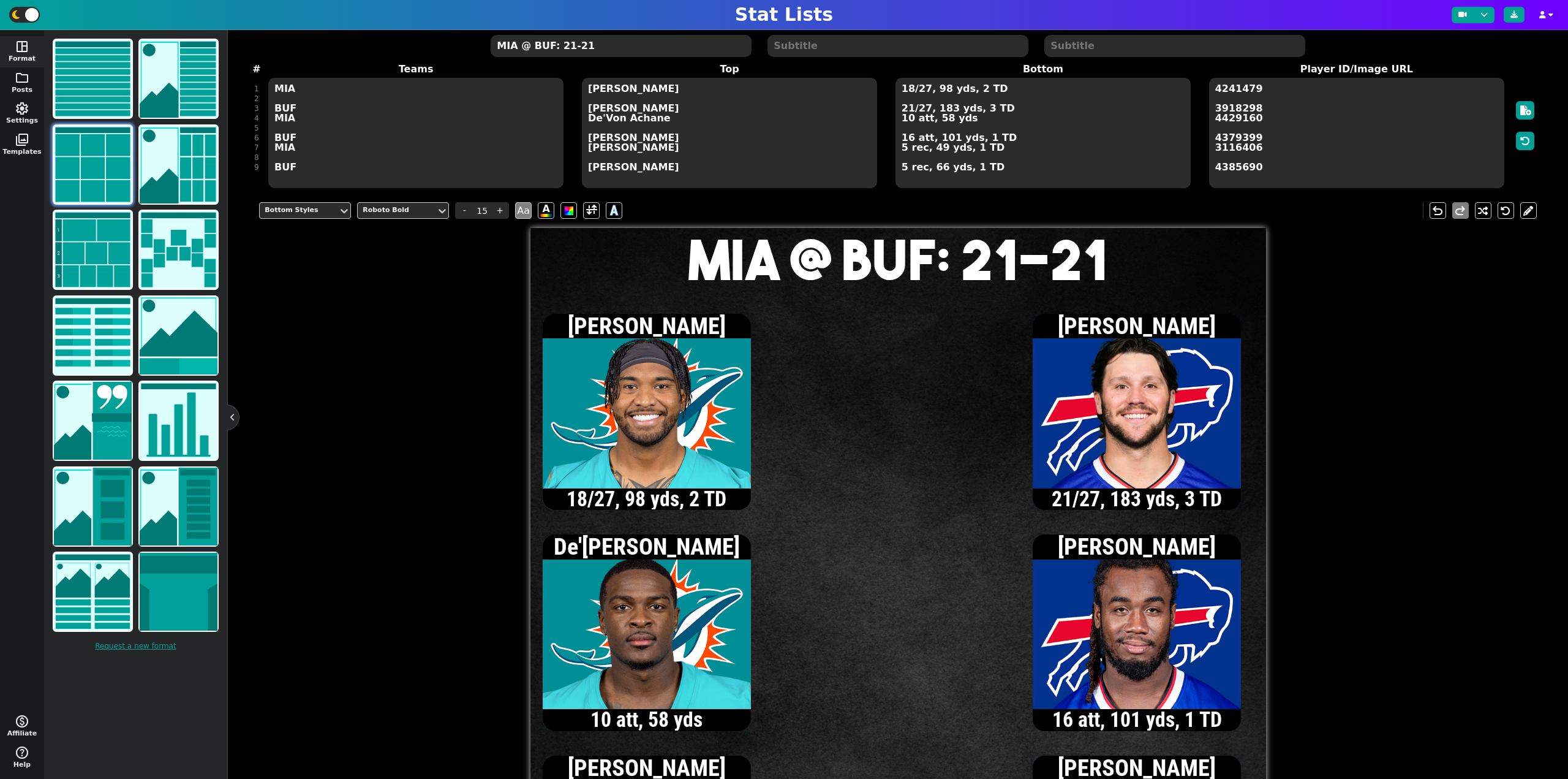
click at [641, 47] on textarea "MIA @ BUF: 21-21" at bounding box center [621, 46] width 260 height 22
type input "20"
type textarea "MIA @ BUF: 21-28"
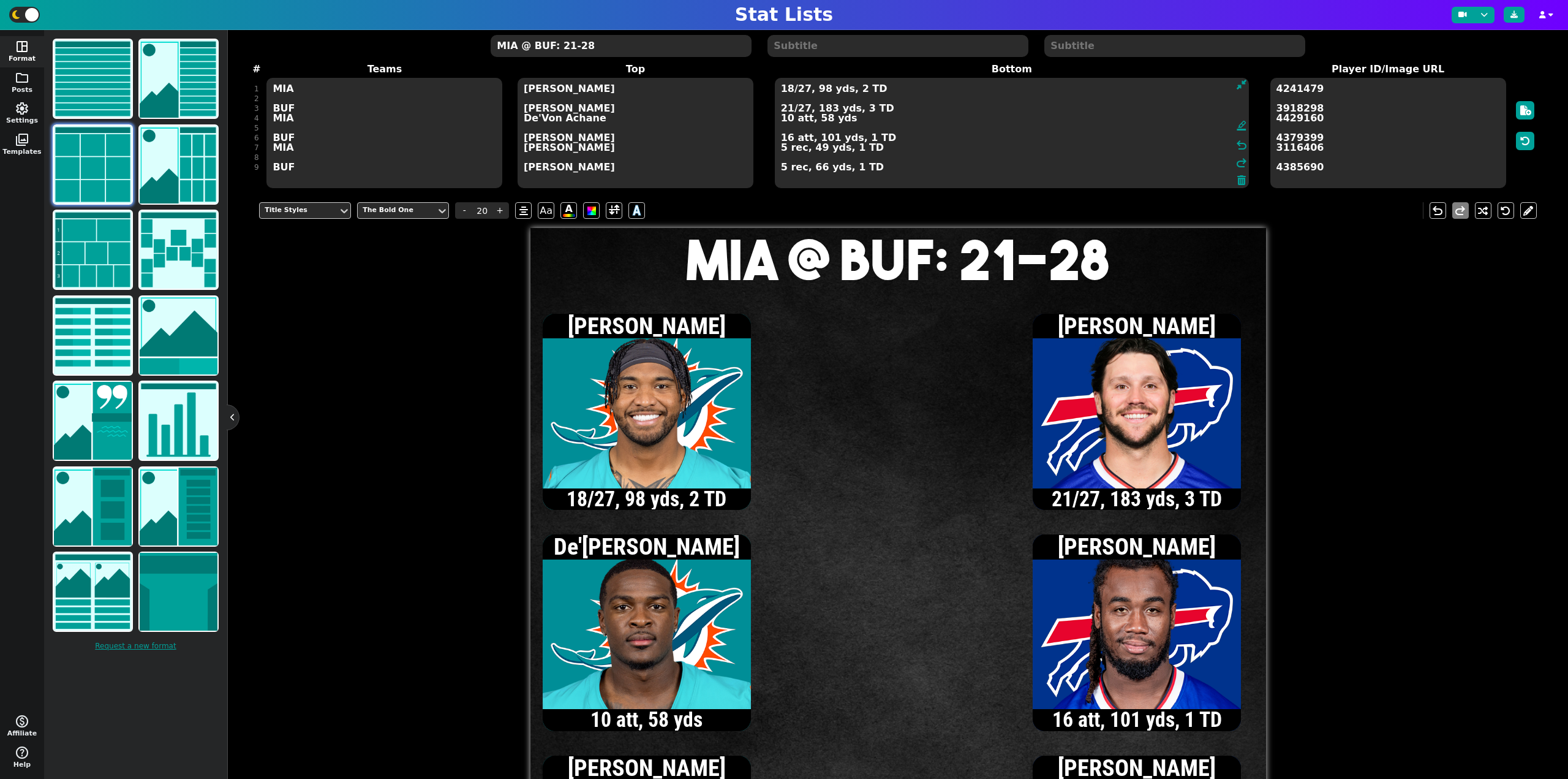
click at [907, 119] on textarea "18/27, 98 yds, 2 TD 21/27, 183 yds, 3 TD 10 att, 58 yds 16 att, 101 yds, 1 TD 5…" at bounding box center [1012, 133] width 474 height 110
type input "15"
click at [788, 91] on textarea "18/27, 98 yds, 2 TD 21/27, 183 yds, 3 TD 11 att, 60 yds 16 att, 101 yds, 1 TD 5…" at bounding box center [1012, 133] width 474 height 110
click at [786, 122] on textarea "19/29, 109 yds, 2 TD 21/27, 183 yds, 3 TD 11 att, 60 yds 16 att, 101 yds, 1 TD …" at bounding box center [1012, 133] width 474 height 110
click at [788, 90] on textarea "19/29, 109 yds, 2 TD 21/27, 183 yds, 3 TD 12 att, 62 yds 16 att, 101 yds, 1 TD …" at bounding box center [1012, 133] width 474 height 110
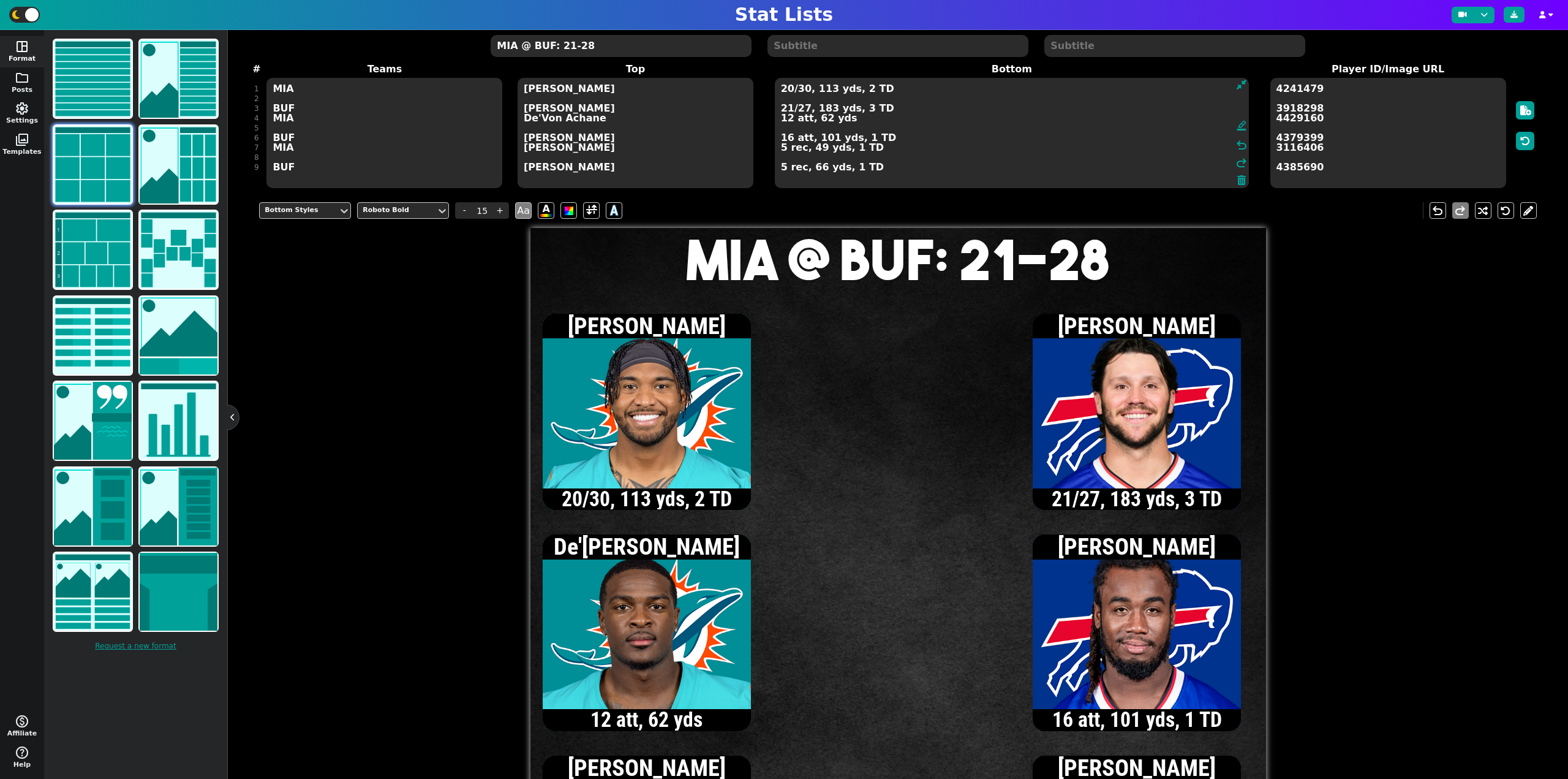
click at [788, 92] on textarea "20/30, 113 yds, 2 TD 21/27, 183 yds, 3 TD 12 att, 62 yds 16 att, 101 yds, 1 TD …" at bounding box center [1012, 133] width 474 height 110
click at [802, 91] on textarea "21/31, 126 yds, 2 TD 21/27, 183 yds, 3 TD 12 att, 62 yds 16 att, 101 yds, 1 TD …" at bounding box center [1012, 133] width 474 height 110
type textarea "21/32, 126 yds, 2 TD, 1 INT 21/27, 183 yds, 3 TD 12 att, 62 yds 16 att, 101 yds…"
click at [465, 206] on span "-" at bounding box center [464, 211] width 19 height 17
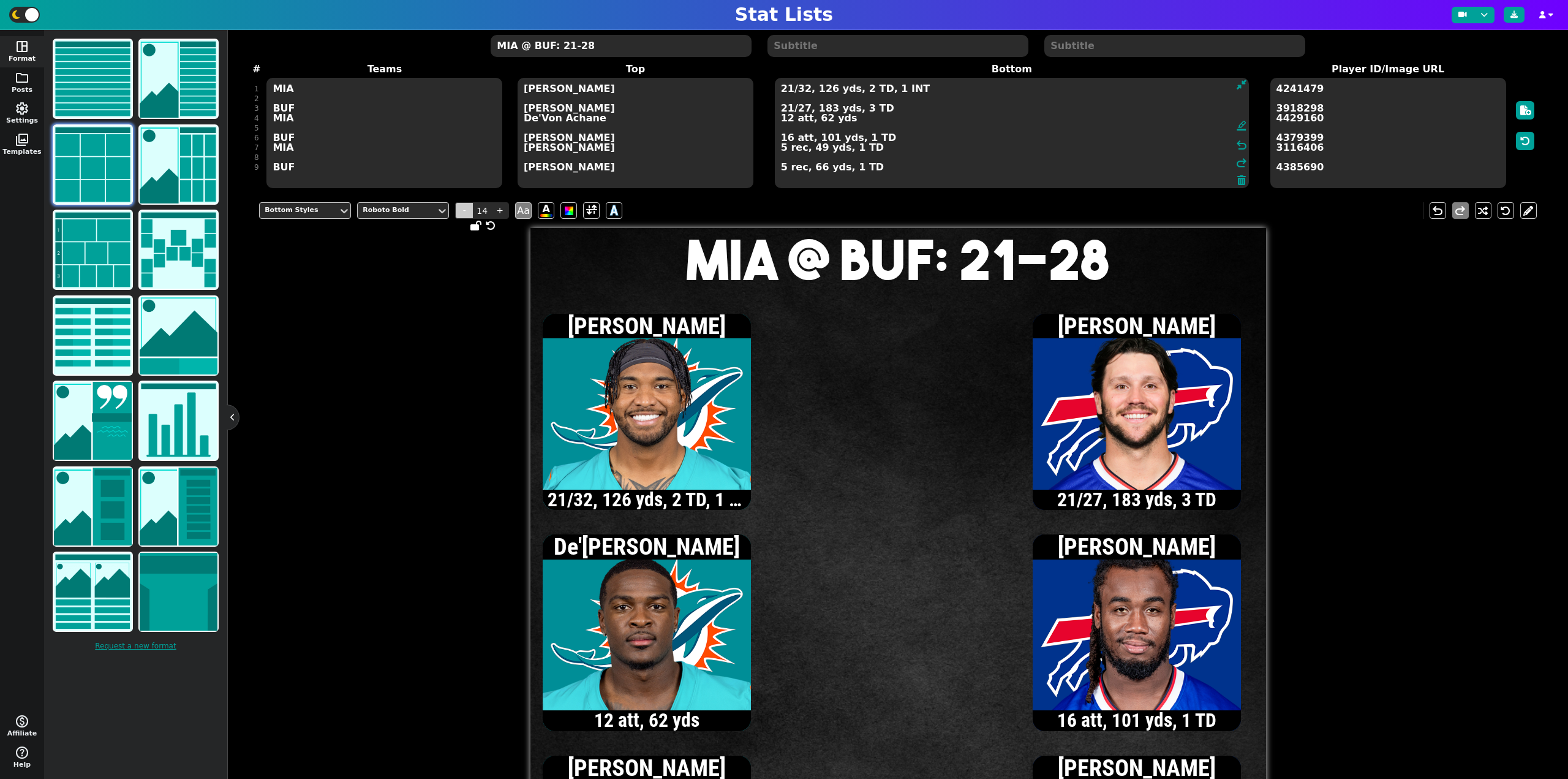
type input "13"
click at [788, 139] on textarea "21/32, 126 yds, 2 TD, 1 INT 21/27, 183 yds, 3 TD 12 att, 62 yds 16 att, 101 yds…" at bounding box center [1012, 133] width 474 height 110
click at [788, 109] on textarea "21/32, 126 yds, 2 TD, 1 INT 21/27, 183 yds, 3 TD 12 att, 62 yds 17 att, 105 yds…" at bounding box center [1012, 133] width 474 height 110
click at [788, 136] on textarea "21/32, 126 yds, 2 TD, 1 INT 22/28, 213 yds, 3 TD 12 att, 62 yds 17 att, 105 yds…" at bounding box center [1012, 133] width 474 height 110
type textarea "21/32, 126 yds, 2 TD, 1 INT 22/28, 213 yds, 3 TD 12 att, 62 yds 19 att, 108 yds…"
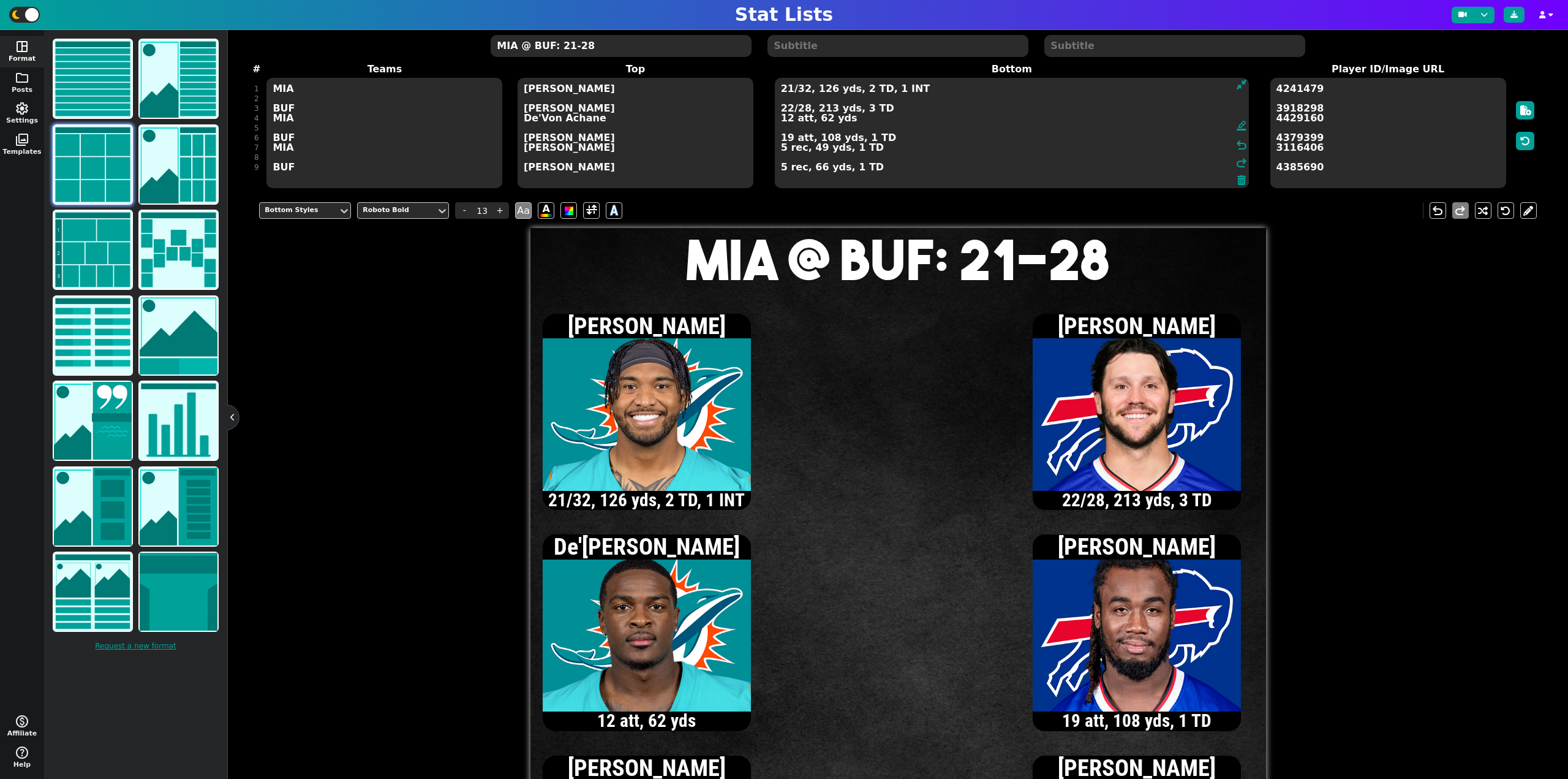
click at [631, 45] on textarea "MIA @ BUF: 21-28" at bounding box center [621, 46] width 260 height 22
type input "20"
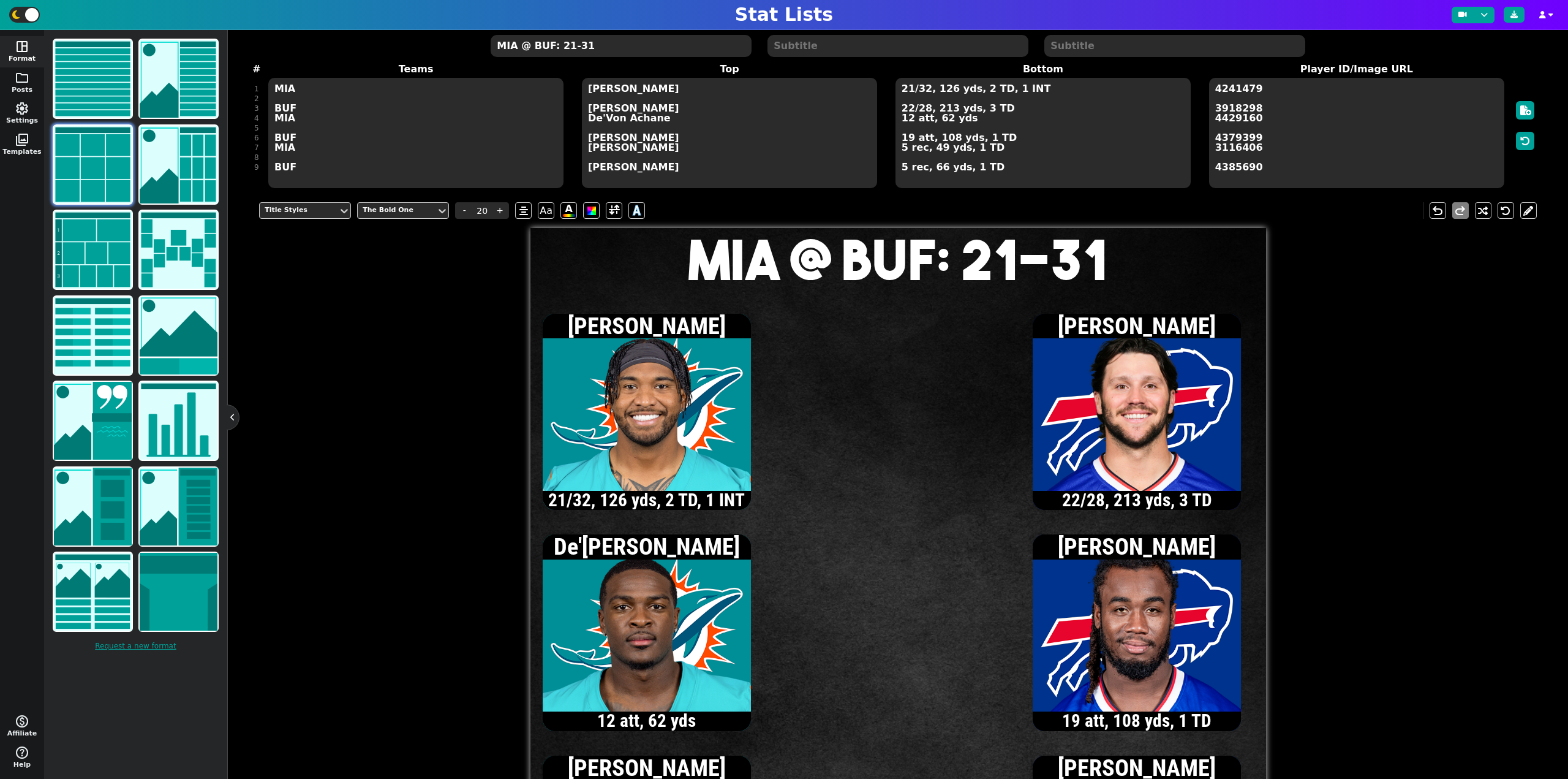
type textarea "MIA @ BUF: 21-31"
click at [909, 92] on textarea "21/32, 126 yds, 2 TD, 1 INT 22/28, 213 yds, 3 TD 12 att, 62 yds 19 att, 108 yds…" at bounding box center [1043, 133] width 295 height 110
type input "13"
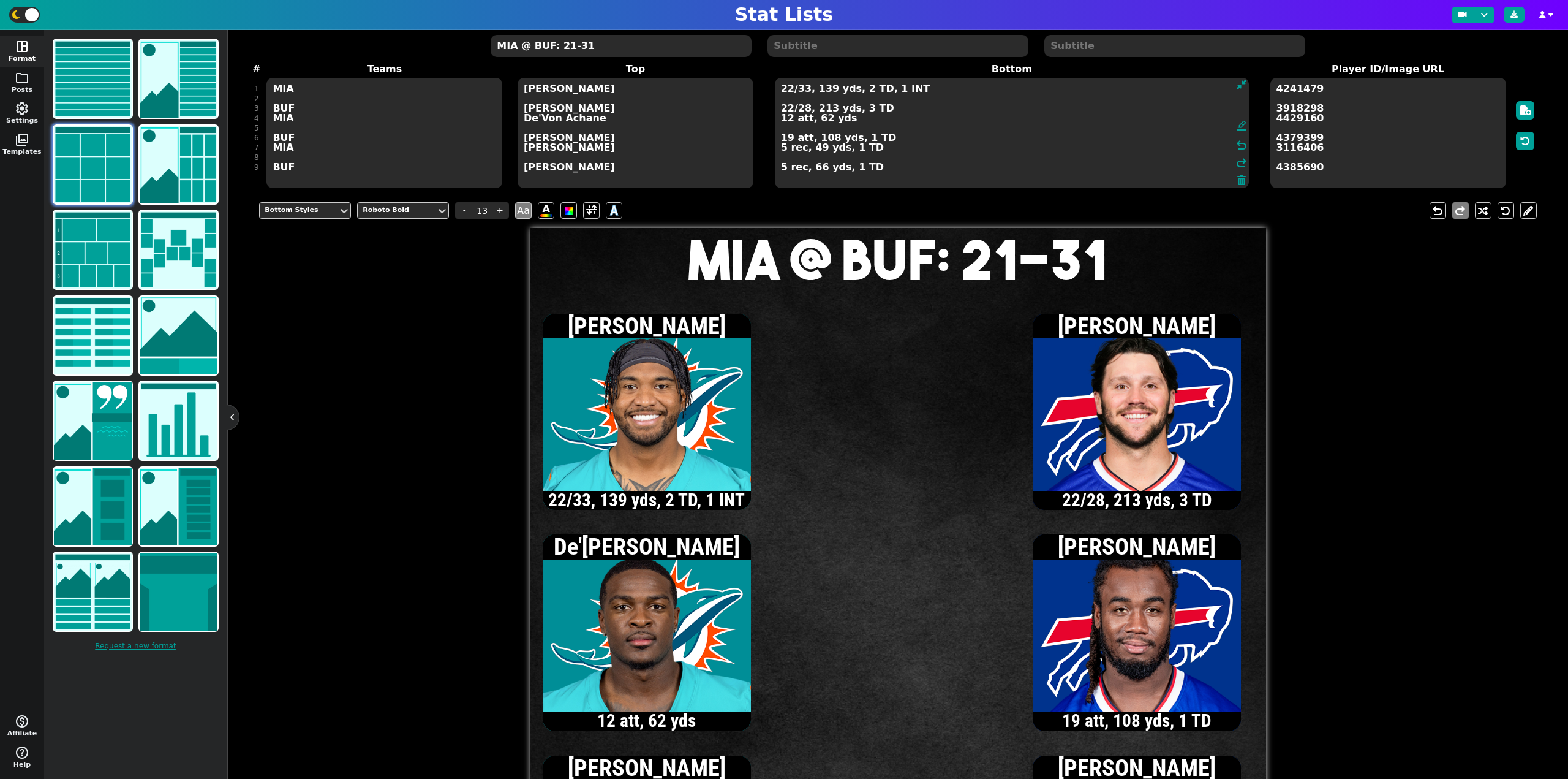
click at [802, 90] on textarea "22/33, 139 yds, 2 TD, 1 INT 22/28, 213 yds, 3 TD 12 att, 62 yds 19 att, 108 yds…" at bounding box center [1012, 133] width 474 height 110
click at [827, 90] on textarea "22/34, 139 yds, 2 TD, 1 INT 22/28, 213 yds, 3 TD 12 att, 62 yds 19 att, 108 yds…" at bounding box center [1012, 133] width 474 height 110
type textarea "22/34, 146 yds, 2 TD, 1 INT 22/28, 213 yds, 3 TD 12 att, 62 yds 19 att, 108 yds…"
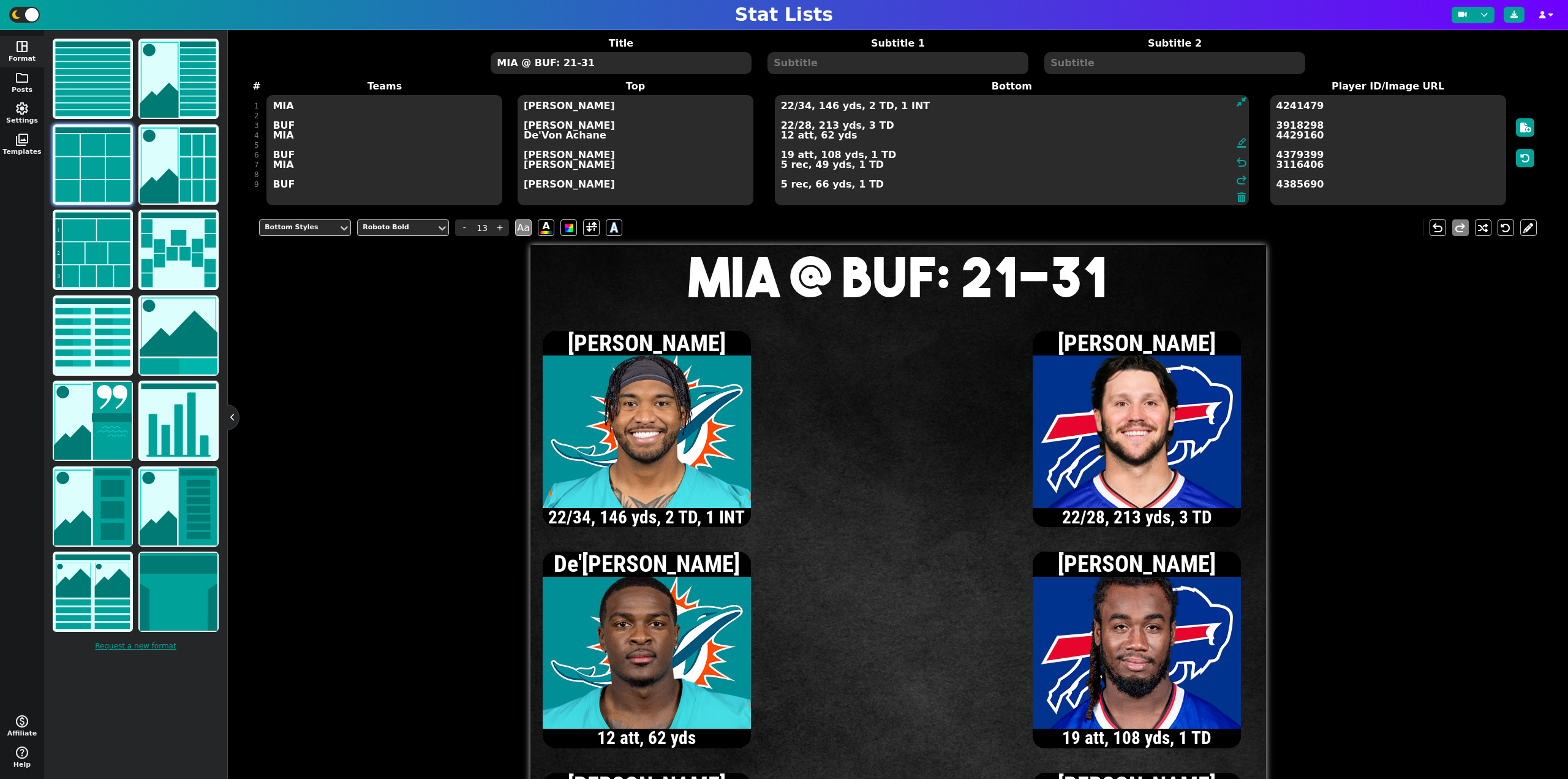
scroll to position [0, 0]
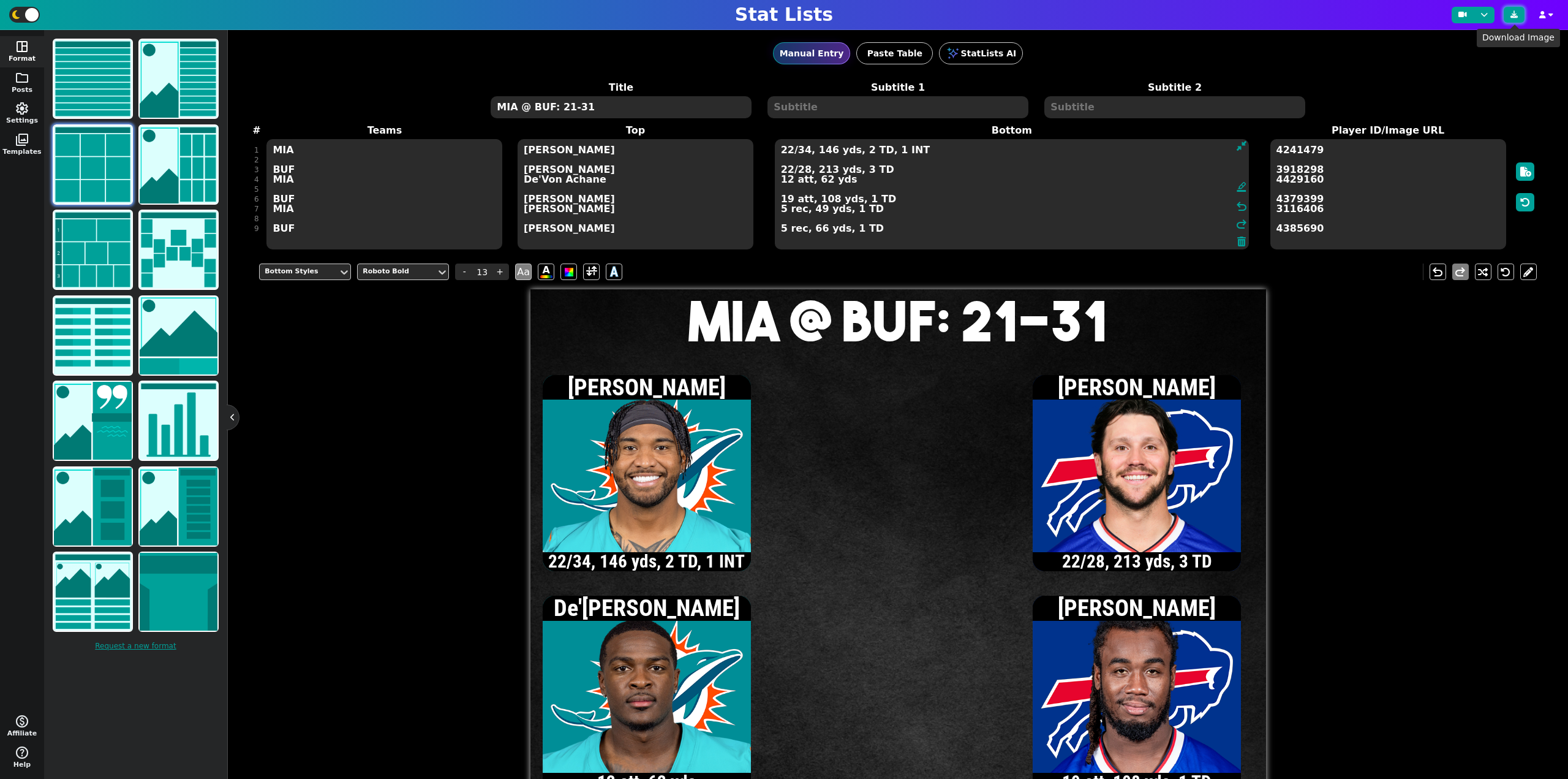
click at [1516, 12] on icon at bounding box center [1514, 15] width 7 height 7
